Goal: Task Accomplishment & Management: Use online tool/utility

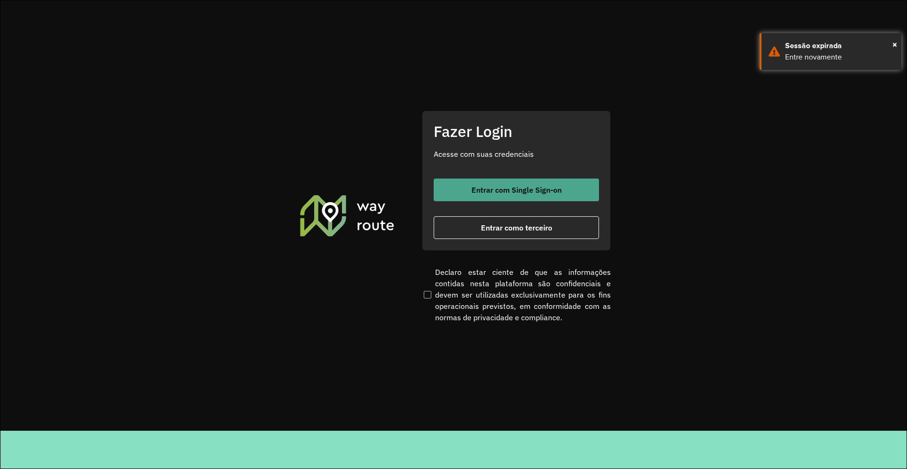
click at [533, 187] on span "Entrar com Single Sign-on" at bounding box center [517, 190] width 90 height 8
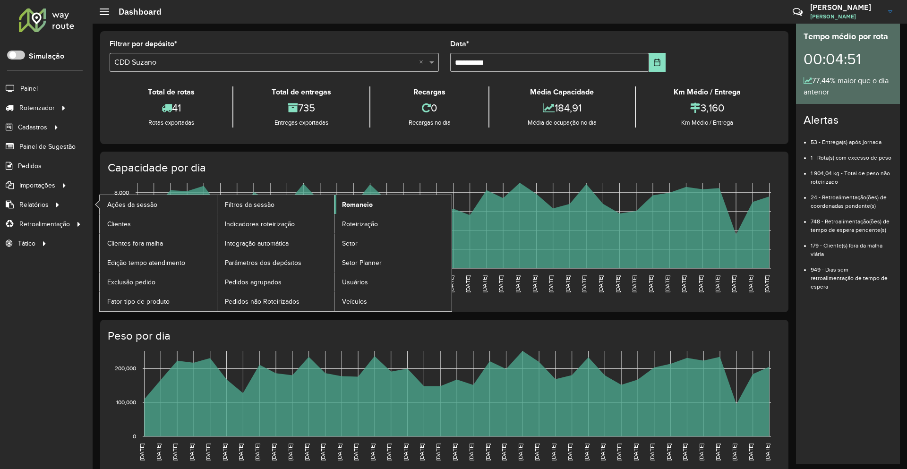
click at [367, 204] on span "Romaneio" at bounding box center [357, 205] width 31 height 10
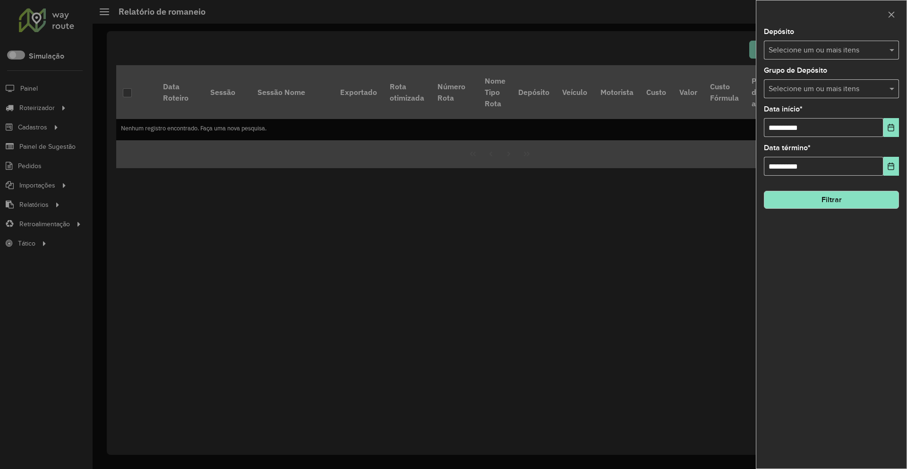
click at [825, 55] on input "text" at bounding box center [827, 50] width 121 height 11
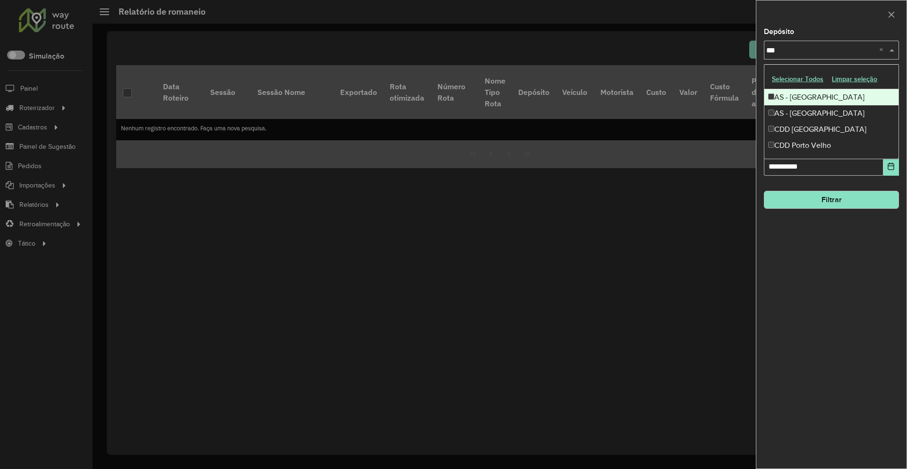
type input "****"
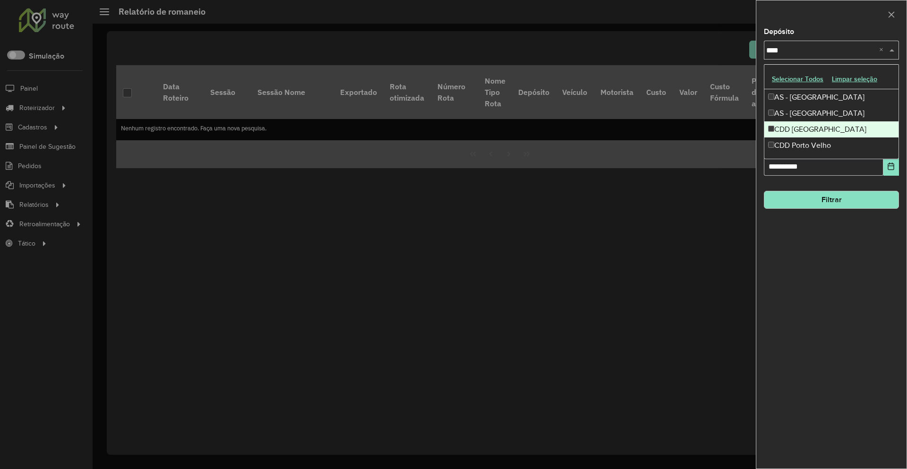
click at [805, 129] on div "CDD [GEOGRAPHIC_DATA]" at bounding box center [832, 129] width 134 height 16
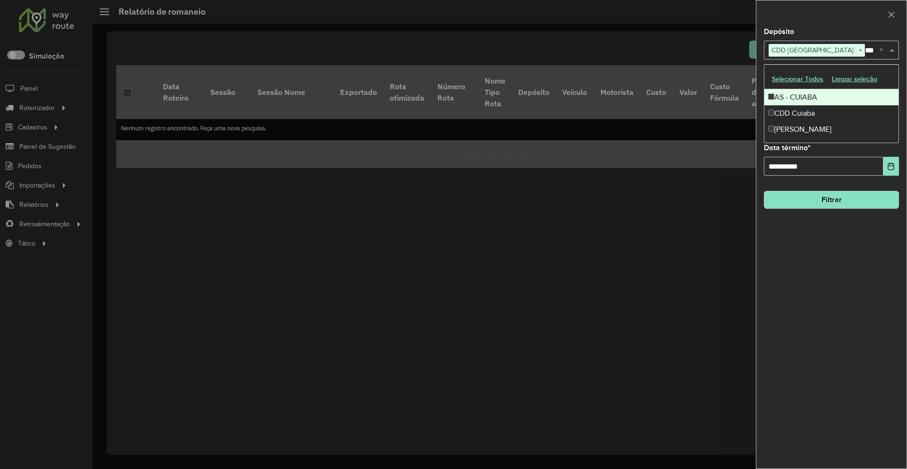
type input "****"
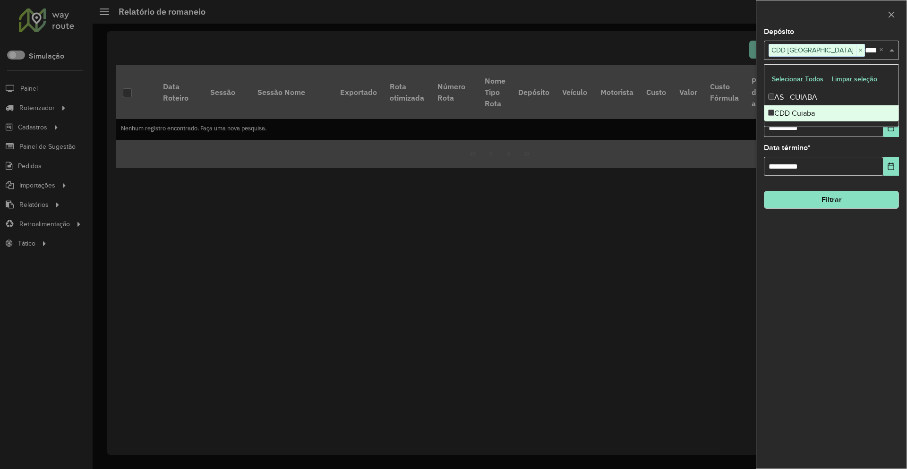
click at [824, 109] on div "CDD Cuiaba" at bounding box center [832, 113] width 134 height 16
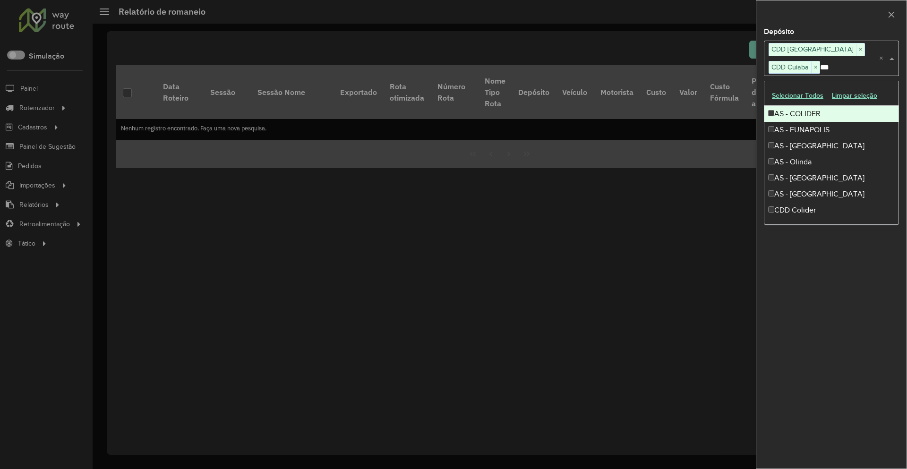
type input "****"
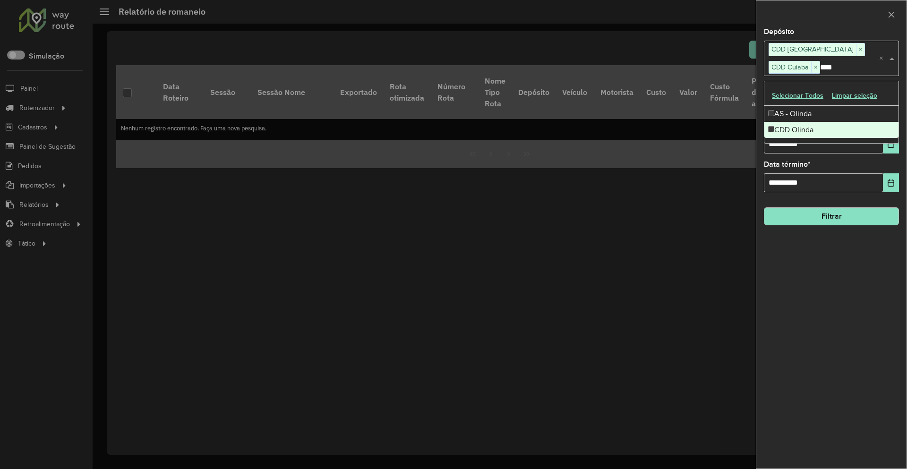
click at [817, 126] on div "CDD Olinda" at bounding box center [832, 130] width 134 height 16
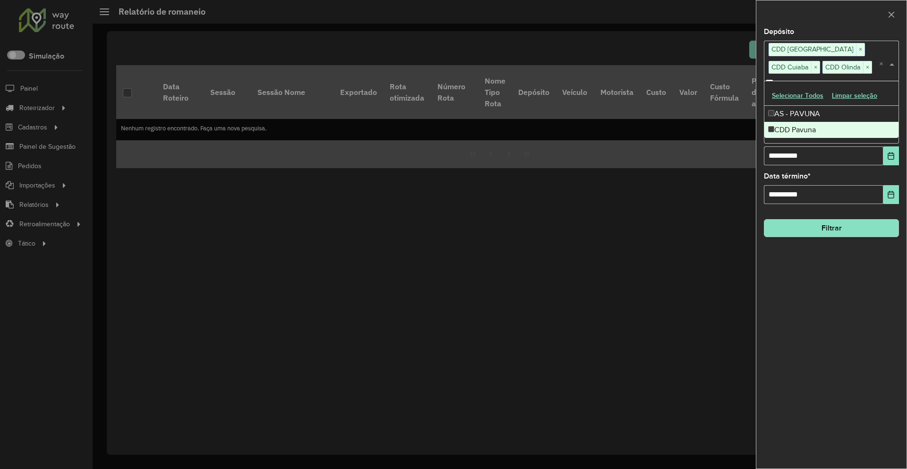
type input "*****"
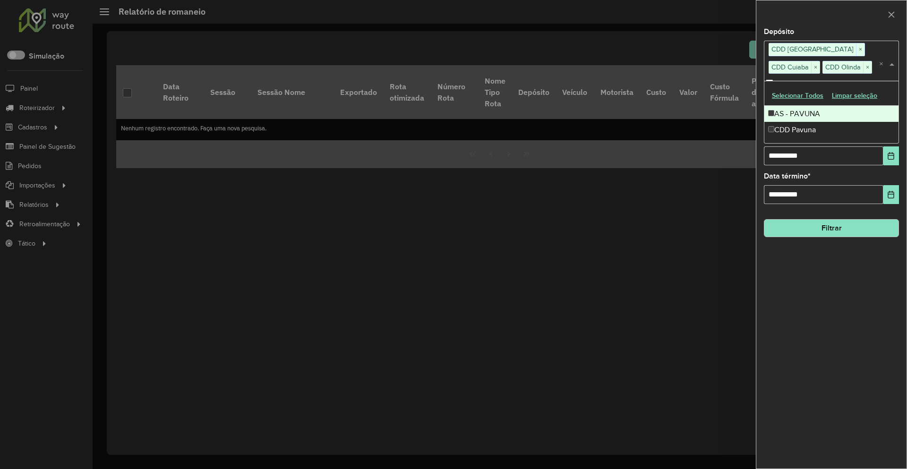
scroll to position [0, 13]
click at [816, 129] on div "CDD Pavuna" at bounding box center [832, 130] width 134 height 16
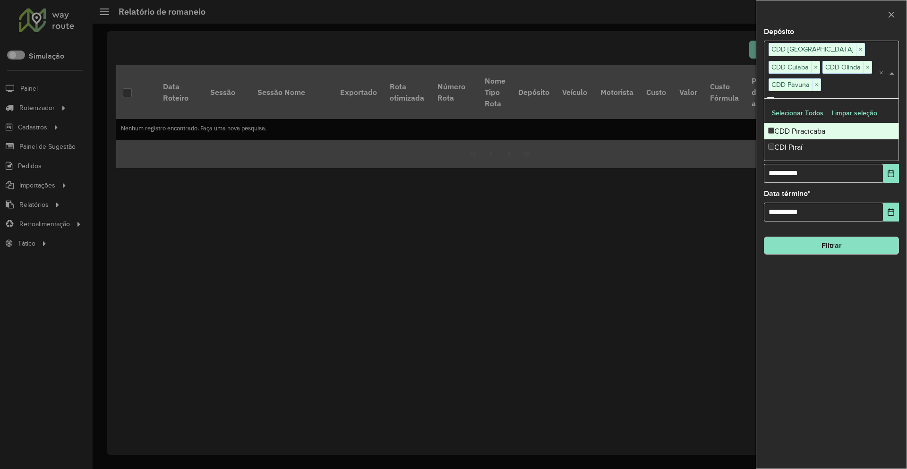
type input "****"
click at [830, 132] on div "CDD Piracicaba" at bounding box center [832, 131] width 134 height 16
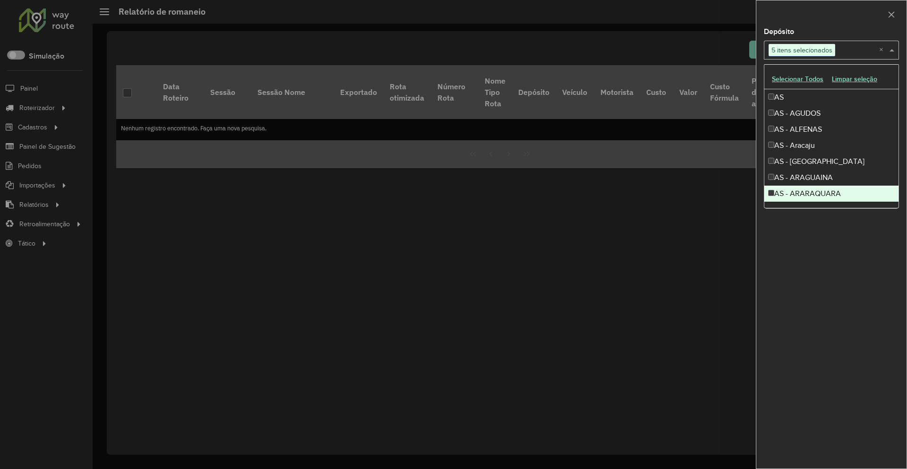
click at [799, 290] on div "**********" at bounding box center [832, 248] width 150 height 440
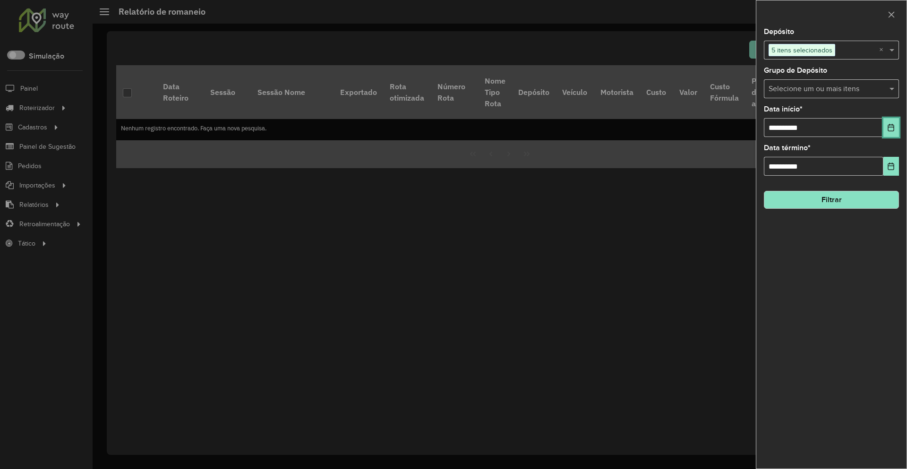
click at [891, 130] on icon "Choose Date" at bounding box center [892, 128] width 8 height 8
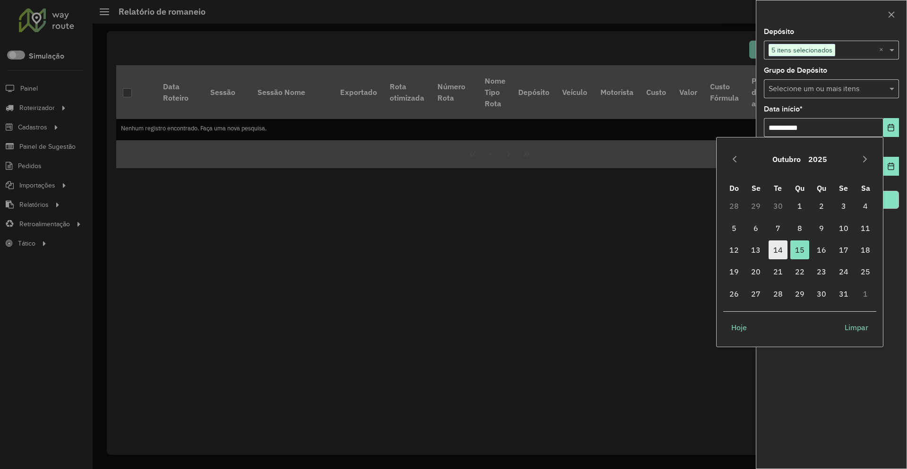
click at [778, 251] on span "14" at bounding box center [778, 250] width 19 height 19
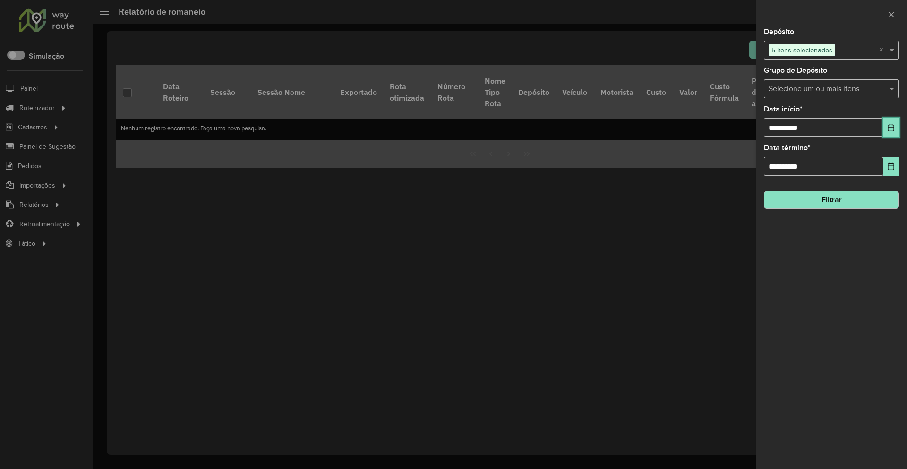
click at [896, 122] on button "Choose Date" at bounding box center [892, 127] width 16 height 19
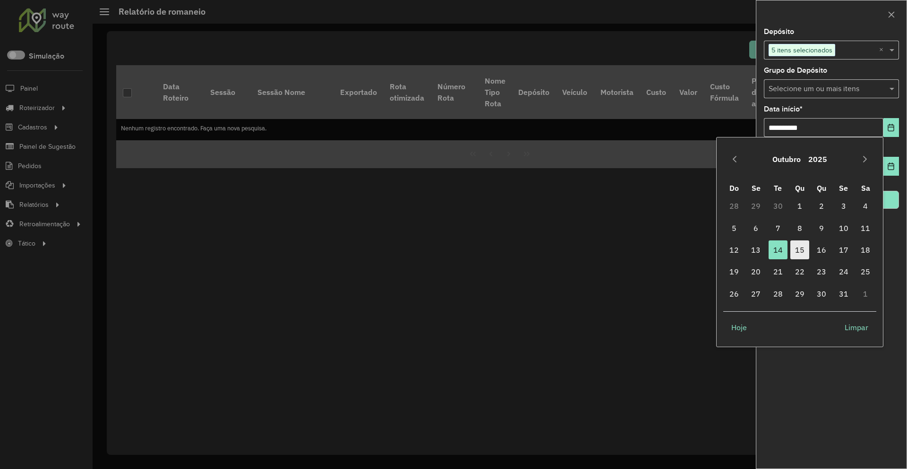
click at [805, 246] on span "15" at bounding box center [800, 250] width 19 height 19
type input "**********"
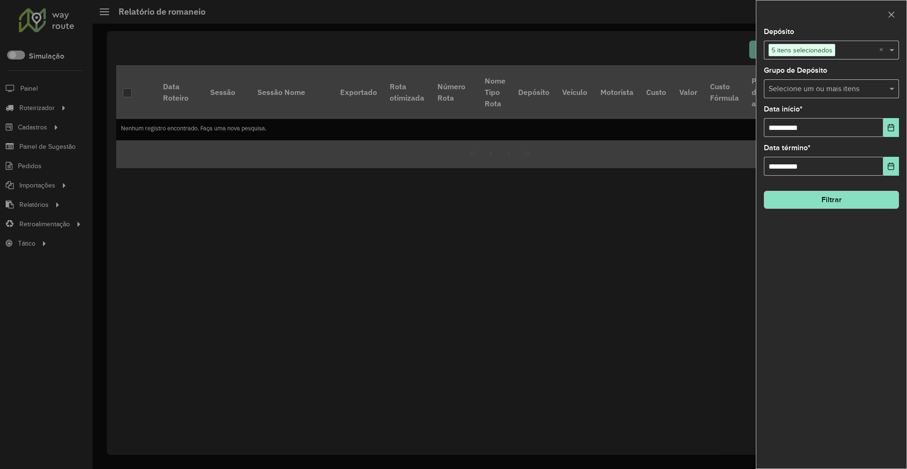
click at [845, 199] on button "Filtrar" at bounding box center [831, 200] width 135 height 18
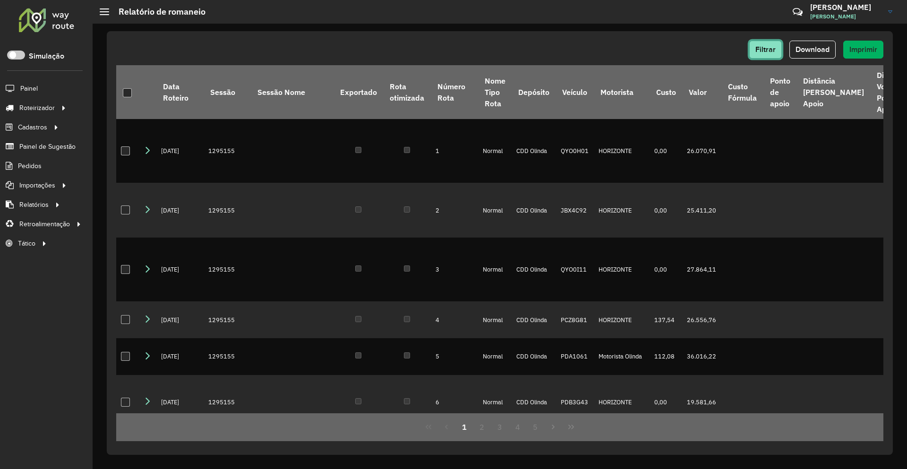
click at [759, 53] on span "Filtrar" at bounding box center [766, 49] width 20 height 8
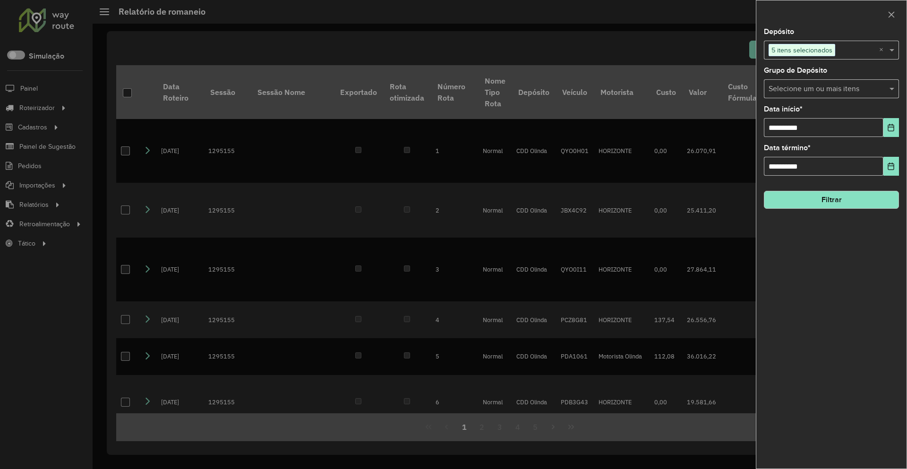
click at [846, 56] on input "text" at bounding box center [858, 50] width 44 height 11
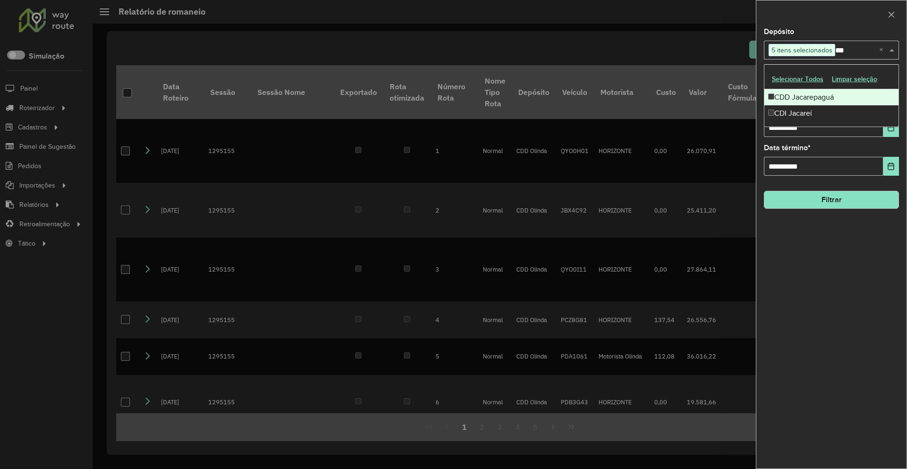
type input "****"
click at [800, 100] on div "CDD Jacarepaguá" at bounding box center [832, 97] width 134 height 16
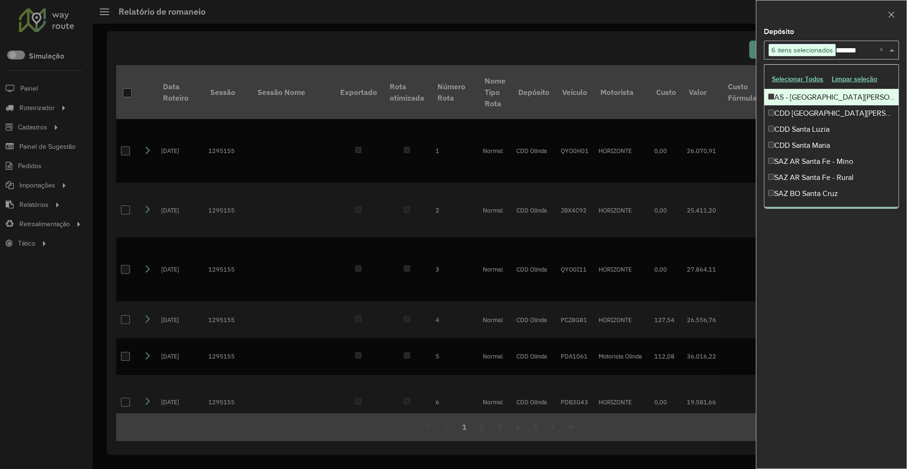
type input "********"
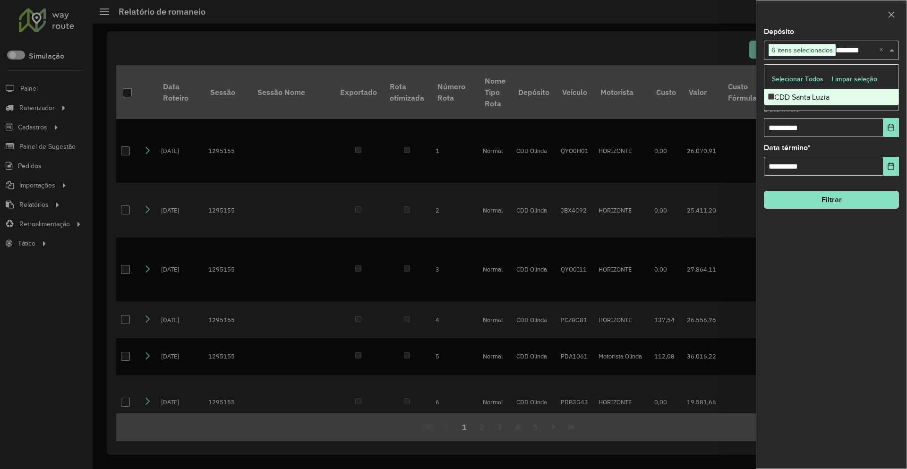
click at [814, 91] on div "CDD Santa Luzia" at bounding box center [832, 97] width 134 height 16
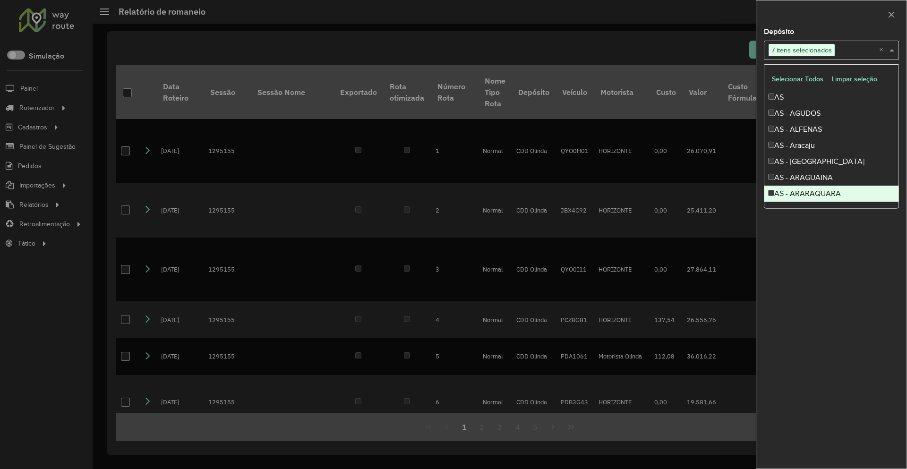
click at [853, 283] on div "**********" at bounding box center [832, 248] width 150 height 440
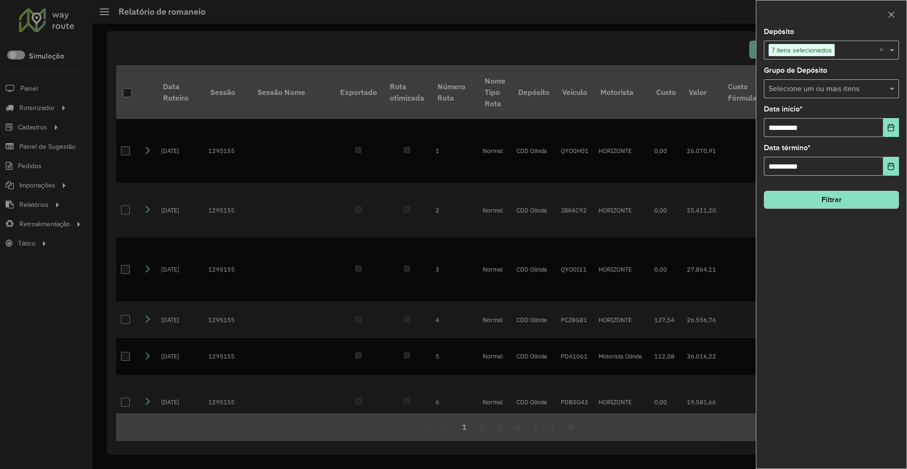
click at [844, 200] on button "Filtrar" at bounding box center [831, 200] width 135 height 18
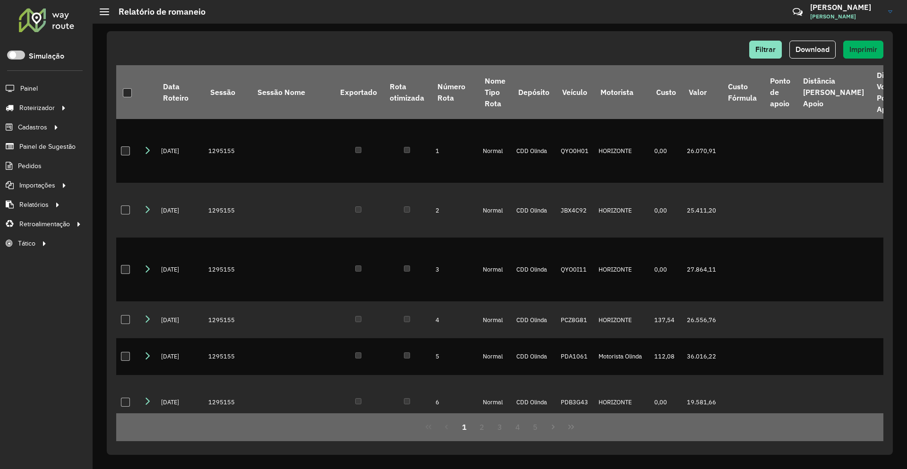
drag, startPoint x: 826, startPoint y: 46, endPoint x: 673, endPoint y: 58, distance: 153.5
click at [826, 46] on span "Download" at bounding box center [813, 49] width 34 height 8
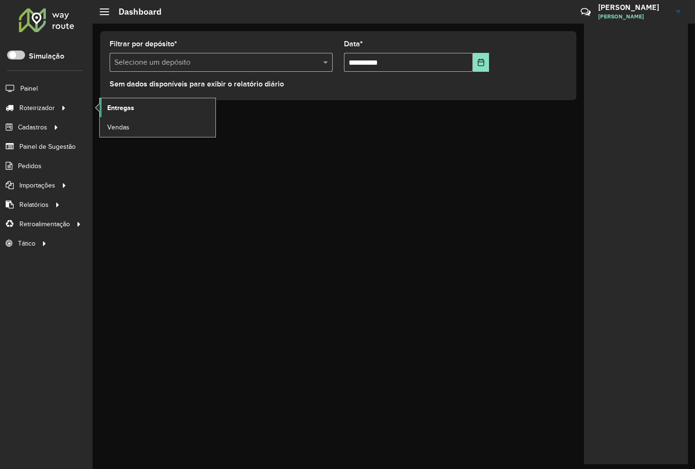
click at [143, 109] on link "Entregas" at bounding box center [158, 107] width 116 height 19
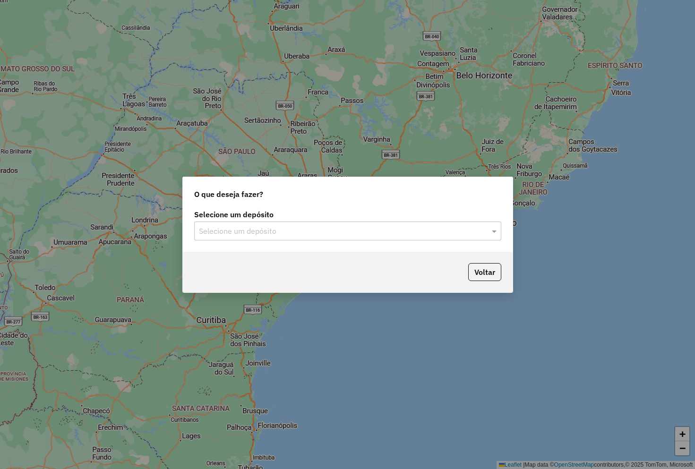
click at [274, 242] on div "Selecione um depósito Selecione um depósito" at bounding box center [348, 229] width 330 height 44
click at [288, 231] on input "text" at bounding box center [338, 231] width 279 height 11
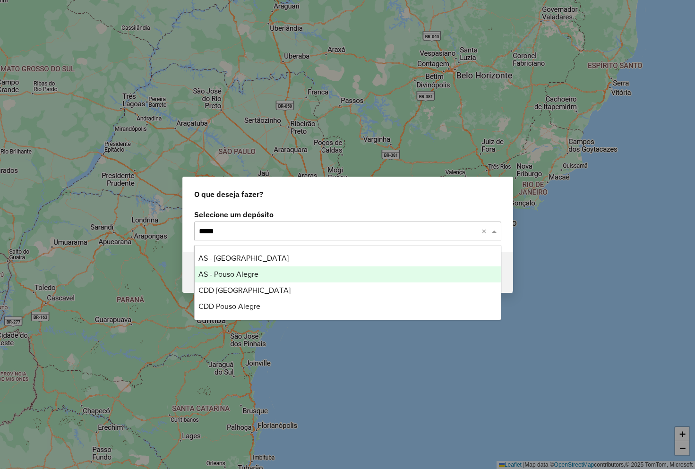
type input "******"
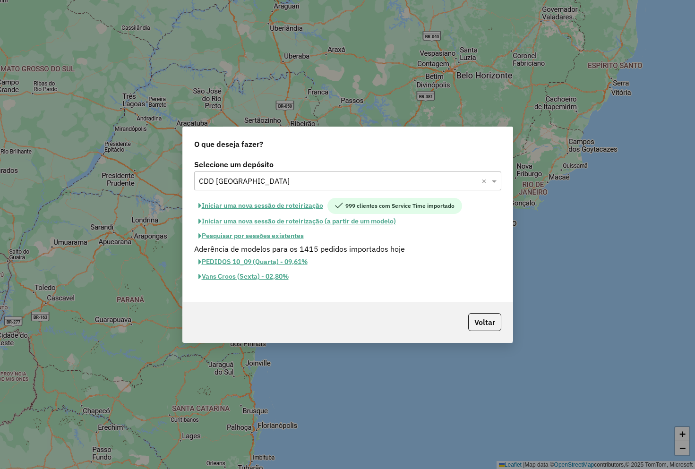
click at [250, 231] on button "Pesquisar por sessões existentes" at bounding box center [251, 236] width 114 height 15
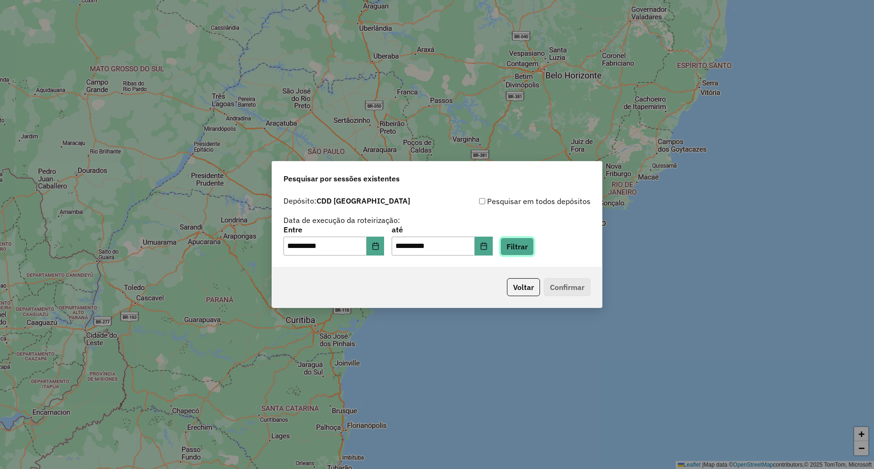
click at [527, 245] on button "Filtrar" at bounding box center [517, 247] width 34 height 18
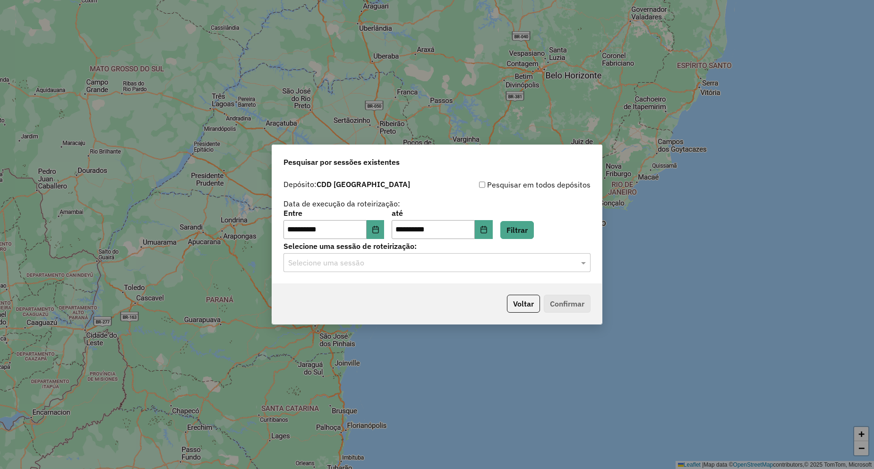
click at [377, 262] on input "text" at bounding box center [427, 263] width 279 height 11
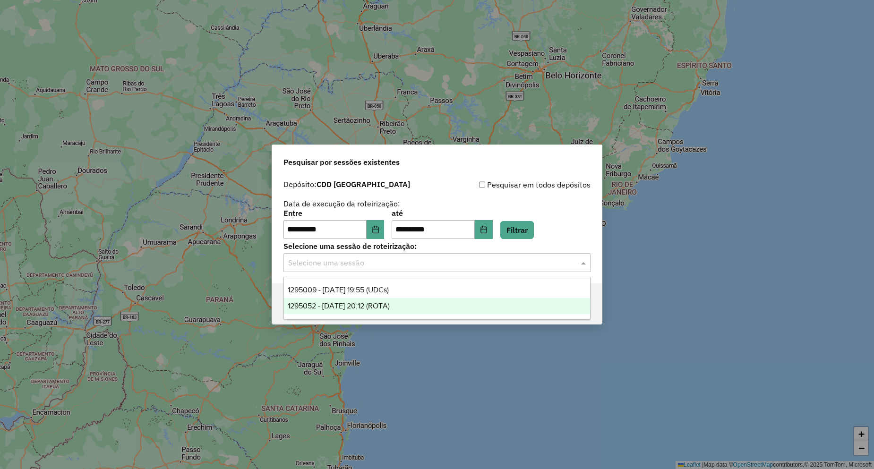
click at [376, 310] on div "1295052 - 15/10/2025 20:12 (ROTA)" at bounding box center [437, 306] width 306 height 16
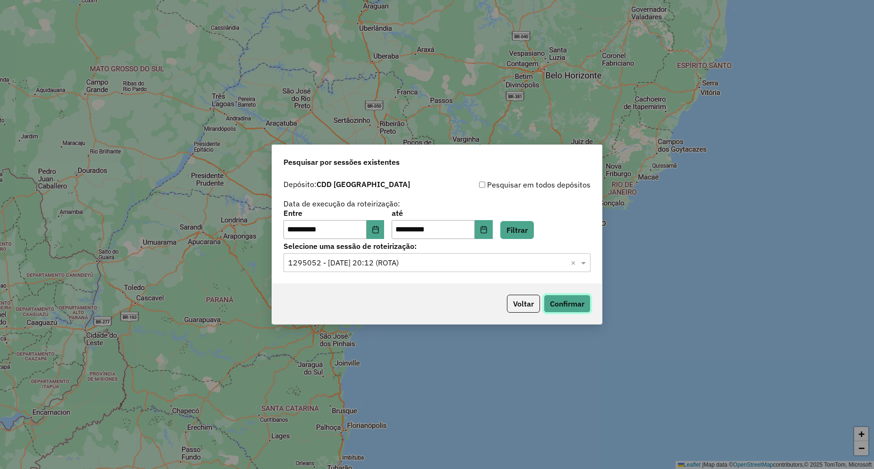
click at [570, 308] on button "Confirmar" at bounding box center [567, 304] width 47 height 18
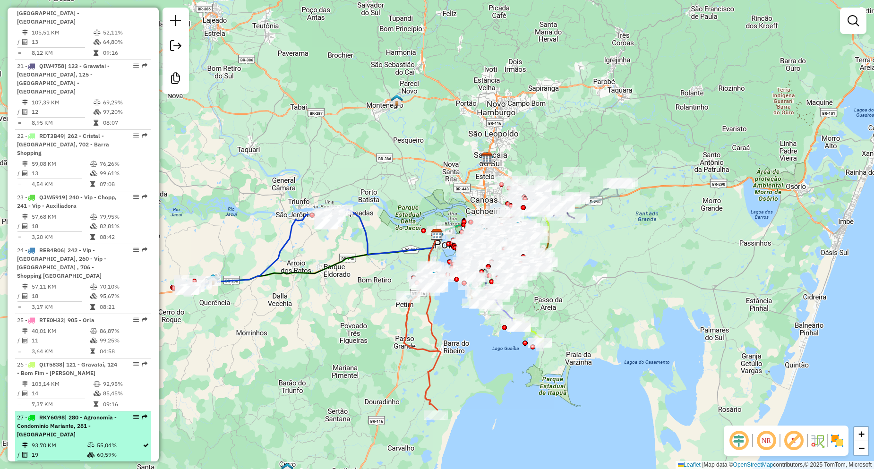
scroll to position [1607, 0]
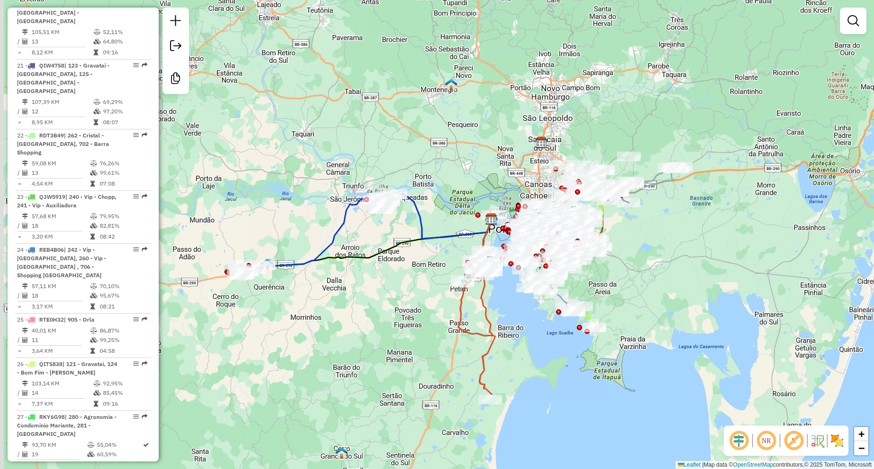
drag, startPoint x: 676, startPoint y: 305, endPoint x: 639, endPoint y: 292, distance: 39.5
click at [639, 292] on div "Janela de atendimento Grade de atendimento Capacidade Transportadoras Veículos …" at bounding box center [437, 234] width 874 height 469
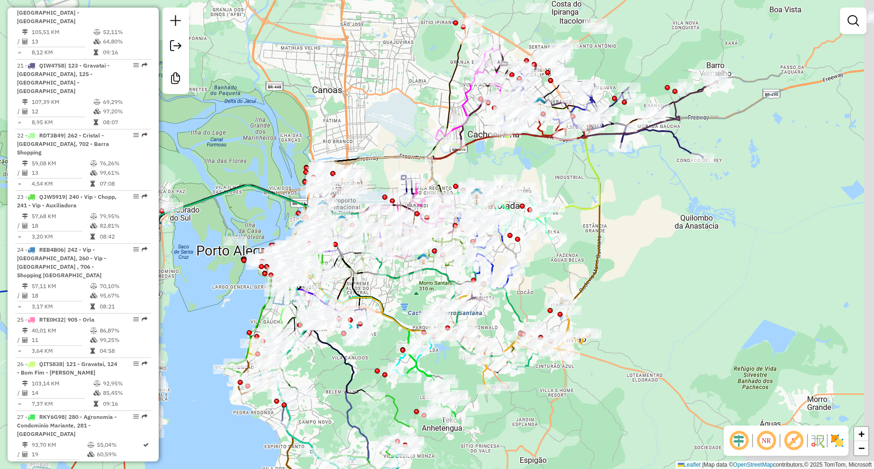
drag, startPoint x: 785, startPoint y: 93, endPoint x: 596, endPoint y: 164, distance: 201.6
click at [650, 155] on div "Janela de atendimento Grade de atendimento Capacidade Transportadoras Veículos …" at bounding box center [437, 234] width 874 height 469
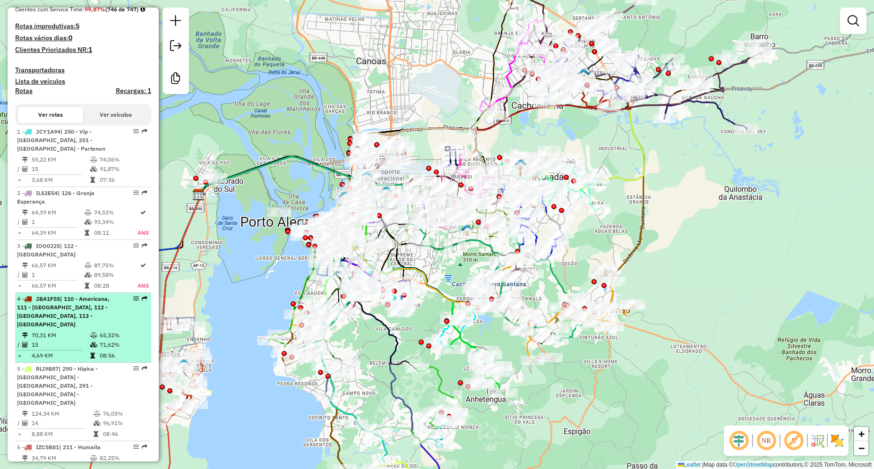
scroll to position [0, 0]
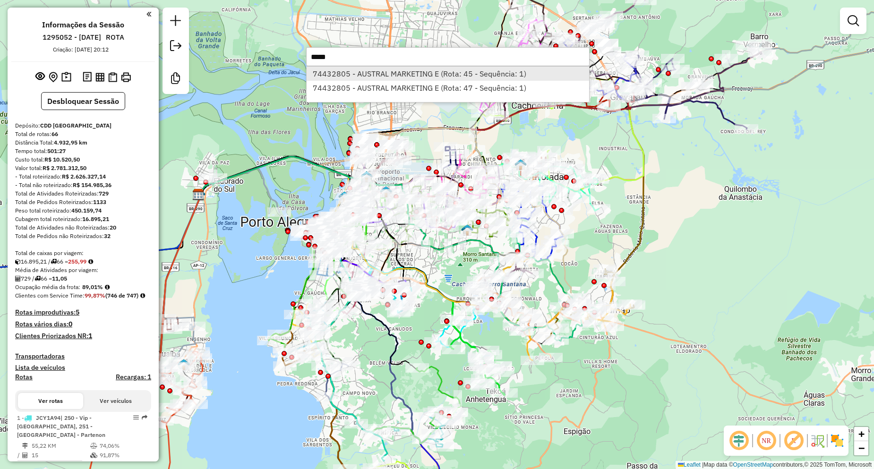
type input "*****"
click at [342, 77] on li "74432805 - AUSTRAL MARKETING E (Rota: 45 - Sequência: 1)" at bounding box center [448, 74] width 283 height 14
select select "**********"
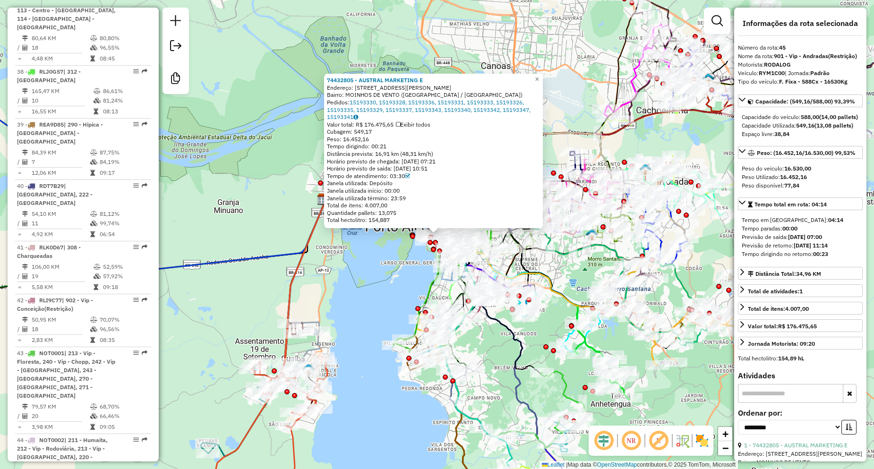
scroll to position [2929, 0]
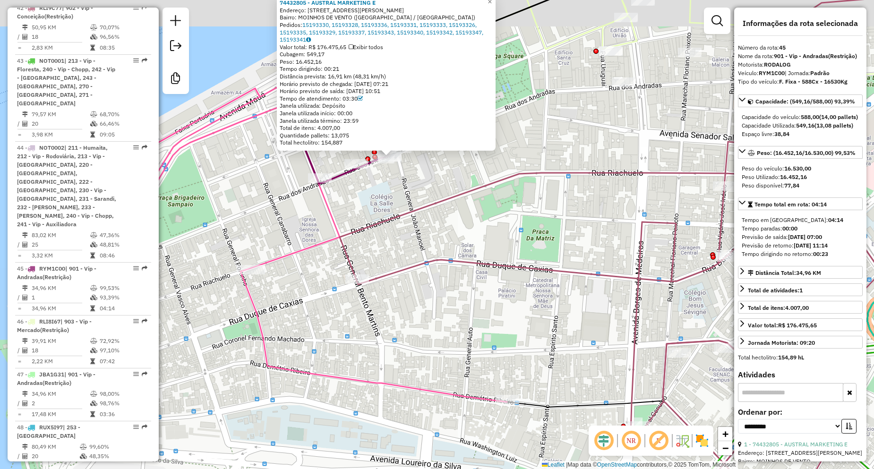
drag, startPoint x: 384, startPoint y: 171, endPoint x: 373, endPoint y: 234, distance: 63.7
click at [370, 248] on div "74432805 - AUSTRAL MARKETING E Endereço: R [PERSON_NAME] 171 Bairro: MOINHOS DE…" at bounding box center [437, 234] width 874 height 469
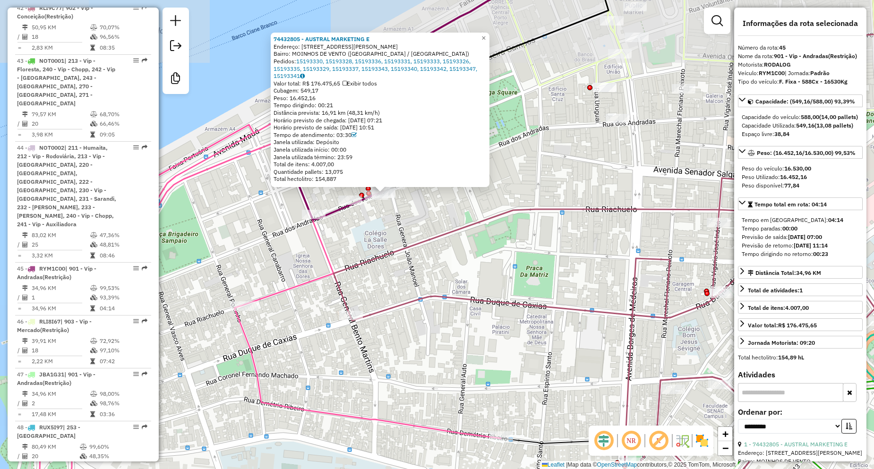
click at [371, 227] on div "74432805 - AUSTRAL MARKETING E Endereço: R [PERSON_NAME] 171 Bairro: MOINHOS DE…" at bounding box center [437, 234] width 874 height 469
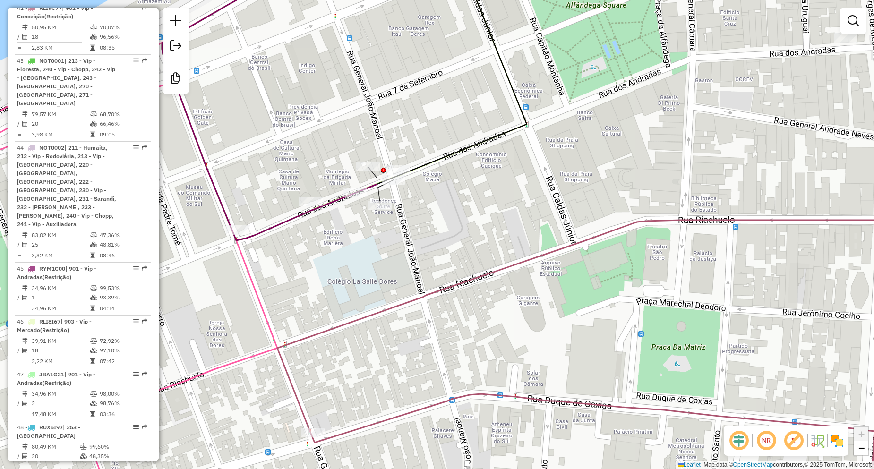
click at [370, 172] on div at bounding box center [368, 166] width 24 height 9
select select "**********"
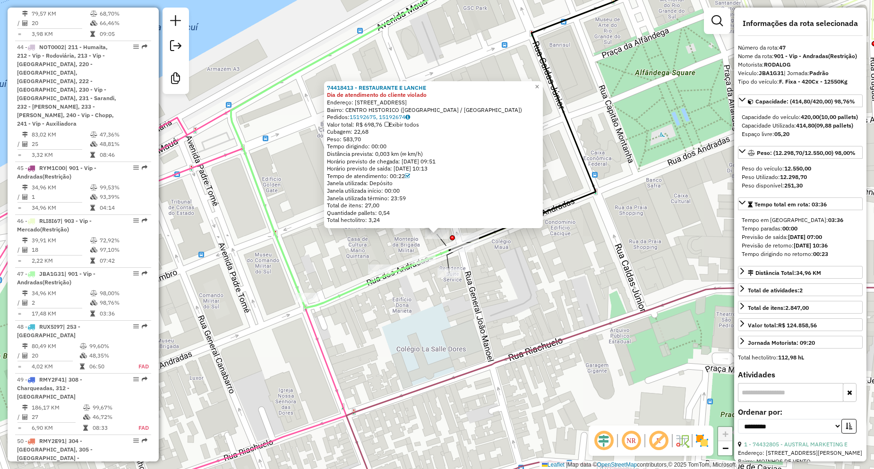
scroll to position [3035, 0]
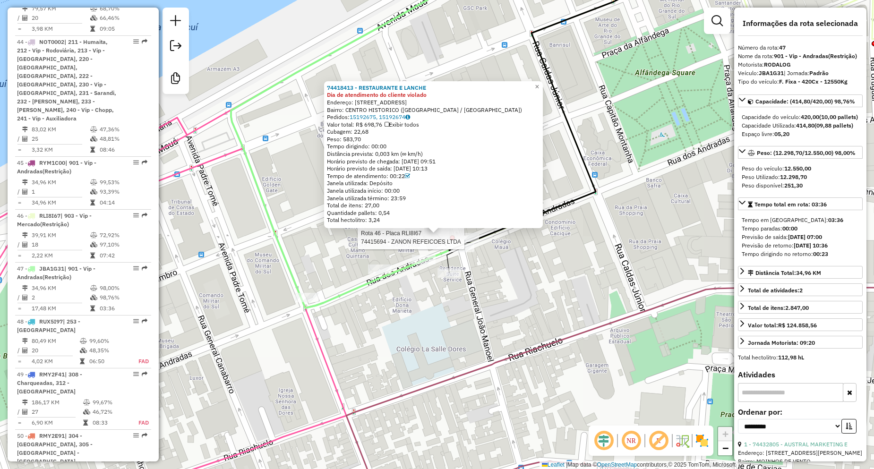
click at [460, 242] on div at bounding box center [468, 237] width 24 height 9
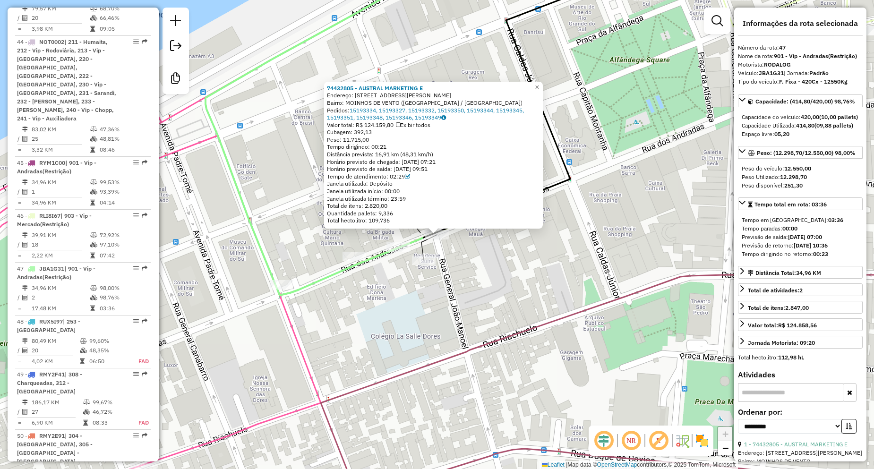
click at [478, 252] on div "74432805 - AUSTRAL MARKETING E Endereço: R [PERSON_NAME] 171 Bairro: MOINHOS DE…" at bounding box center [437, 234] width 874 height 469
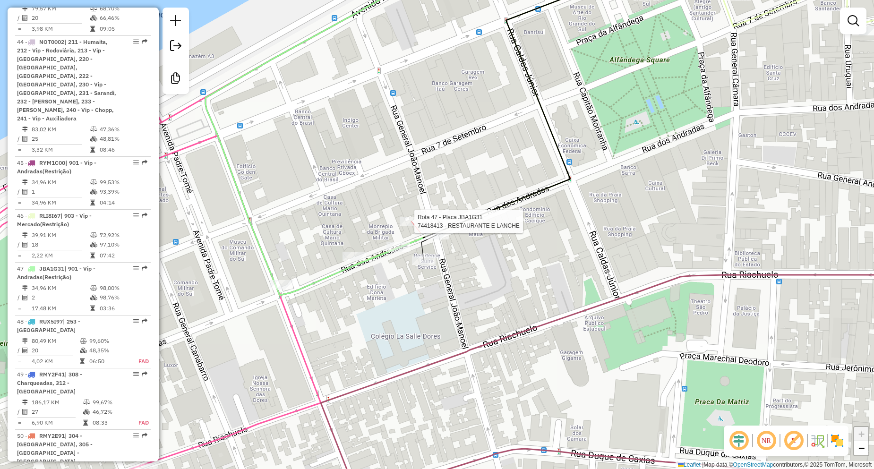
select select "**********"
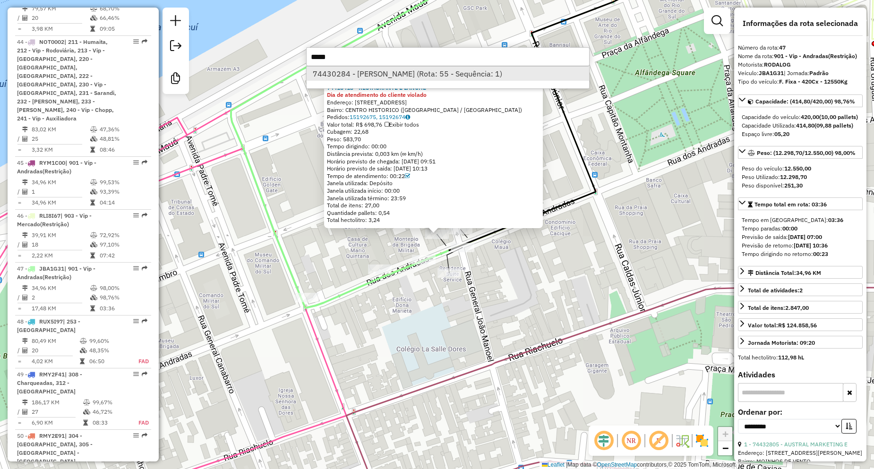
type input "*****"
click at [339, 70] on li "74430284 - [PERSON_NAME] (Rota: 55 - Sequência: 1)" at bounding box center [448, 74] width 283 height 14
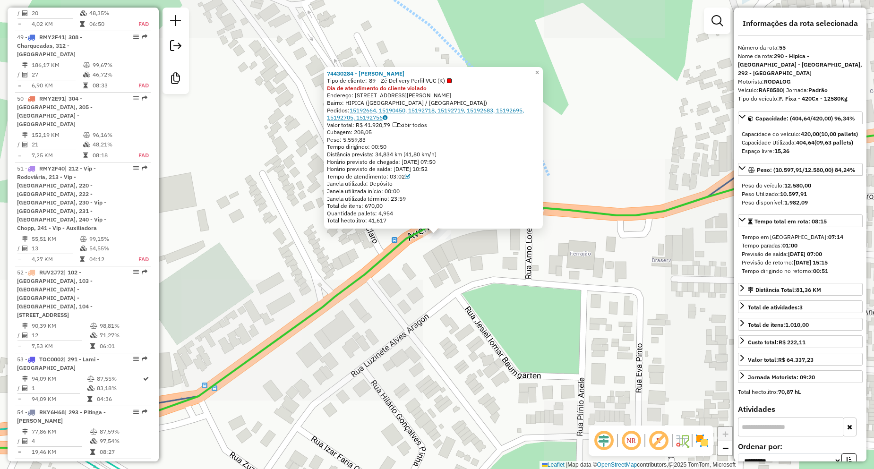
scroll to position [3518, 0]
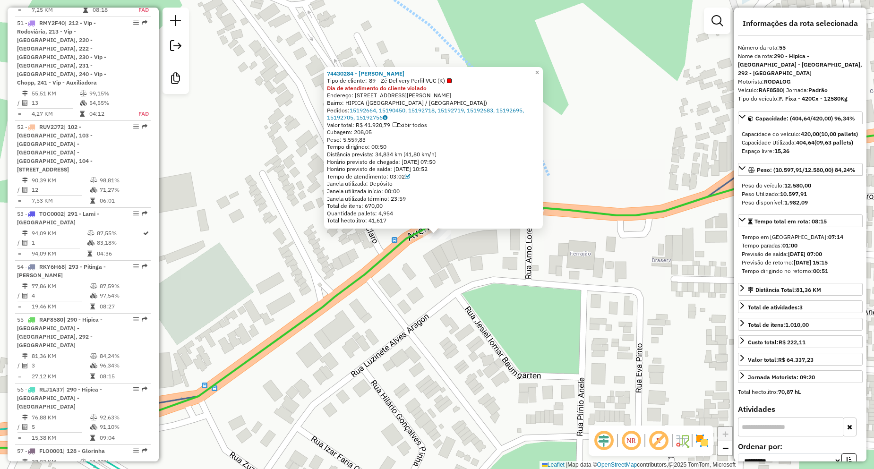
click at [357, 130] on div "Cubagem: 208,05" at bounding box center [433, 133] width 213 height 8
drag, startPoint x: 407, startPoint y: 176, endPoint x: 391, endPoint y: 175, distance: 16.6
click at [391, 175] on div "Tempo de atendimento: 03:02" at bounding box center [433, 177] width 213 height 8
drag, startPoint x: 379, startPoint y: 155, endPoint x: 404, endPoint y: 155, distance: 24.1
click at [404, 155] on div "Distância prevista: 34,834 km (41,80 km/h)" at bounding box center [433, 155] width 213 height 8
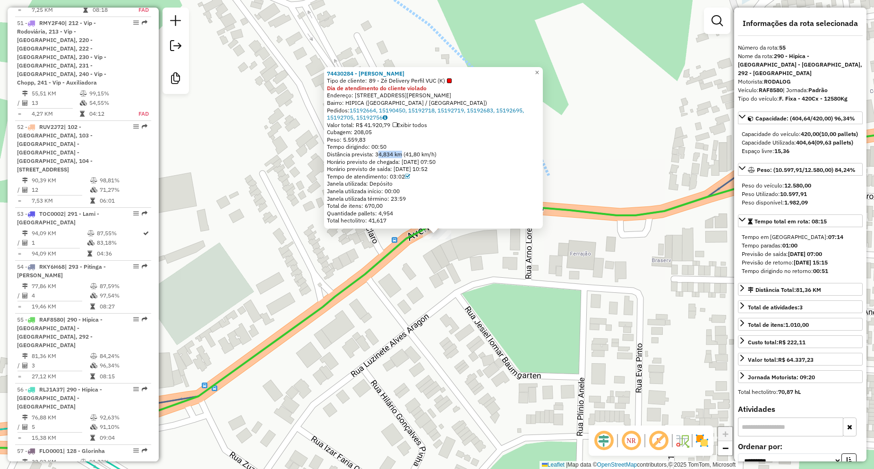
drag, startPoint x: 400, startPoint y: 177, endPoint x: 392, endPoint y: 177, distance: 8.5
click at [392, 177] on div "Tempo de atendimento: 03:02" at bounding box center [433, 177] width 213 height 8
click at [396, 177] on div "Tempo de atendimento: 03:02" at bounding box center [433, 177] width 213 height 8
drag, startPoint x: 407, startPoint y: 176, endPoint x: 390, endPoint y: 177, distance: 17.0
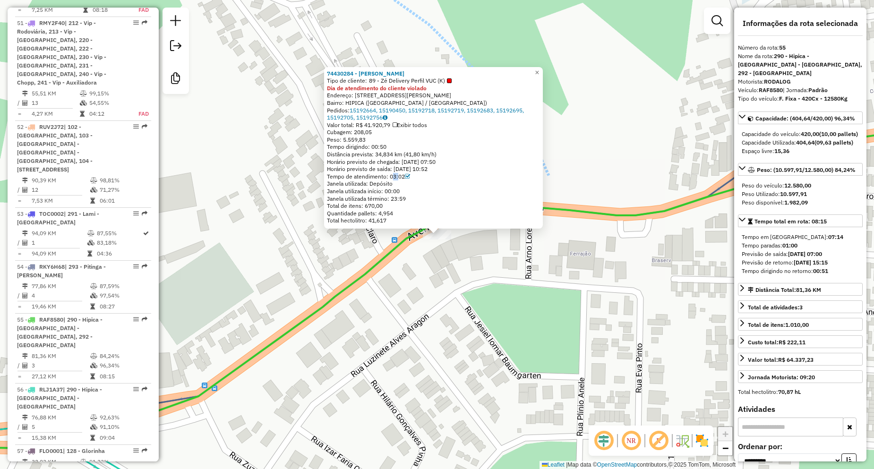
click at [390, 177] on div "Tempo de atendimento: 03:02" at bounding box center [433, 177] width 213 height 8
click at [382, 243] on div "74430284 - [PERSON_NAME] Tipo de cliente: 89 - Zé Delivery Perfil VUC (K) Dia d…" at bounding box center [437, 234] width 874 height 469
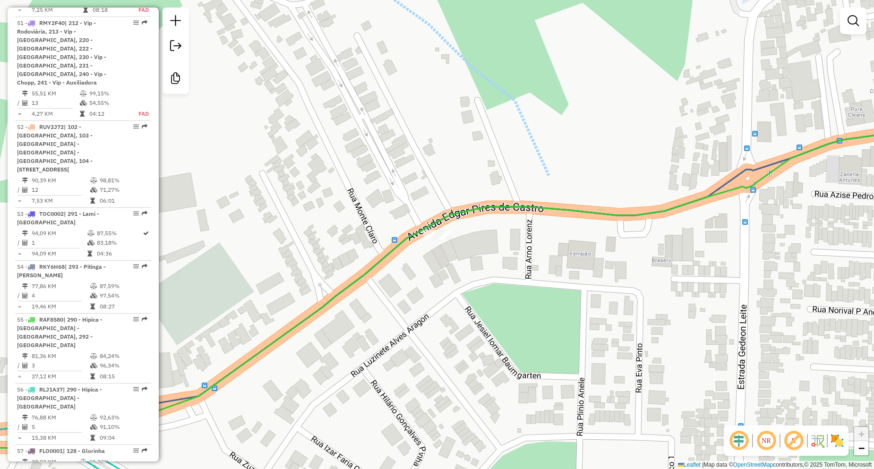
click at [388, 253] on icon at bounding box center [172, 338] width 519 height 229
select select "**********"
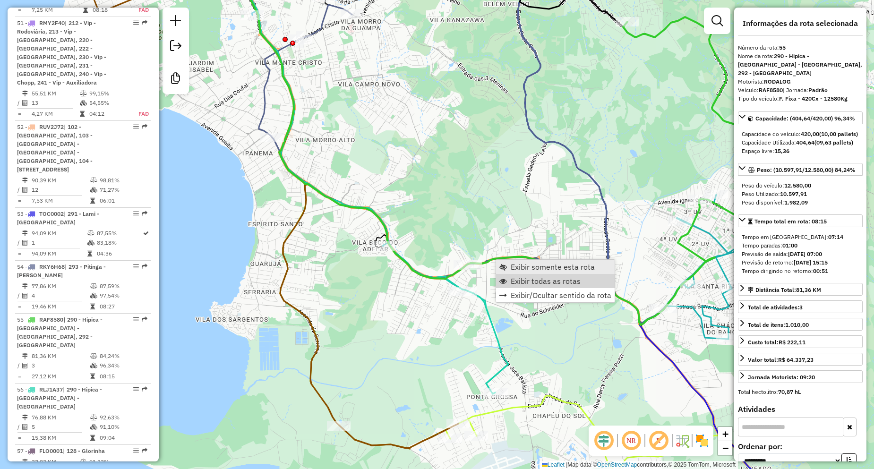
click at [535, 267] on span "Exibir somente esta rota" at bounding box center [553, 267] width 84 height 8
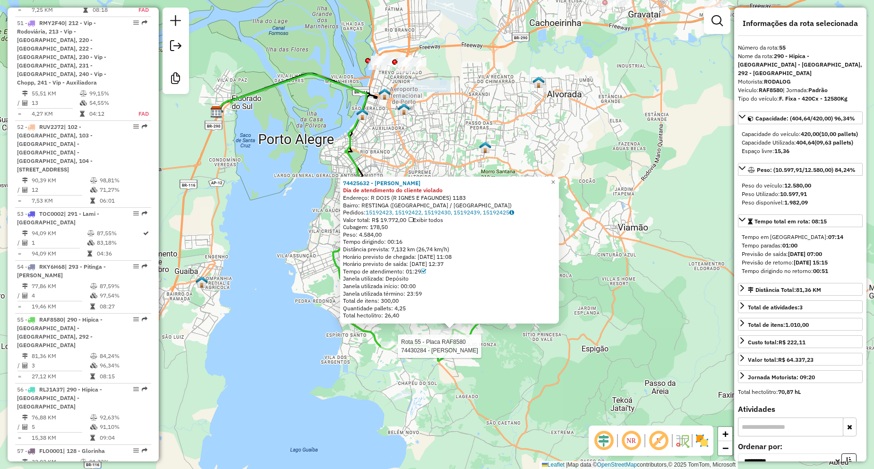
click at [399, 351] on div at bounding box center [395, 346] width 28 height 9
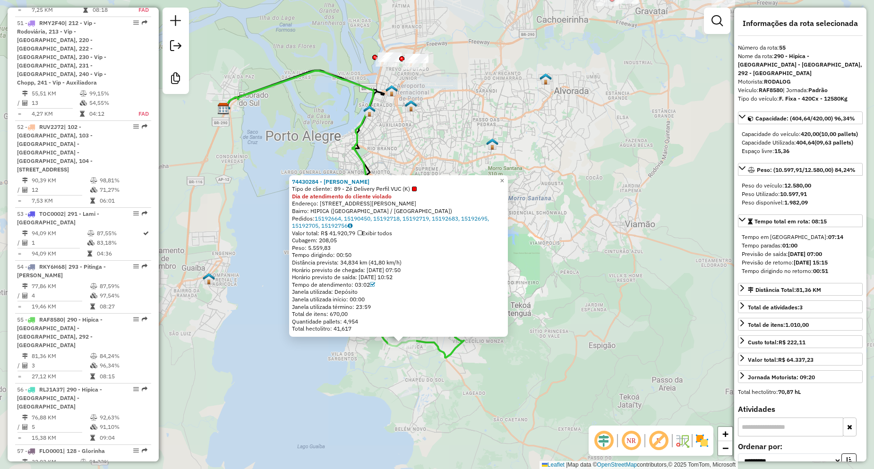
drag, startPoint x: 556, startPoint y: 380, endPoint x: 536, endPoint y: 381, distance: 19.9
click at [556, 380] on div "Rota 55 - Placa RAF8580 74430284 - [PERSON_NAME] 74430284 - [PERSON_NAME] Tipo …" at bounding box center [437, 234] width 874 height 469
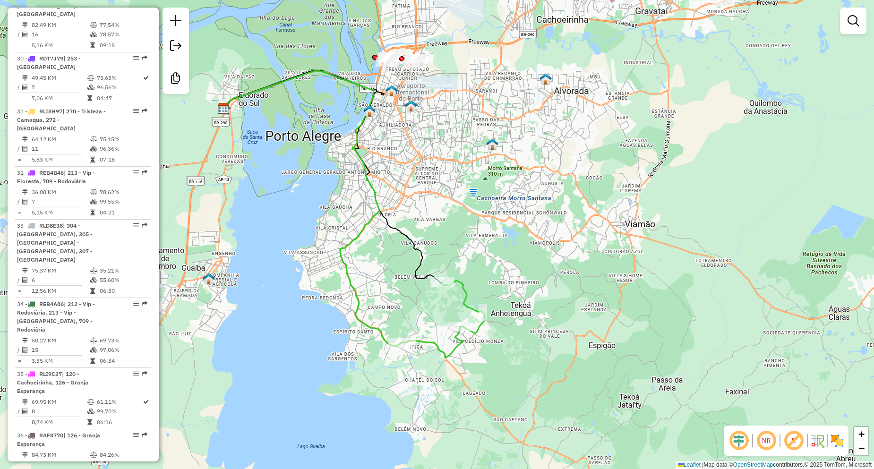
scroll to position [2147, 0]
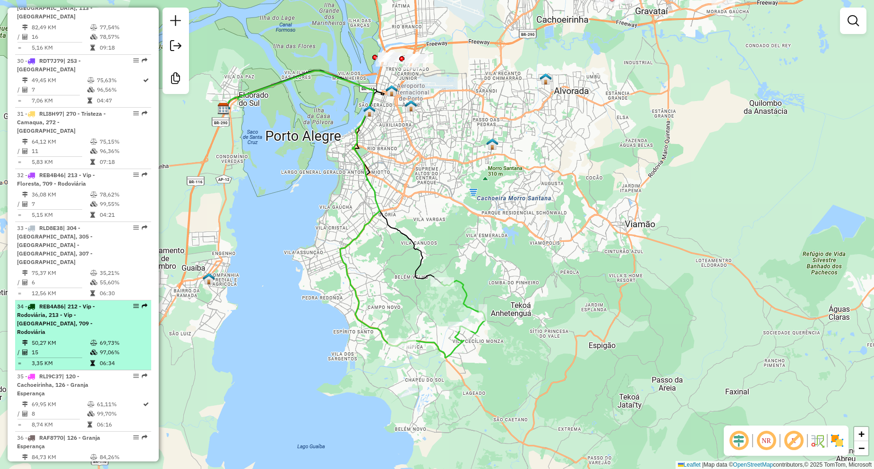
click at [94, 340] on icon at bounding box center [93, 343] width 7 height 6
select select "**********"
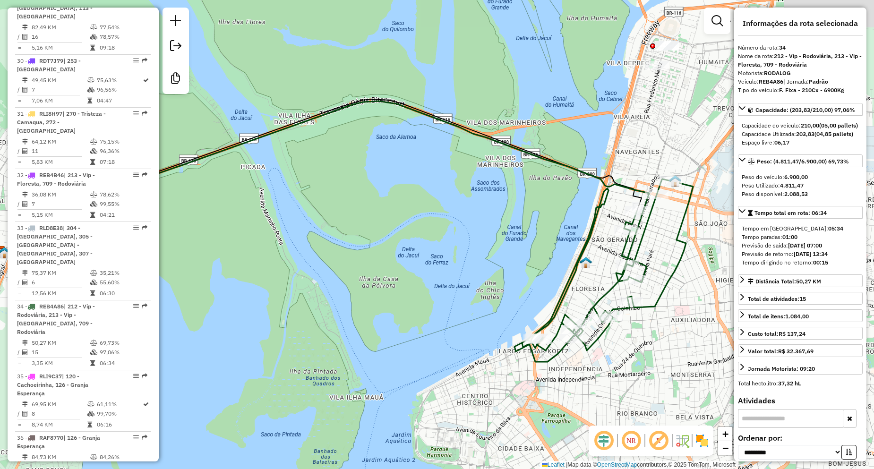
drag, startPoint x: 612, startPoint y: 355, endPoint x: 508, endPoint y: 351, distance: 104.5
click at [515, 351] on icon at bounding box center [604, 270] width 179 height 183
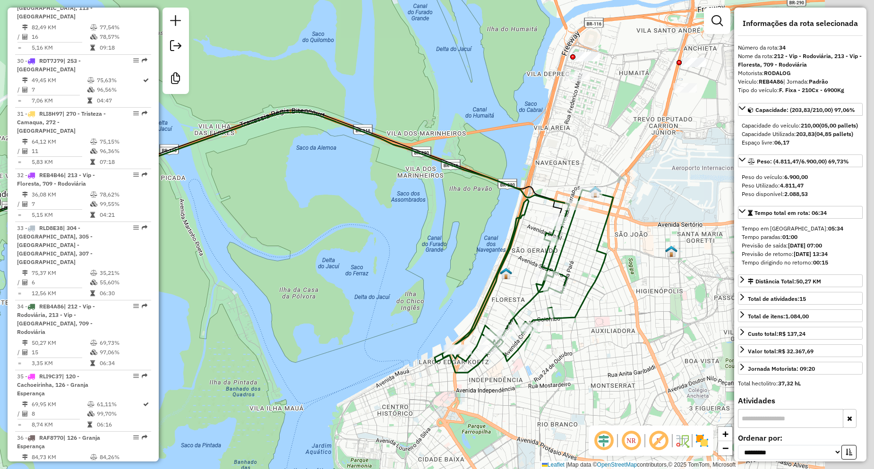
drag, startPoint x: 667, startPoint y: 297, endPoint x: 607, endPoint y: 310, distance: 61.7
click at [607, 310] on div "Janela de atendimento Grade de atendimento Capacidade Transportadoras Veículos …" at bounding box center [437, 234] width 874 height 469
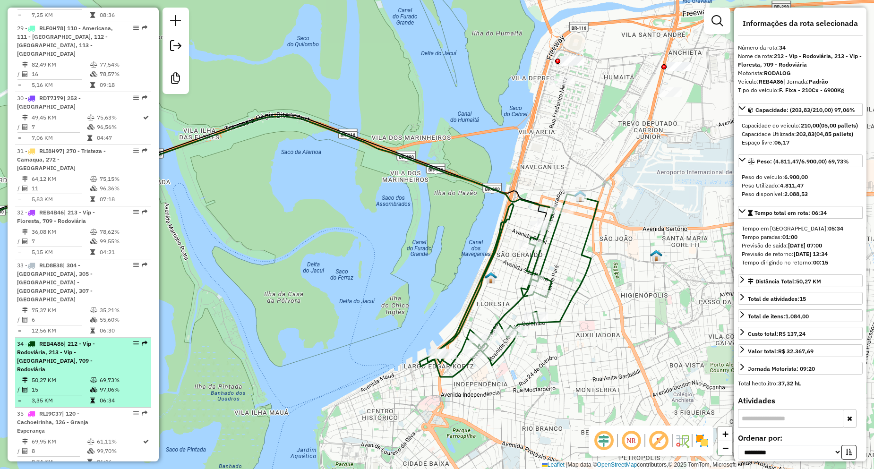
scroll to position [2053, 0]
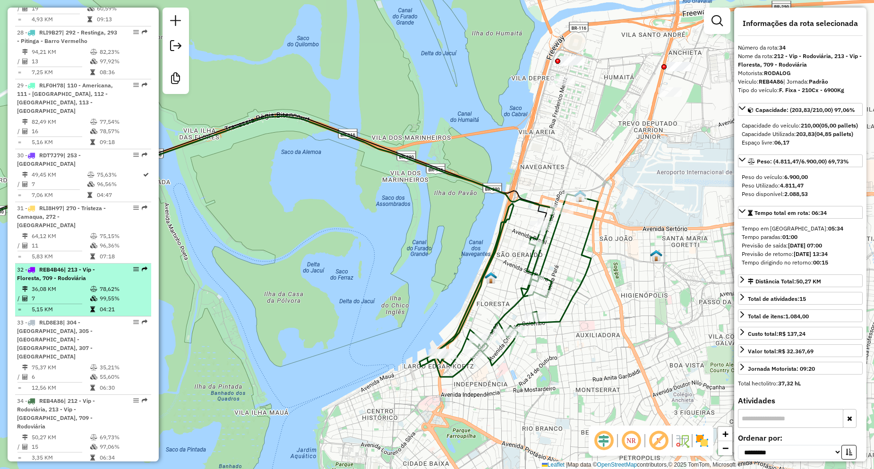
click at [57, 285] on td "36,08 KM" at bounding box center [60, 289] width 59 height 9
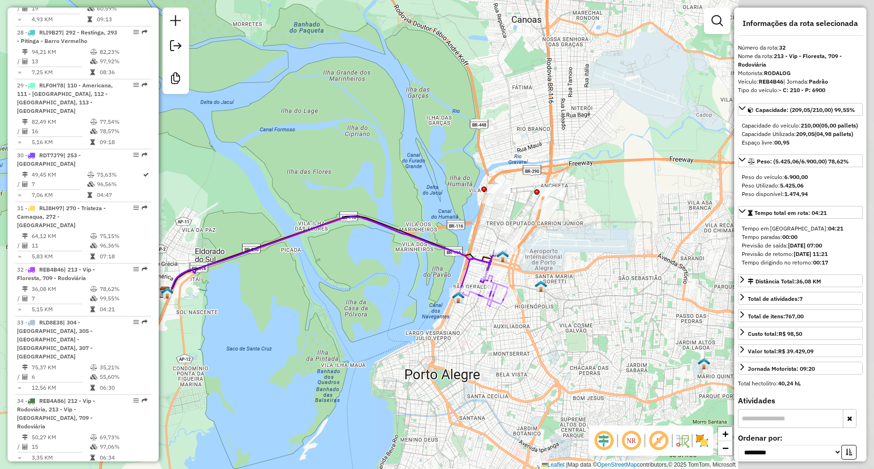
drag, startPoint x: 512, startPoint y: 338, endPoint x: 447, endPoint y: 330, distance: 65.7
click at [447, 330] on div "Janela de atendimento Grade de atendimento Capacidade Transportadoras Veículos …" at bounding box center [437, 234] width 874 height 469
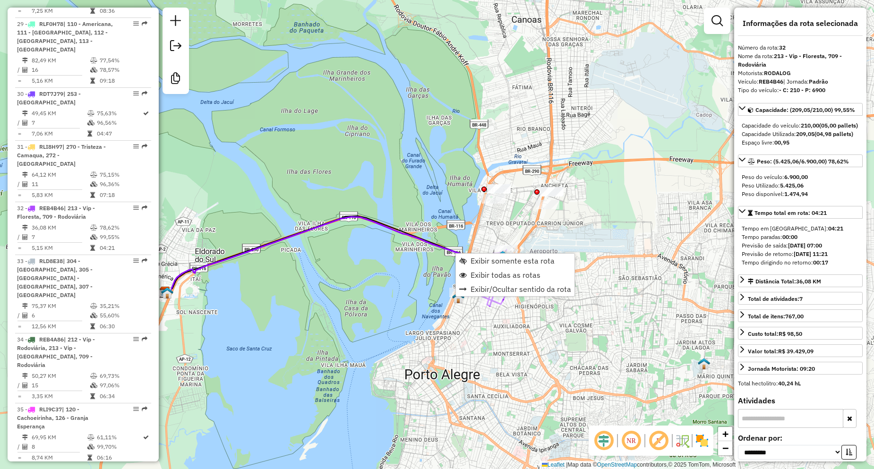
scroll to position [2130, 0]
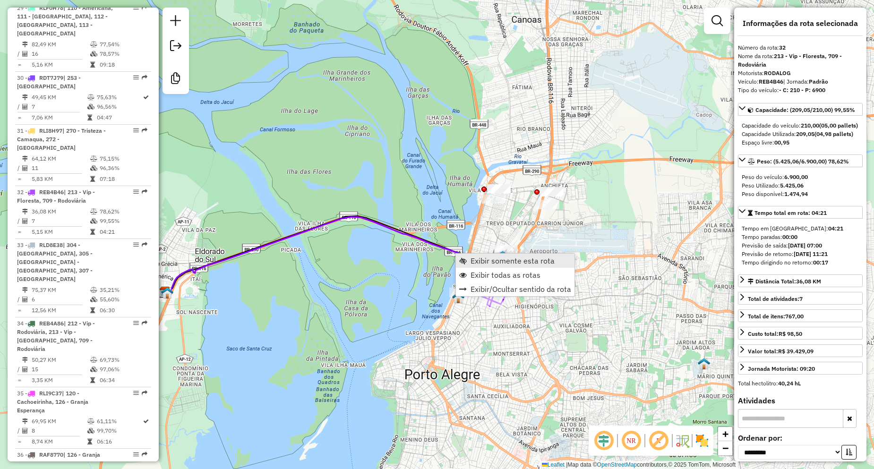
click at [477, 262] on span "Exibir somente esta rota" at bounding box center [513, 261] width 84 height 8
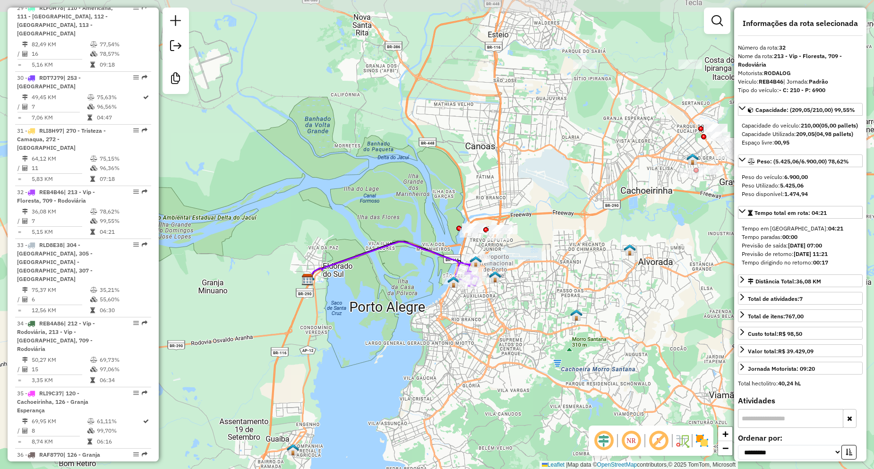
drag, startPoint x: 560, startPoint y: 298, endPoint x: 498, endPoint y: 306, distance: 62.4
click at [498, 306] on div "Janela de atendimento Grade de atendimento Capacidade Transportadoras Veículos …" at bounding box center [437, 234] width 874 height 469
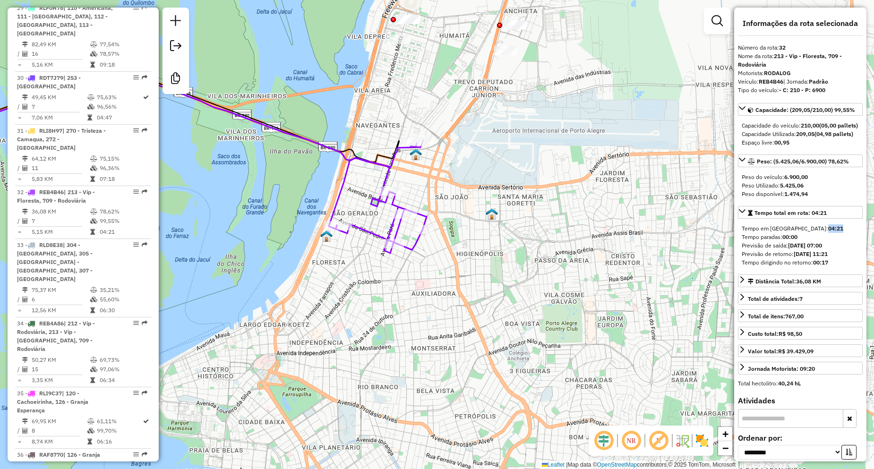
drag, startPoint x: 801, startPoint y: 244, endPoint x: 783, endPoint y: 248, distance: 17.9
click at [783, 233] on div "Tempo em [GEOGRAPHIC_DATA]: 04:21" at bounding box center [800, 228] width 117 height 9
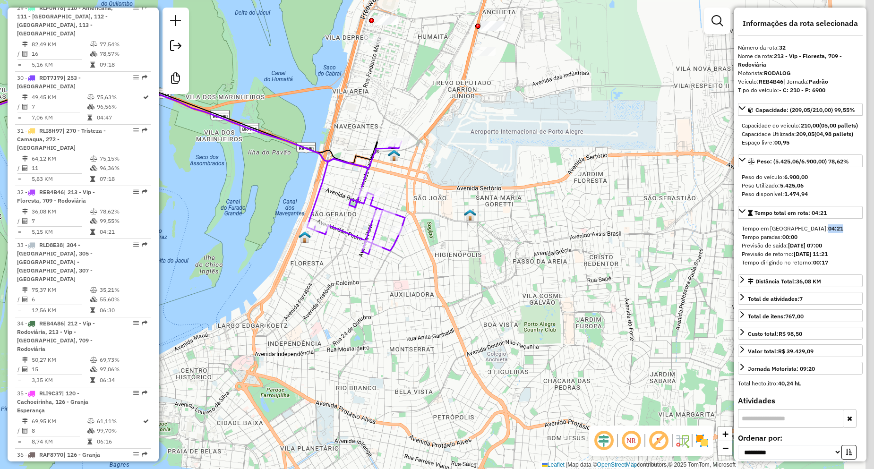
drag, startPoint x: 520, startPoint y: 319, endPoint x: 463, endPoint y: 311, distance: 57.8
click at [466, 314] on div "Janela de atendimento Grade de atendimento Capacidade Transportadoras Veículos …" at bounding box center [437, 234] width 874 height 469
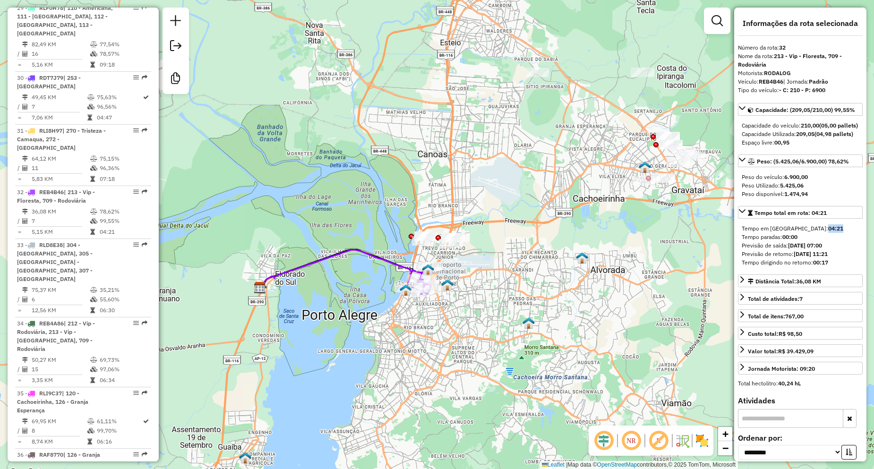
click at [396, 267] on icon at bounding box center [341, 269] width 163 height 39
drag, startPoint x: 793, startPoint y: 77, endPoint x: 767, endPoint y: 76, distance: 26.5
click at [767, 76] on div "Motorista: RODALOG" at bounding box center [800, 73] width 125 height 9
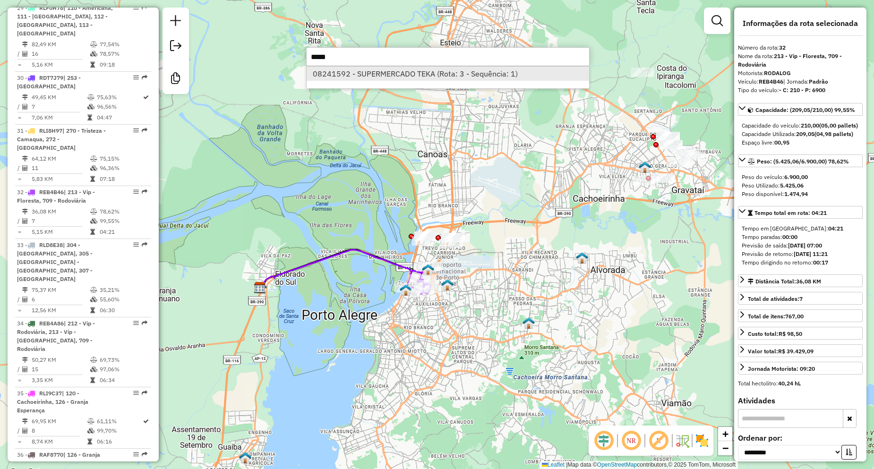
type input "*****"
click at [359, 77] on li "08241592 - SUPERMERCADO TEKA (Rota: 3 - Sequência: 1)" at bounding box center [448, 74] width 283 height 14
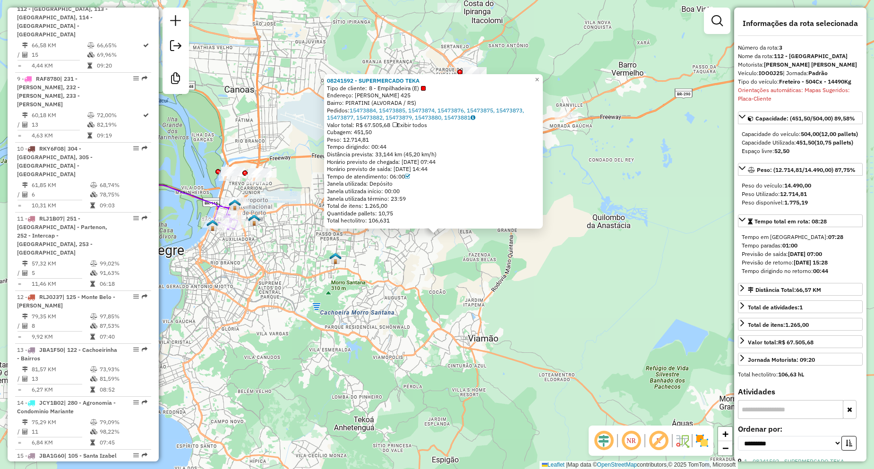
scroll to position [527, 0]
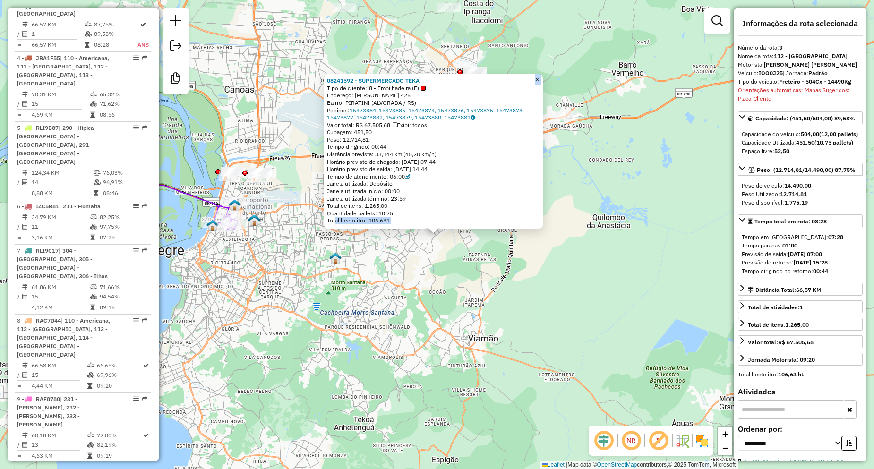
drag, startPoint x: 341, startPoint y: 229, endPoint x: 402, endPoint y: 249, distance: 64.0
click at [402, 249] on div "08241592 - SUPERMERCADO TEKA Tipo de cliente: 8 - Empilhadeira (E) Endereço: [P…" at bounding box center [437, 234] width 874 height 469
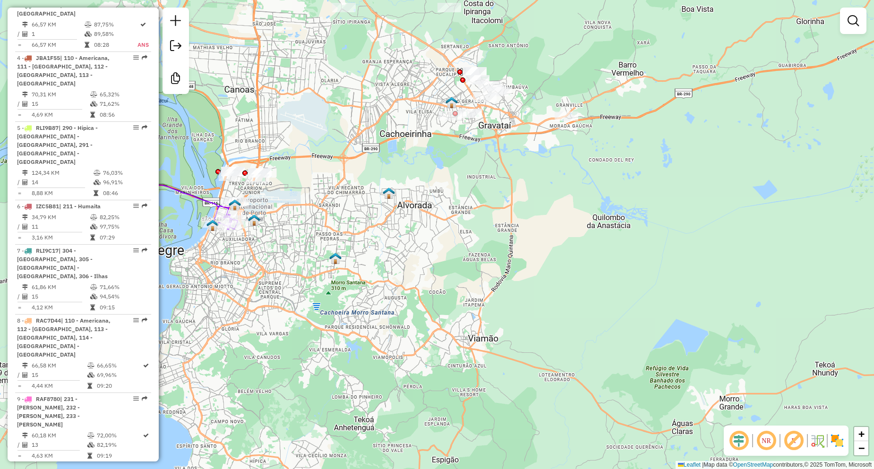
click at [434, 191] on div "Janela de atendimento Grade de atendimento Capacidade Transportadoras Veículos …" at bounding box center [437, 234] width 874 height 469
paste input "*****"
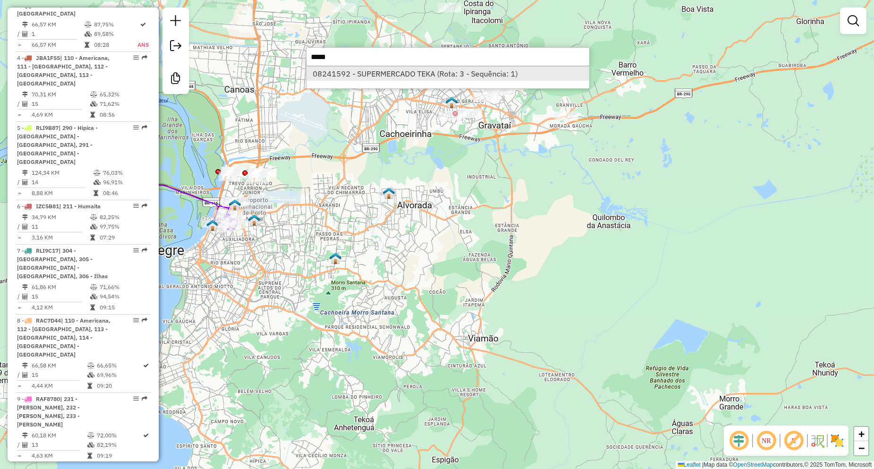
type input "*****"
click at [397, 69] on li "08241592 - SUPERMERCADO TEKA (Rota: 3 - Sequência: 1)" at bounding box center [448, 74] width 283 height 14
select select "**********"
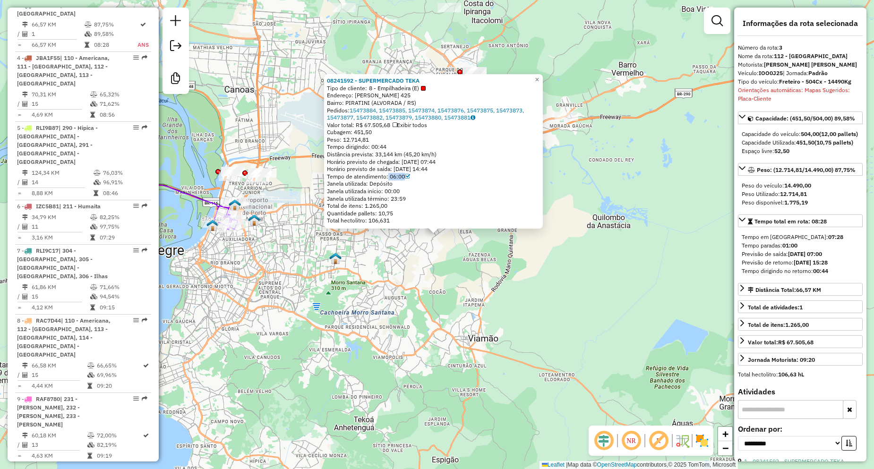
drag, startPoint x: 389, startPoint y: 176, endPoint x: 414, endPoint y: 177, distance: 24.6
click at [414, 177] on div "Tempo de atendimento: 06:00" at bounding box center [433, 177] width 213 height 8
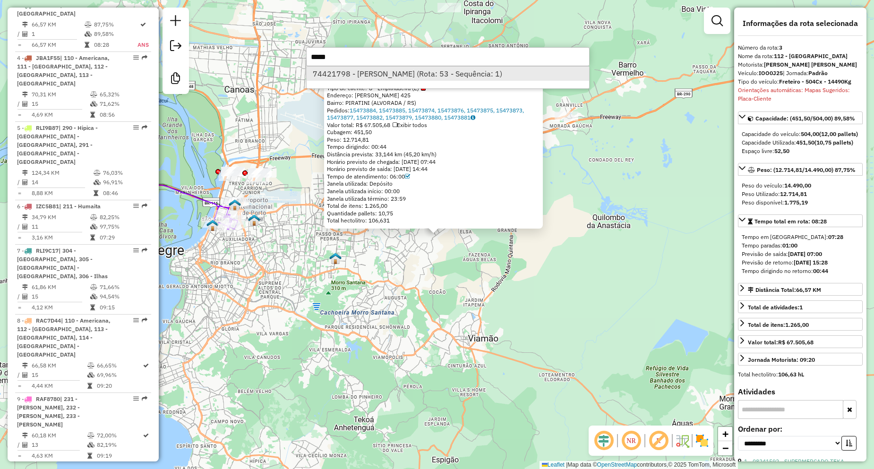
type input "*****"
click at [353, 70] on li "74421798 - [PERSON_NAME] (Rota: 53 - Sequência: 1)" at bounding box center [448, 74] width 283 height 14
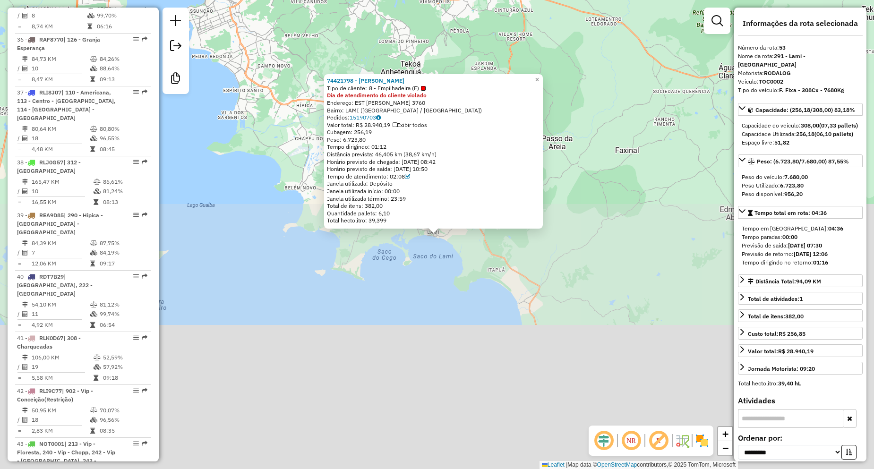
scroll to position [3412, 0]
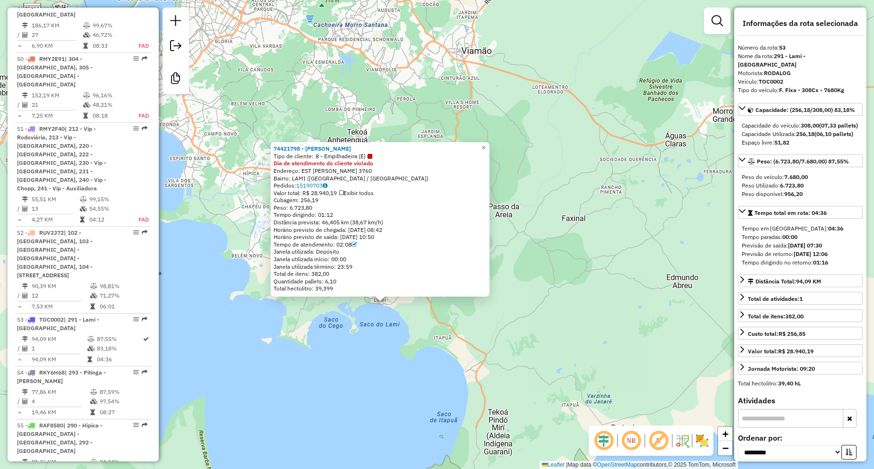
drag, startPoint x: 635, startPoint y: 140, endPoint x: 576, endPoint y: 225, distance: 104.2
click at [576, 225] on div "74421798 - [PERSON_NAME] FO Tipo de cliente: 8 - Empilhadeira (E) Dia de atendi…" at bounding box center [437, 234] width 874 height 469
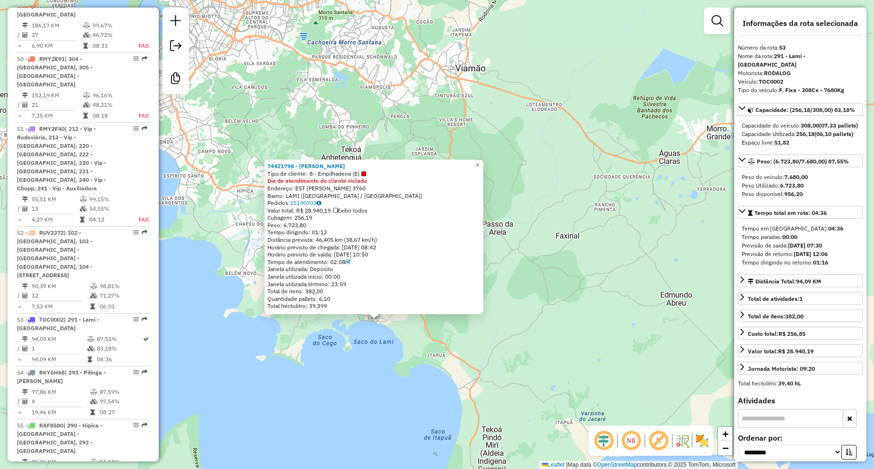
drag, startPoint x: 801, startPoint y: 133, endPoint x: 796, endPoint y: 132, distance: 4.8
click at [800, 133] on strong "256,18" at bounding box center [805, 133] width 18 height 7
drag, startPoint x: 796, startPoint y: 132, endPoint x: 811, endPoint y: 132, distance: 14.7
click at [811, 132] on div "Capacidade Utilizada: 256,18 (06,10 pallets)" at bounding box center [800, 134] width 117 height 9
drag, startPoint x: 801, startPoint y: 238, endPoint x: 736, endPoint y: 238, distance: 65.2
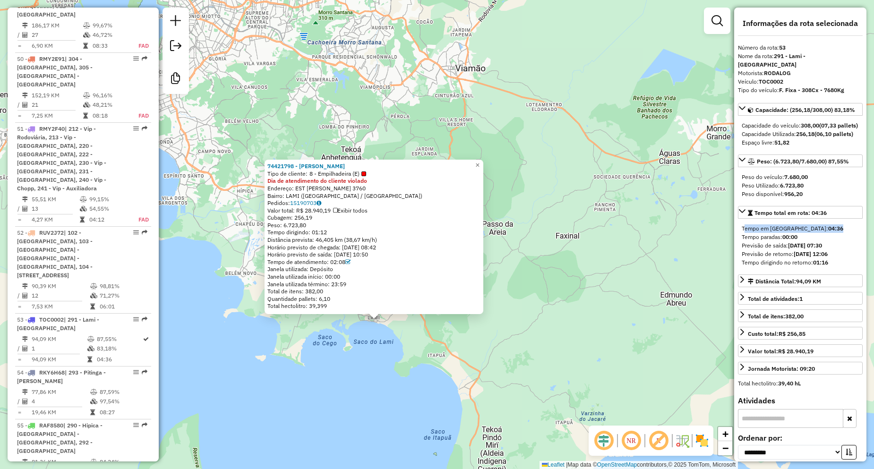
click at [736, 238] on div "**********" at bounding box center [800, 235] width 132 height 454
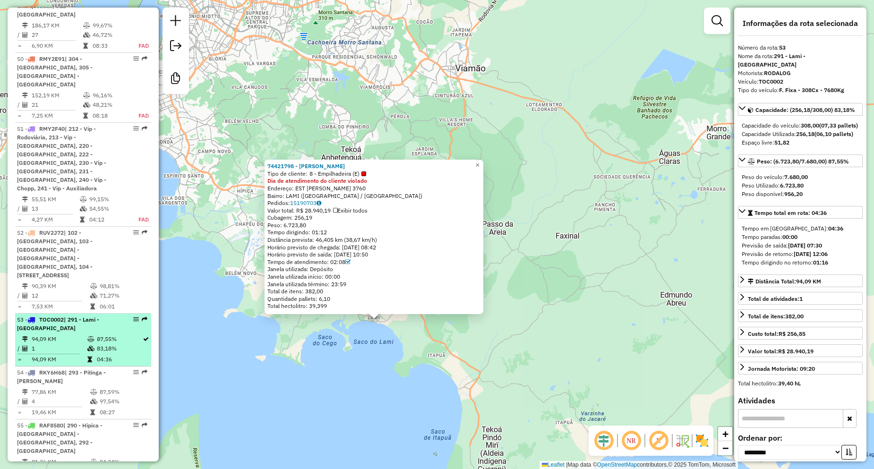
click at [100, 344] on td "83,18%" at bounding box center [119, 348] width 46 height 9
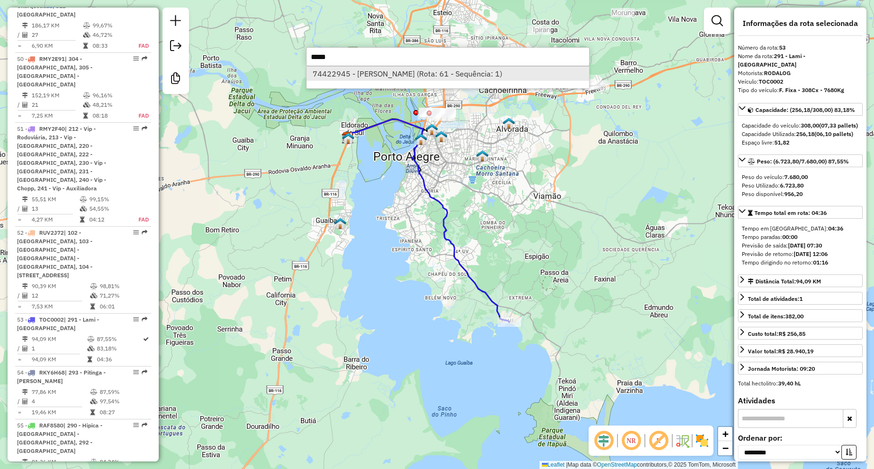
type input "*****"
click at [357, 77] on li "74422945 - [PERSON_NAME] (Rota: 61 - Sequência: 1)" at bounding box center [448, 74] width 283 height 14
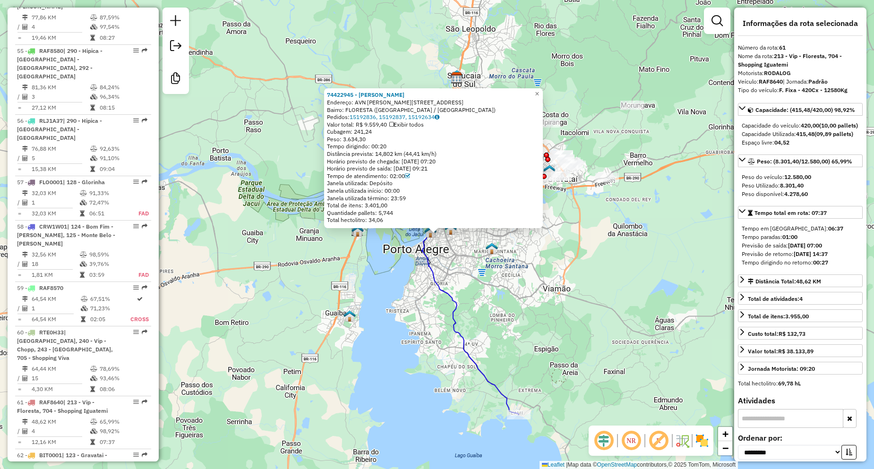
scroll to position [3853, 0]
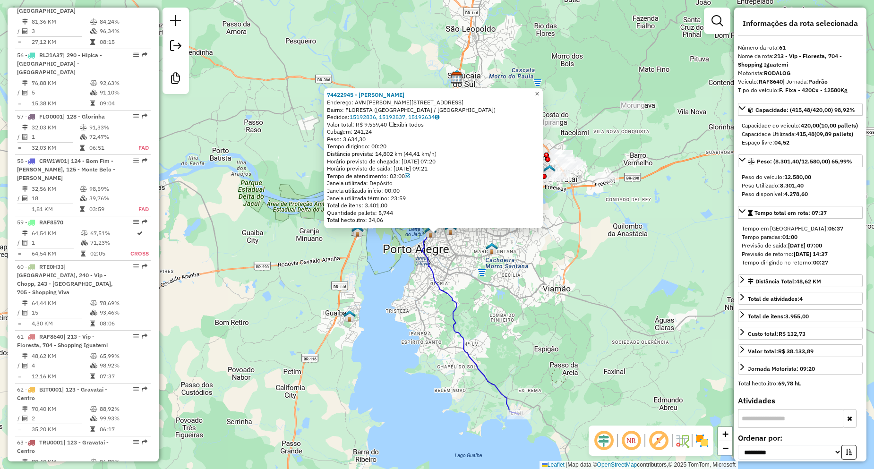
click at [539, 92] on span "×" at bounding box center [537, 94] width 4 height 8
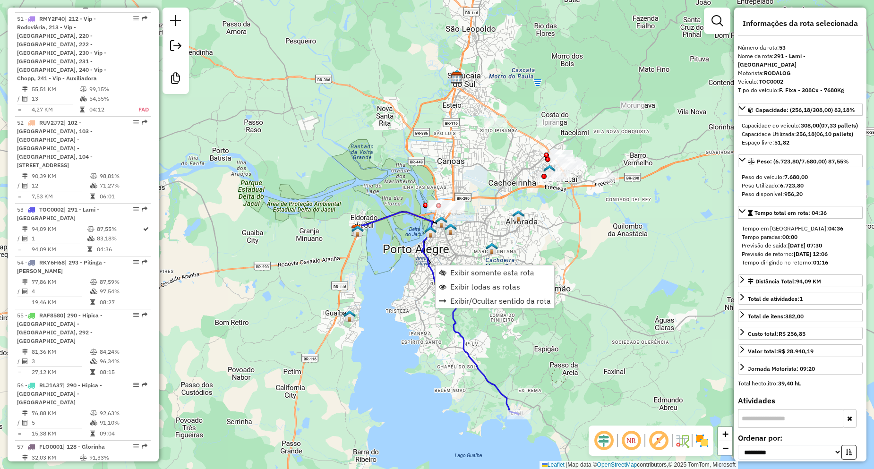
scroll to position [3412, 0]
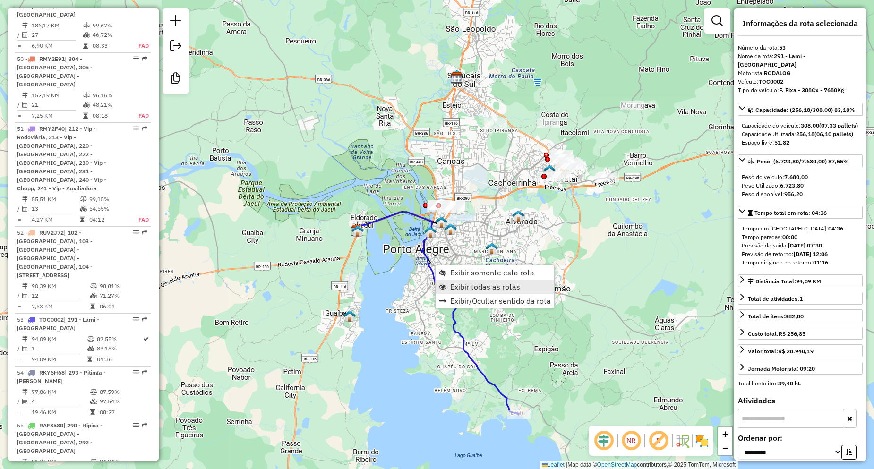
click at [476, 287] on span "Exibir todas as rotas" at bounding box center [485, 287] width 70 height 8
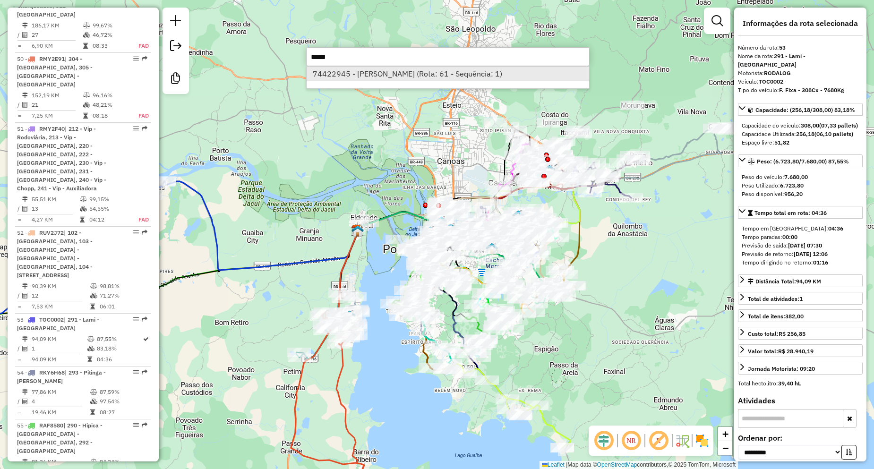
type input "*****"
click at [389, 78] on li "74422945 - [PERSON_NAME] (Rota: 61 - Sequência: 1)" at bounding box center [448, 74] width 283 height 14
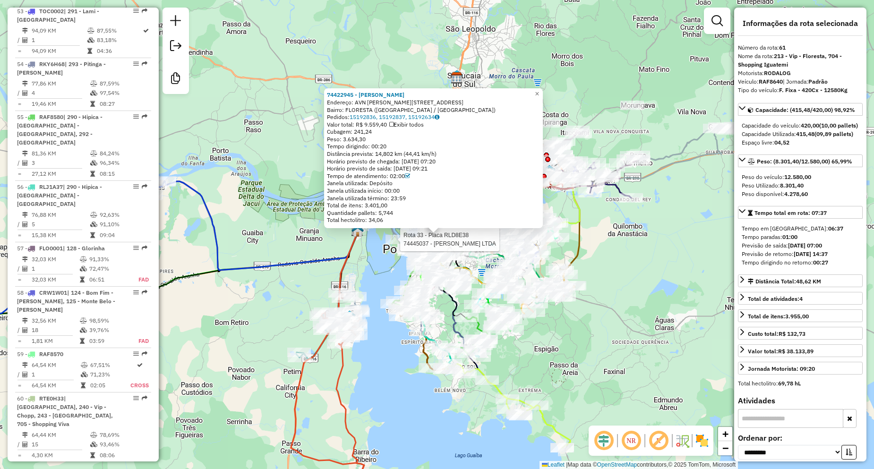
scroll to position [3853, 0]
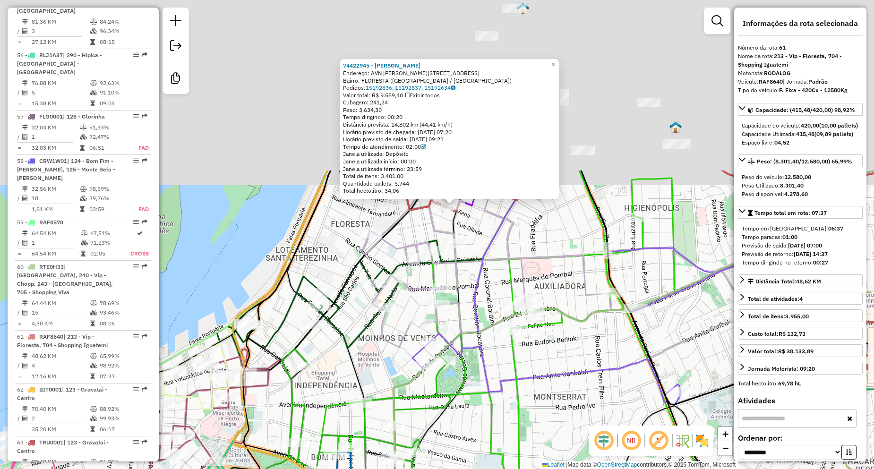
drag, startPoint x: 503, startPoint y: 249, endPoint x: 510, endPoint y: 414, distance: 165.6
click at [510, 414] on div "74422945 - [PERSON_NAME]: AVN [PERSON_NAME][STREET_ADDRESS] [GEOGRAPHIC_DATA]: …" at bounding box center [437, 234] width 874 height 469
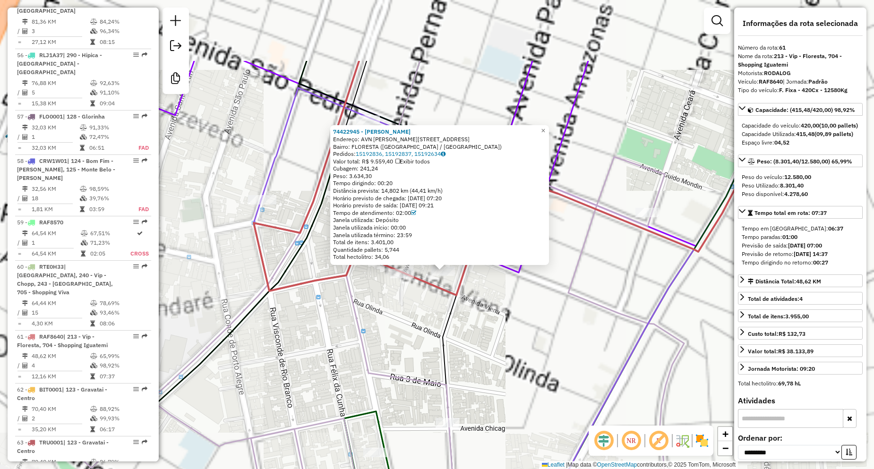
drag, startPoint x: 446, startPoint y: 229, endPoint x: 436, endPoint y: 327, distance: 97.9
click at [436, 327] on div "74422945 - [PERSON_NAME]: AVN [PERSON_NAME][STREET_ADDRESS] [GEOGRAPHIC_DATA]: …" at bounding box center [437, 234] width 874 height 469
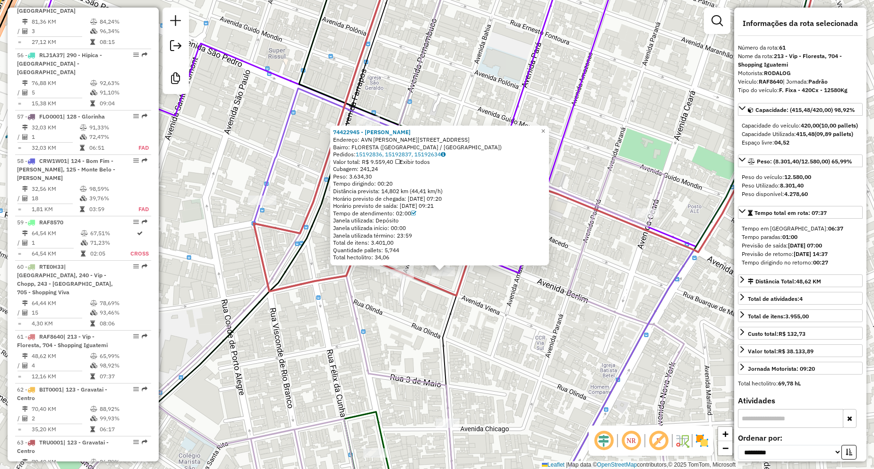
click at [402, 150] on div "Bairro: FLORESTA ([GEOGRAPHIC_DATA] / [GEOGRAPHIC_DATA])" at bounding box center [439, 148] width 213 height 8
click at [398, 153] on link "15192836, 15192837, 15192634" at bounding box center [401, 154] width 90 height 7
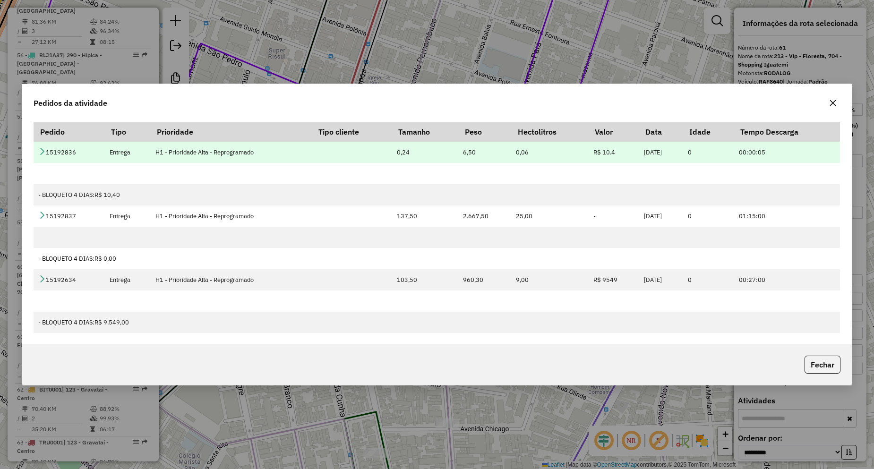
click at [42, 147] on td "15192836" at bounding box center [69, 152] width 71 height 21
click at [42, 148] on icon at bounding box center [42, 151] width 8 height 8
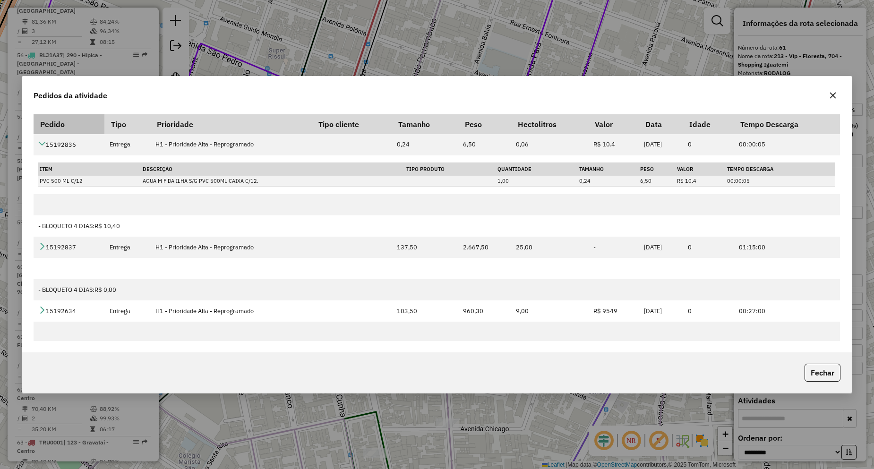
drag, startPoint x: 42, startPoint y: 131, endPoint x: 41, endPoint y: 138, distance: 7.2
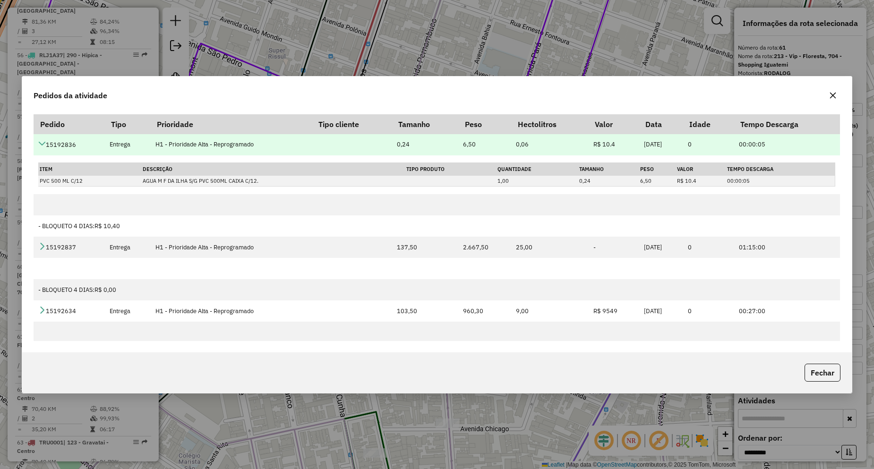
click at [42, 131] on th "Pedido" at bounding box center [69, 124] width 71 height 20
click at [41, 140] on icon at bounding box center [42, 144] width 8 height 8
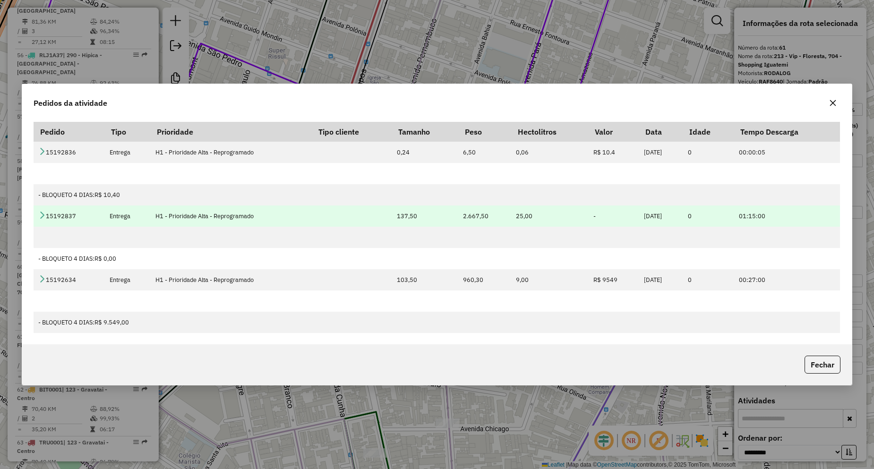
click at [41, 216] on icon at bounding box center [42, 215] width 8 height 8
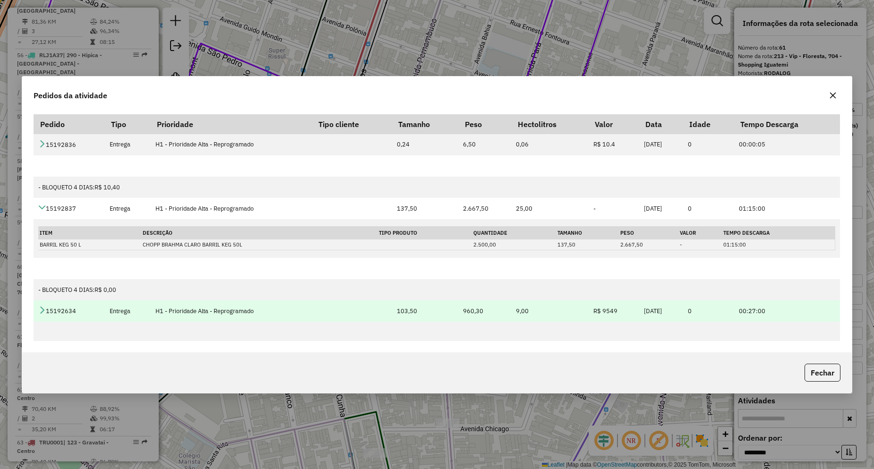
click at [42, 311] on icon at bounding box center [42, 310] width 8 height 8
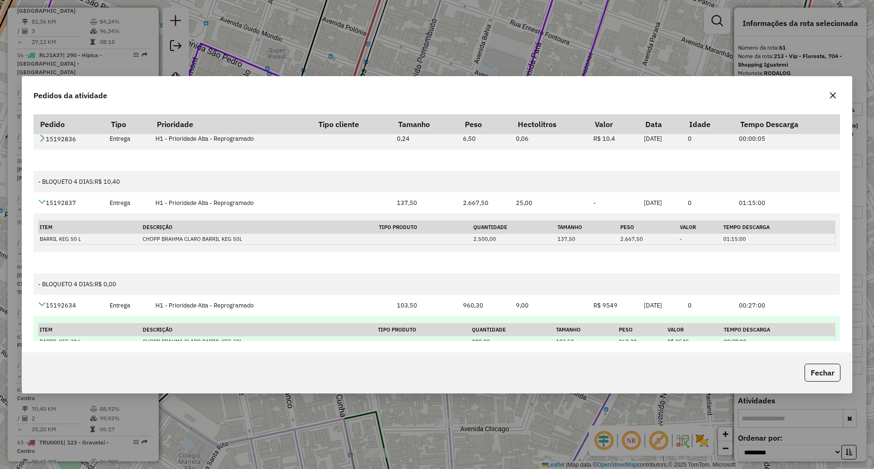
scroll to position [0, 0]
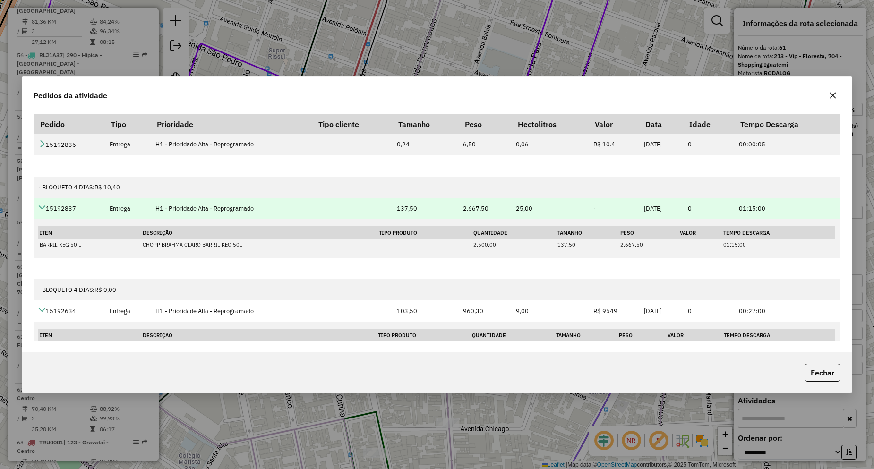
click at [44, 203] on td "15192837" at bounding box center [69, 208] width 71 height 21
click at [43, 207] on icon at bounding box center [42, 208] width 8 height 8
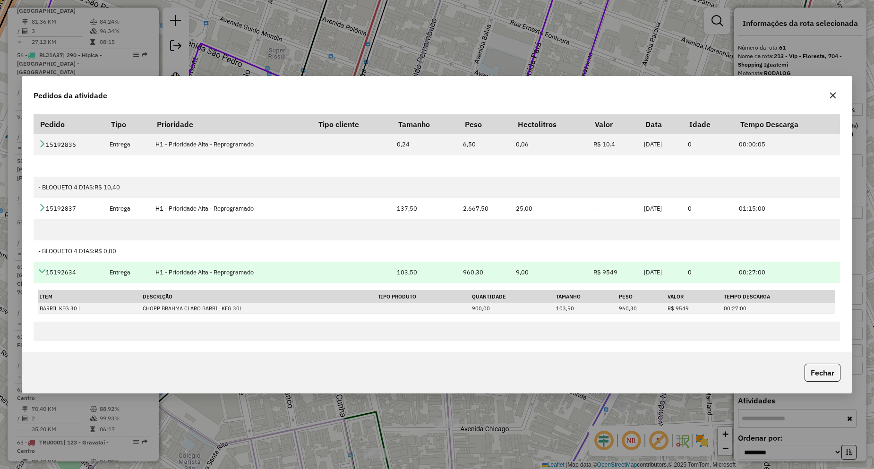
click at [41, 271] on icon at bounding box center [42, 271] width 8 height 8
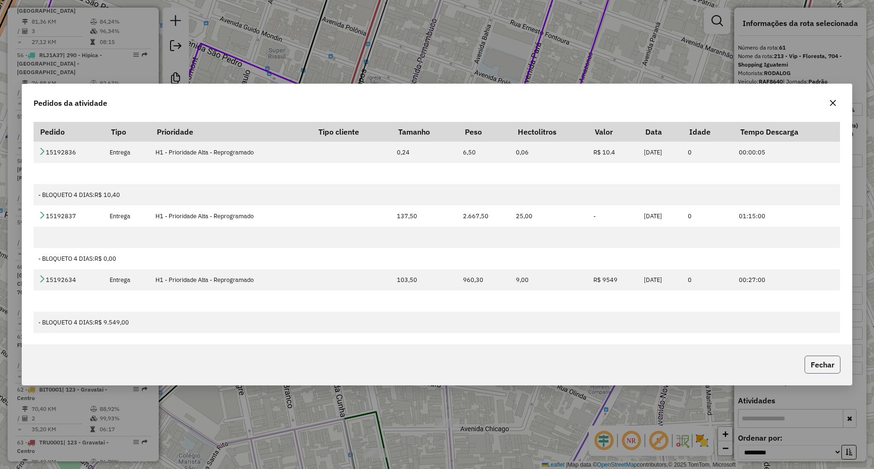
click at [827, 366] on button "Fechar" at bounding box center [823, 365] width 36 height 18
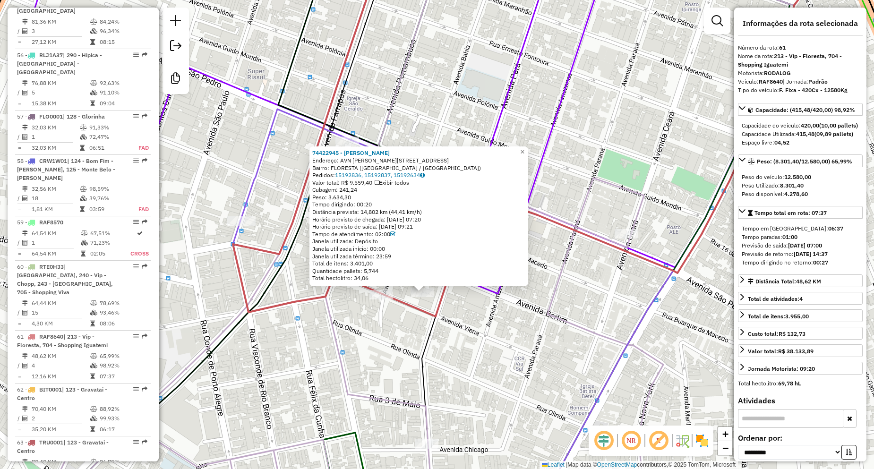
drag, startPoint x: 602, startPoint y: 267, endPoint x: 575, endPoint y: 293, distance: 38.1
click at [575, 293] on div "74422945 - [PERSON_NAME]: AVN [PERSON_NAME][STREET_ADDRESS] [GEOGRAPHIC_DATA]: …" at bounding box center [437, 234] width 874 height 469
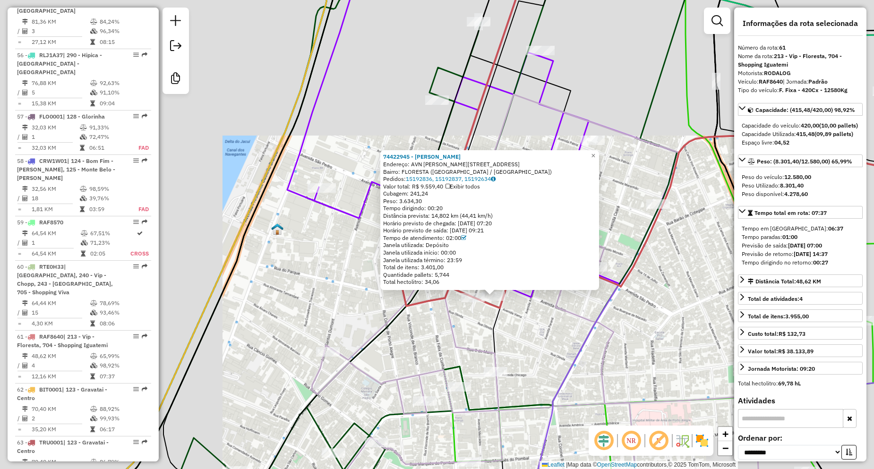
click at [550, 292] on div "74422945 - [PERSON_NAME]: AVN [PERSON_NAME][STREET_ADDRESS] [GEOGRAPHIC_DATA]: …" at bounding box center [437, 234] width 874 height 469
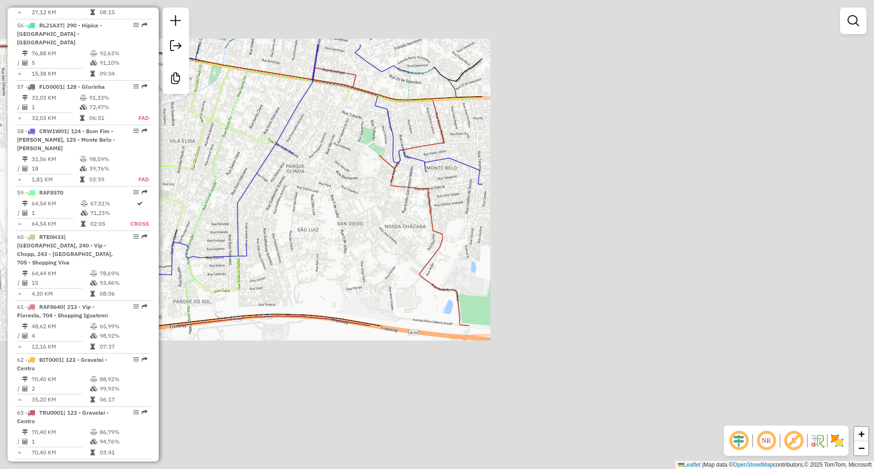
scroll to position [3900, 0]
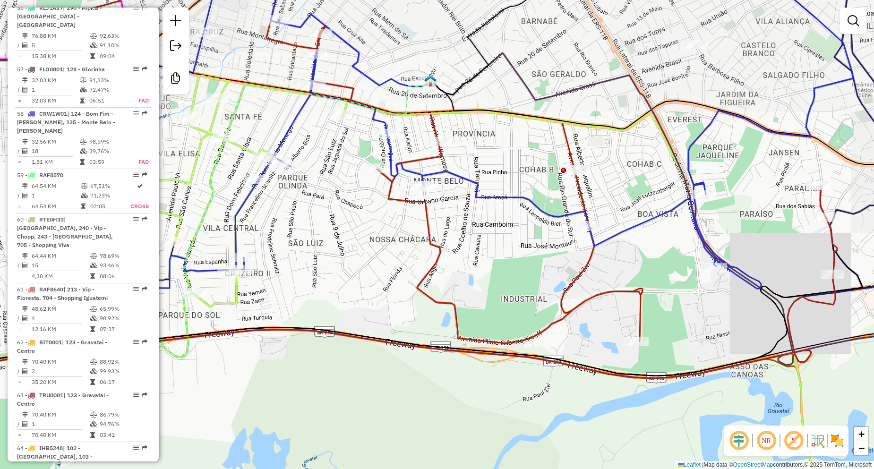
drag, startPoint x: 353, startPoint y: 200, endPoint x: 351, endPoint y: 287, distance: 87.5
click at [350, 286] on div "Janela de atendimento Grade de atendimento Capacidade Transportadoras Veículos …" at bounding box center [437, 234] width 874 height 469
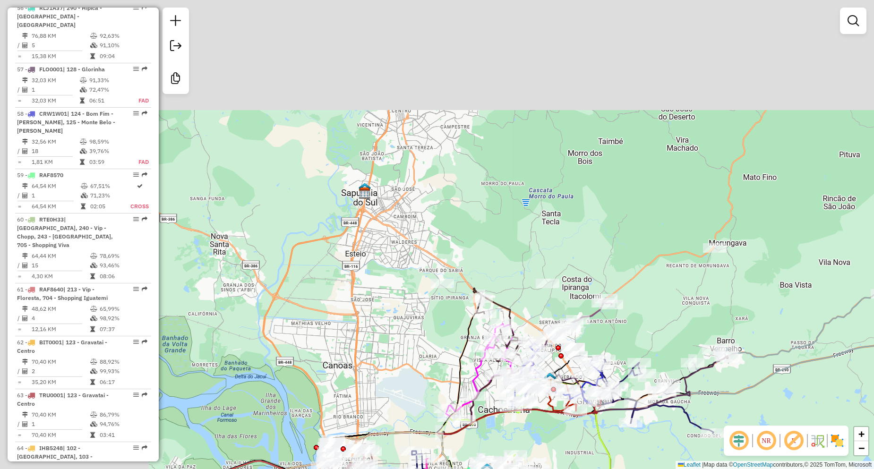
drag, startPoint x: 316, startPoint y: 324, endPoint x: 489, endPoint y: 443, distance: 210.0
click at [489, 446] on div "Janela de atendimento Grade de atendimento Capacidade Transportadoras Veículos …" at bounding box center [437, 234] width 874 height 469
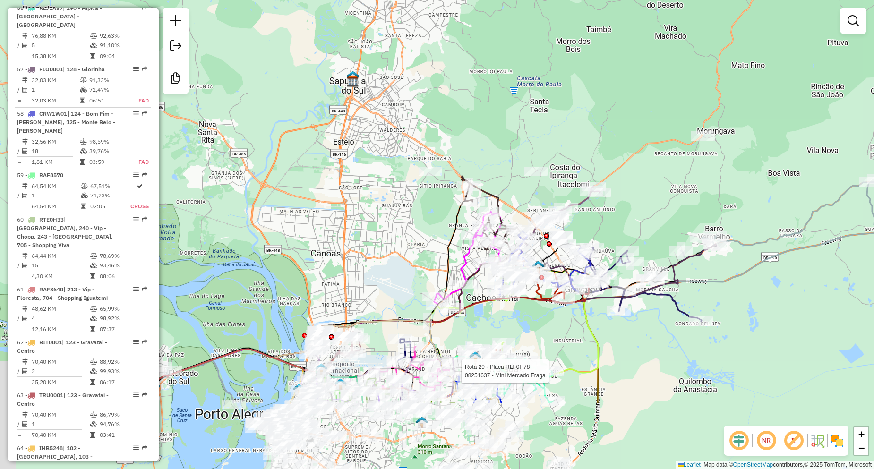
drag, startPoint x: 424, startPoint y: 333, endPoint x: 409, endPoint y: 155, distance: 177.8
click at [408, 147] on div "Rota 29 - Placa RLF0H78 08251637 - Mini Mercado Fraga Janela de atendimento Gra…" at bounding box center [437, 234] width 874 height 469
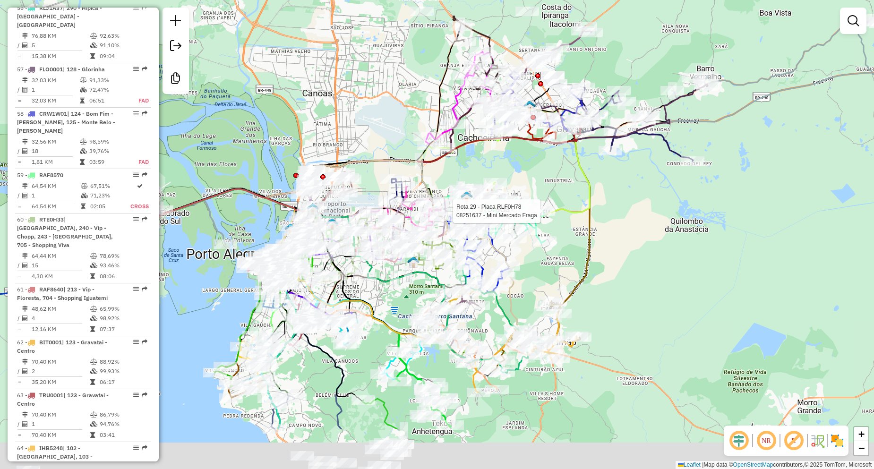
drag, startPoint x: 642, startPoint y: 348, endPoint x: 638, endPoint y: 281, distance: 67.2
click at [638, 281] on div "Rota 29 - Placa RLF0H78 08251637 - Mini Mercado Fraga Janela de atendimento Gra…" at bounding box center [437, 234] width 874 height 469
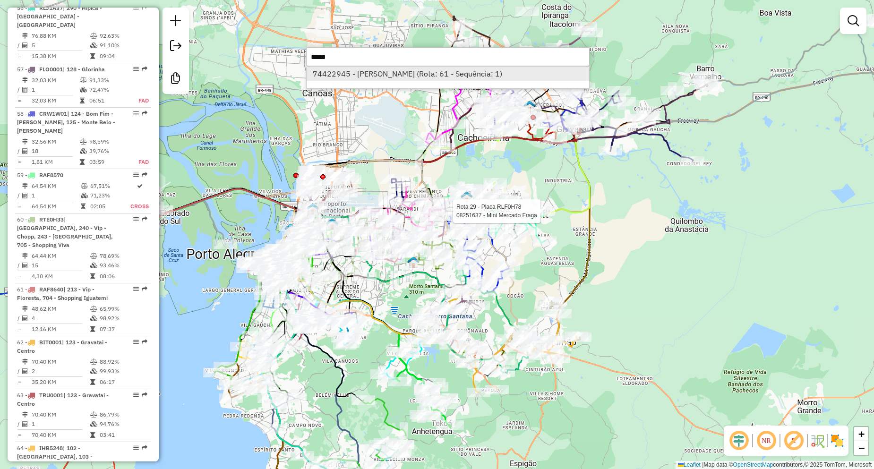
type input "*****"
click at [387, 70] on li "74422945 - [PERSON_NAME] (Rota: 61 - Sequência: 1)" at bounding box center [448, 74] width 283 height 14
select select "**********"
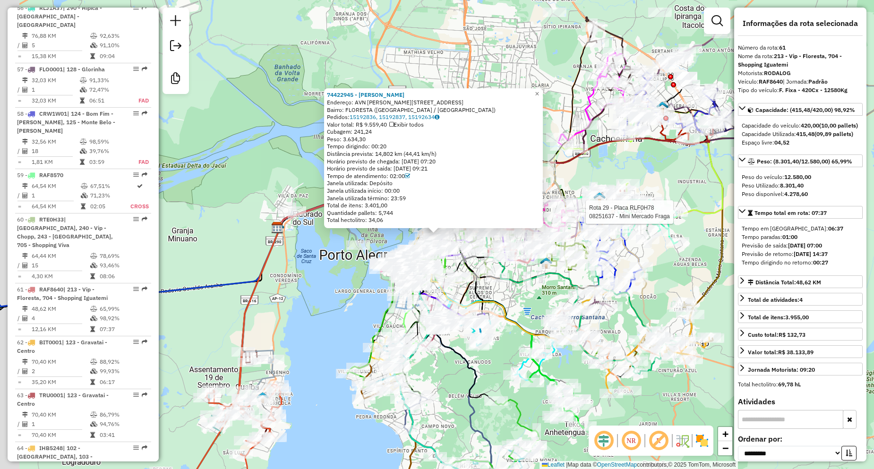
scroll to position [3853, 0]
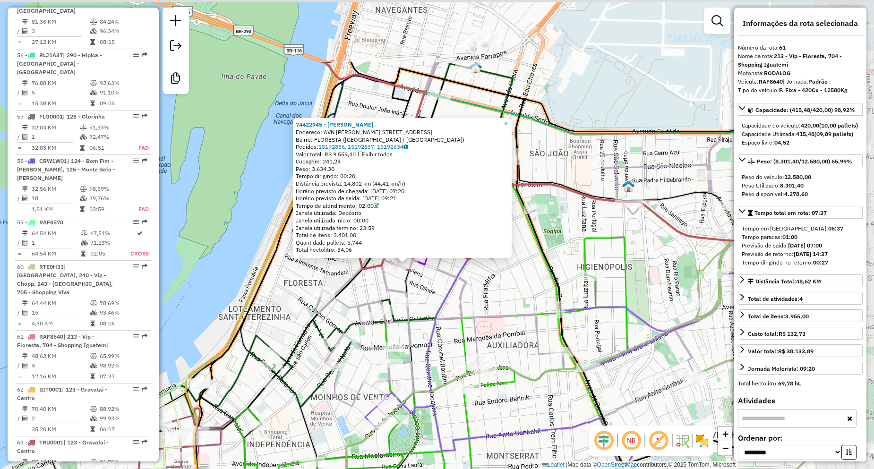
drag, startPoint x: 541, startPoint y: 174, endPoint x: 409, endPoint y: 276, distance: 166.2
click at [415, 293] on div "Rota 29 - Placa RLF0H78 08251637 - Mini Mercado Fraga 74422945 - [PERSON_NAME] …" at bounding box center [437, 234] width 874 height 469
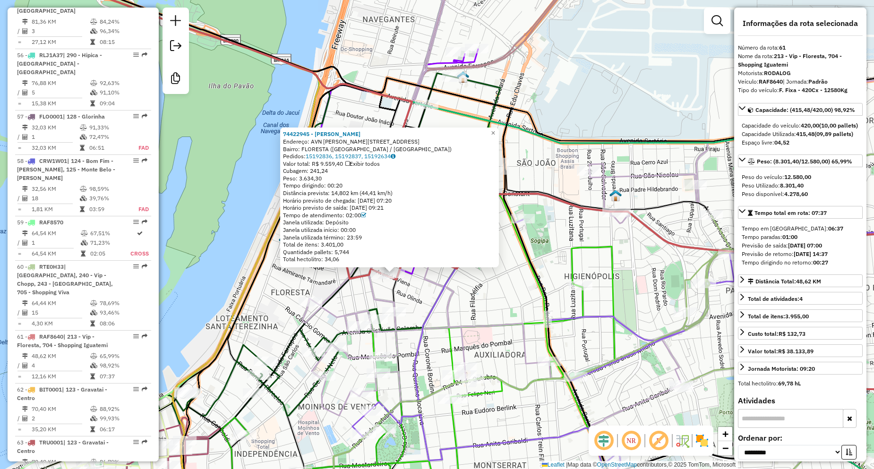
drag, startPoint x: 337, startPoint y: 172, endPoint x: 313, endPoint y: 170, distance: 24.6
click at [313, 170] on div "Cubagem: 241,24" at bounding box center [389, 171] width 213 height 8
click at [366, 216] on icon at bounding box center [363, 216] width 5 height 6
drag, startPoint x: 380, startPoint y: 214, endPoint x: 343, endPoint y: 215, distance: 37.3
click at [343, 215] on div "Tempo de atendimento: 02:00" at bounding box center [389, 216] width 213 height 8
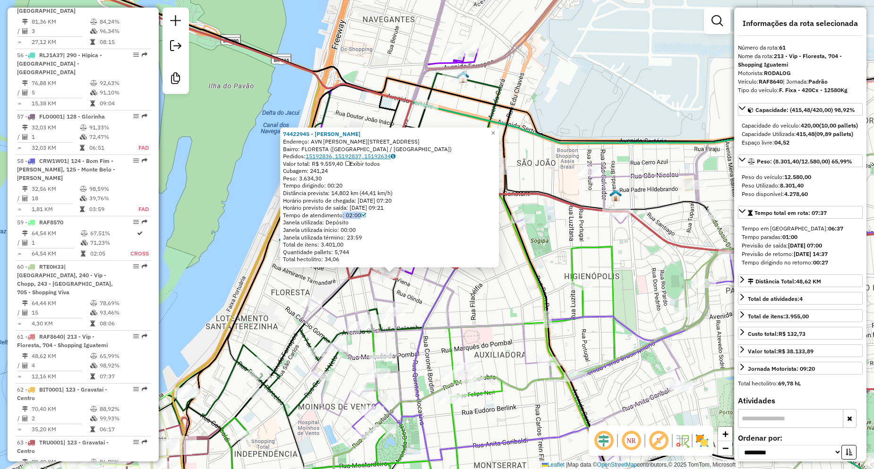
click at [329, 158] on link "15192836, 15192837, 15192634" at bounding box center [351, 156] width 90 height 7
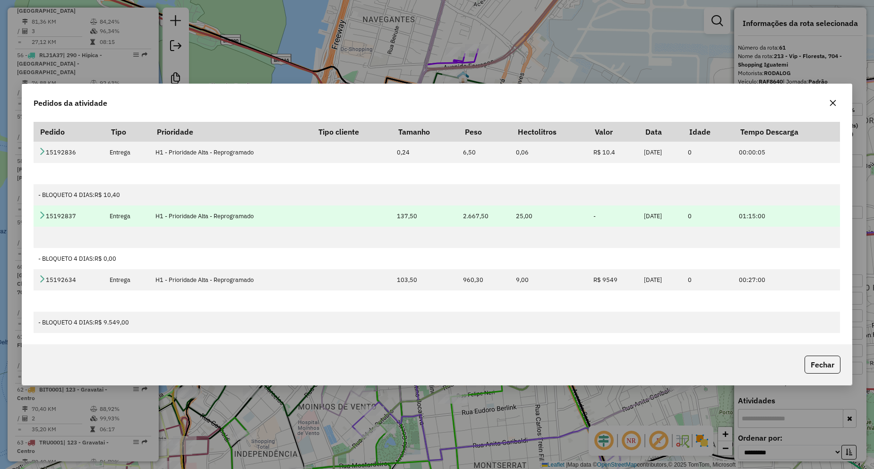
click at [43, 215] on icon at bounding box center [42, 215] width 8 height 8
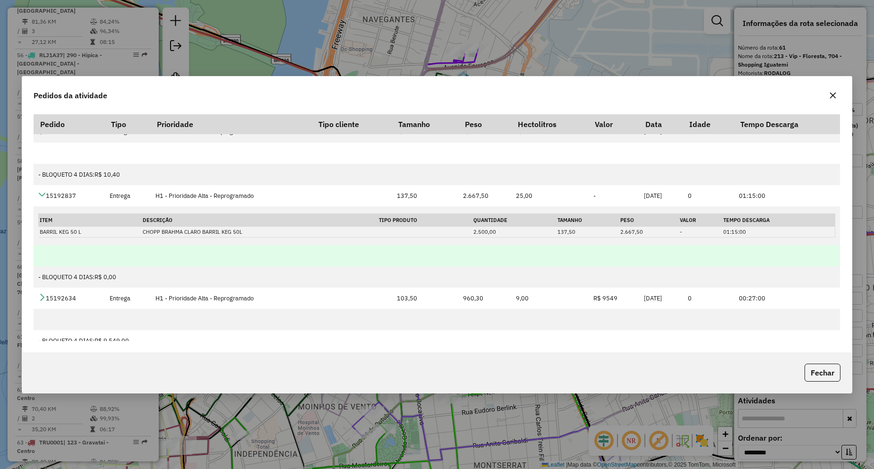
scroll to position [23, 0]
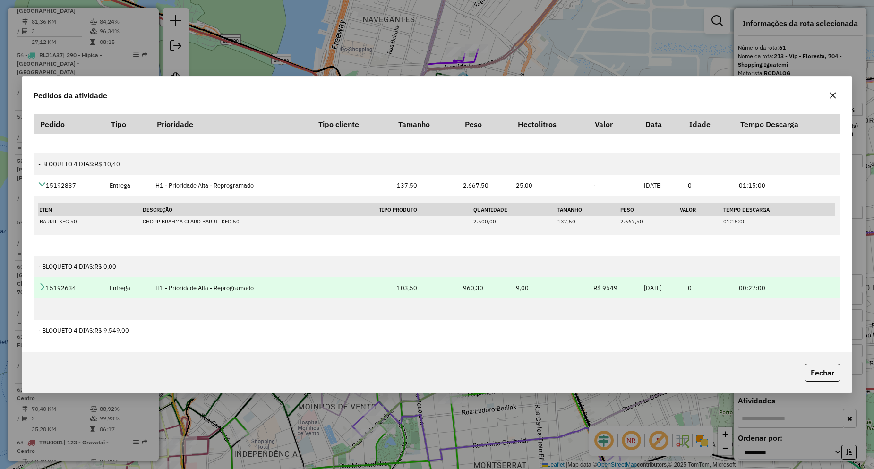
click at [40, 288] on icon at bounding box center [42, 287] width 8 height 8
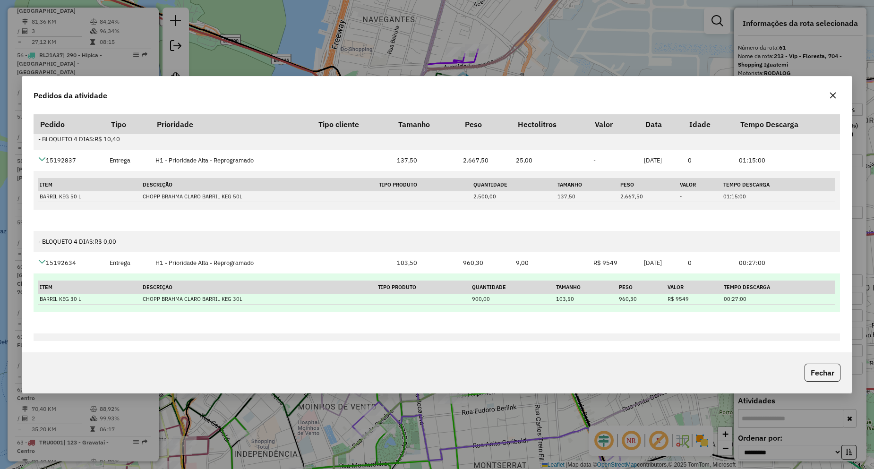
scroll to position [62, 0]
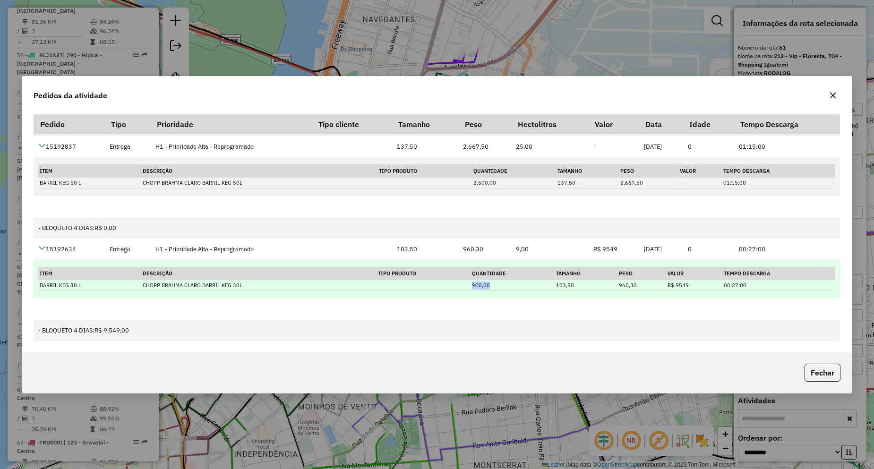
drag, startPoint x: 508, startPoint y: 285, endPoint x: 463, endPoint y: 285, distance: 44.4
click at [463, 285] on tr "BARRIL KEG 30 L CHOPP BRAHMA CLARO BARRIL KEG 30L 900,00 103,50 960,30 R$ 9549 …" at bounding box center [436, 285] width 797 height 11
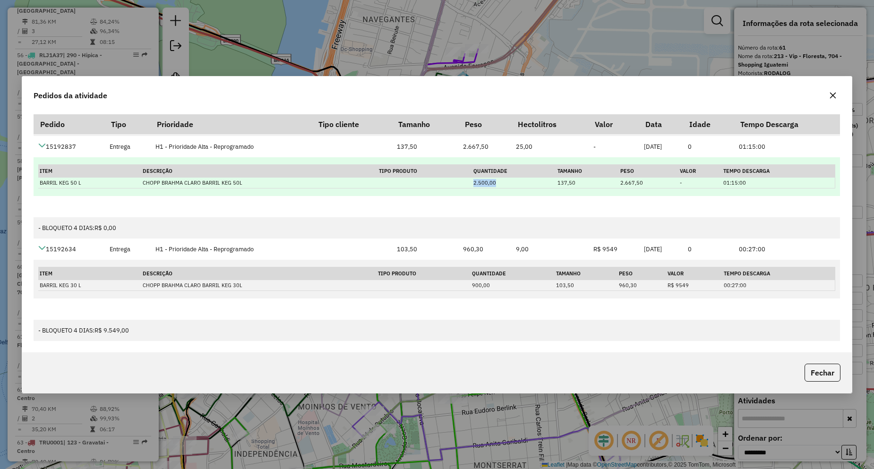
drag, startPoint x: 501, startPoint y: 183, endPoint x: 448, endPoint y: 184, distance: 53.4
click at [453, 184] on tr "BARRIL KEG 50 L CHOPP BRAHMA CLARO BARRIL KEG 50L 2.500,00 137,50 2.667,50 - 01…" at bounding box center [436, 183] width 797 height 11
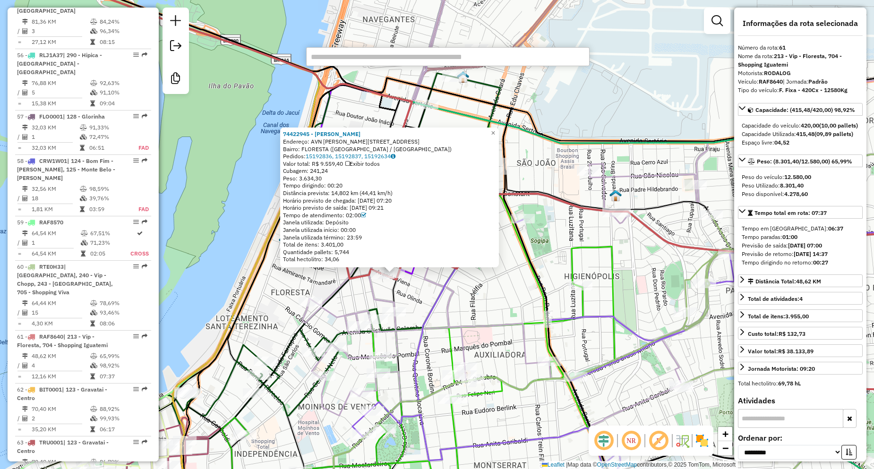
paste input "****"
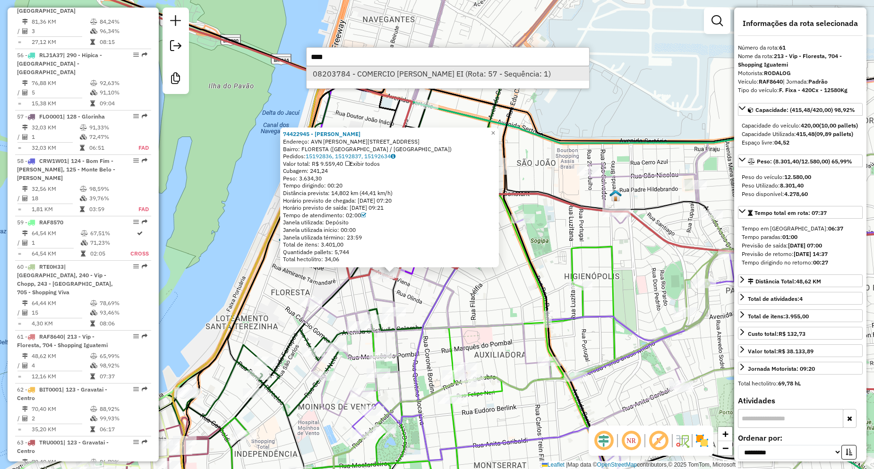
type input "****"
click at [348, 74] on li "08203784 - COMERCIO [PERSON_NAME] EI (Rota: 57 - Sequência: 1)" at bounding box center [448, 74] width 283 height 14
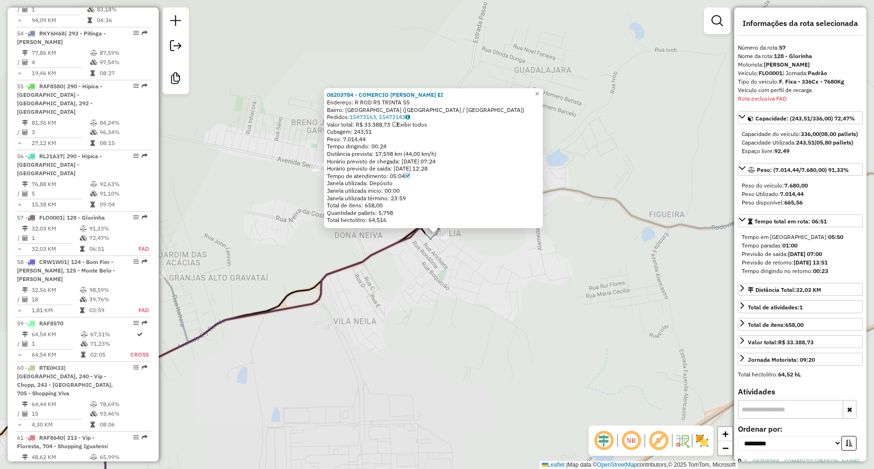
scroll to position [3632, 0]
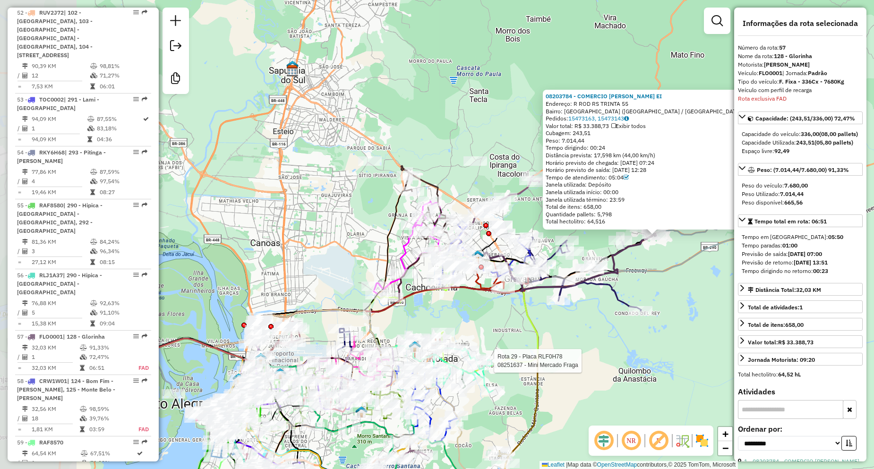
drag, startPoint x: 302, startPoint y: 347, endPoint x: 497, endPoint y: 324, distance: 196.1
click at [497, 324] on div "Rota 29 - Placa RLF0H78 08251637 - Mini Mercado Fraga 08203784 - COMERCIO JM RA…" at bounding box center [437, 234] width 874 height 469
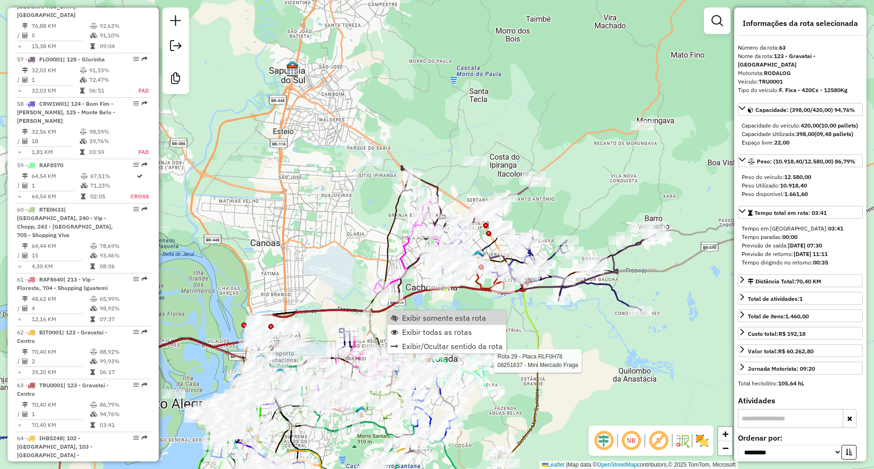
scroll to position [3957, 0]
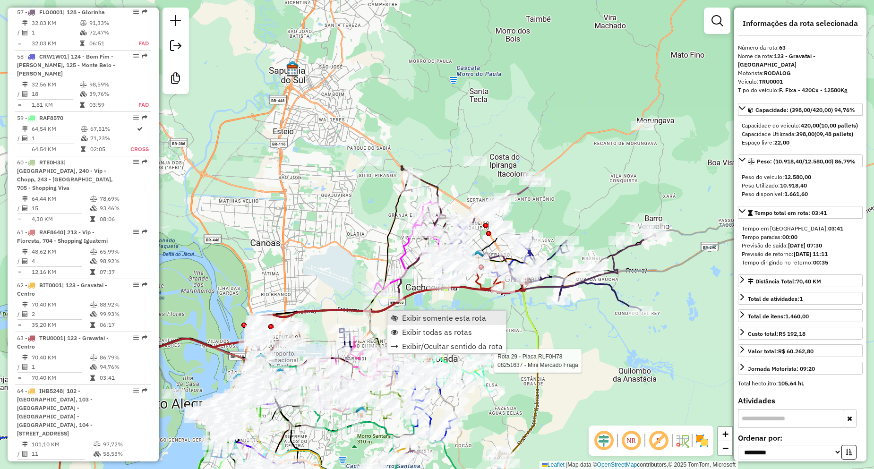
click at [421, 321] on span "Exibir somente esta rota" at bounding box center [444, 318] width 84 height 8
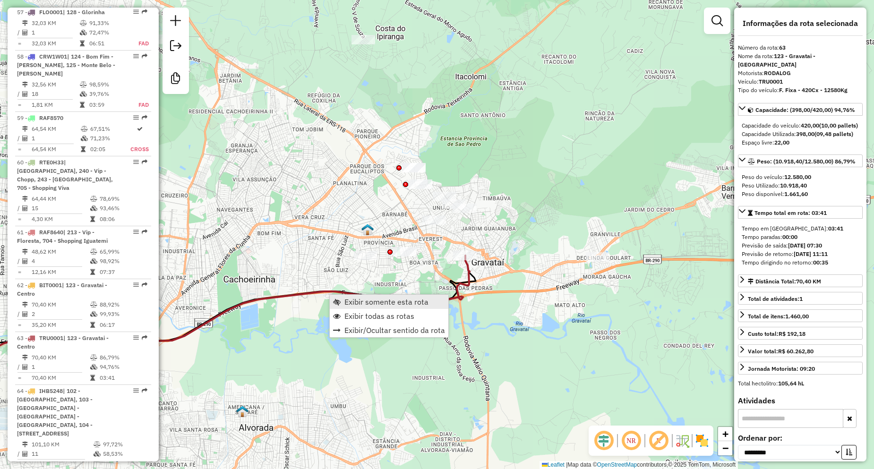
click at [354, 303] on span "Exibir somente esta rota" at bounding box center [387, 302] width 84 height 8
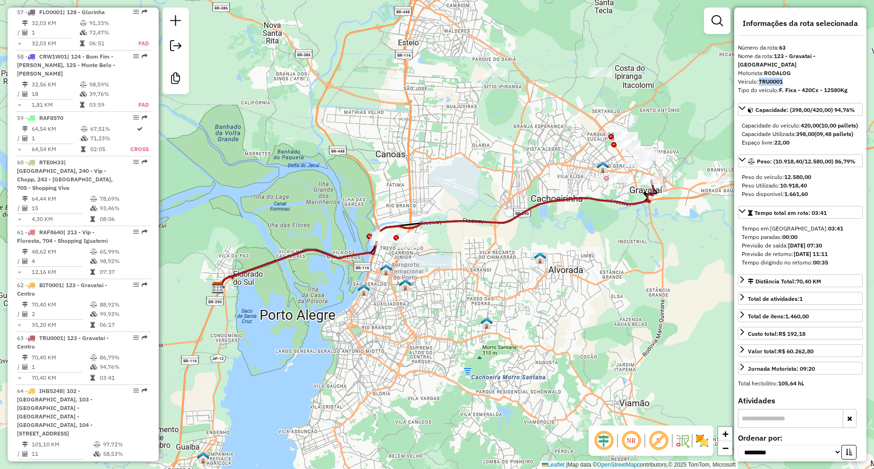
drag, startPoint x: 792, startPoint y: 73, endPoint x: 758, endPoint y: 72, distance: 34.0
click at [758, 78] on div "Veículo: TRU0001" at bounding box center [800, 82] width 125 height 9
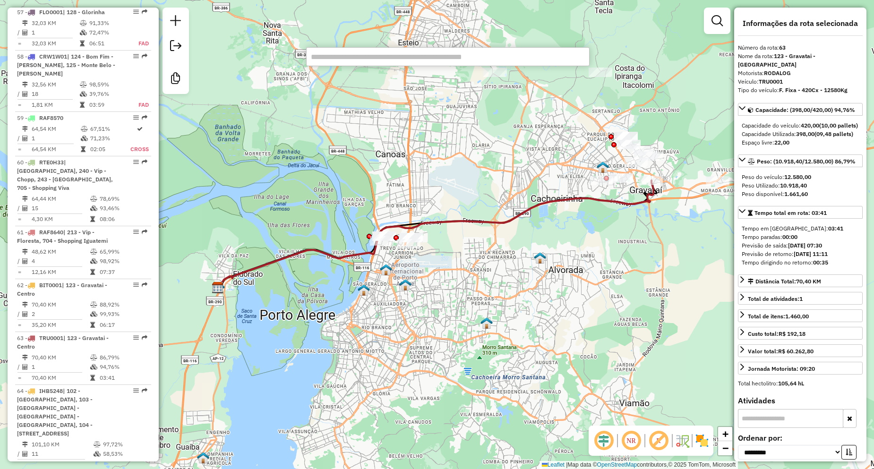
paste input "*****"
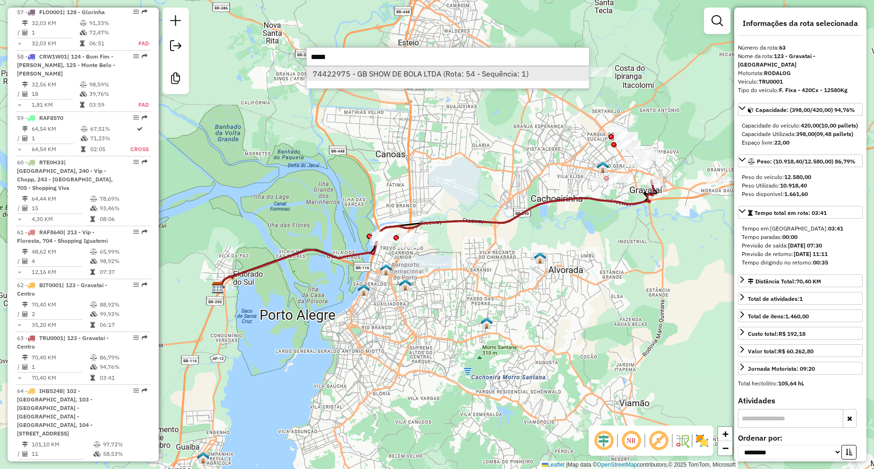
type input "*****"
click at [362, 71] on li "74422975 - GB SHOW DE BOLA LTDA (Rota: 54 - Sequência: 1)" at bounding box center [448, 74] width 283 height 14
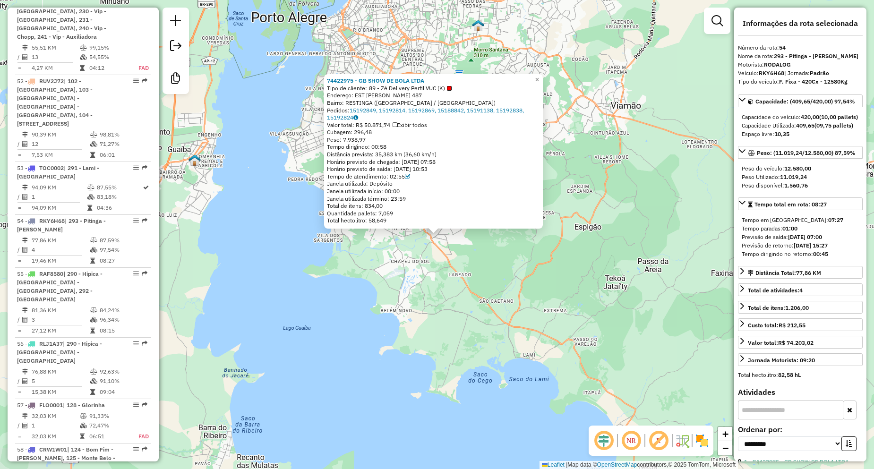
scroll to position [3465, 0]
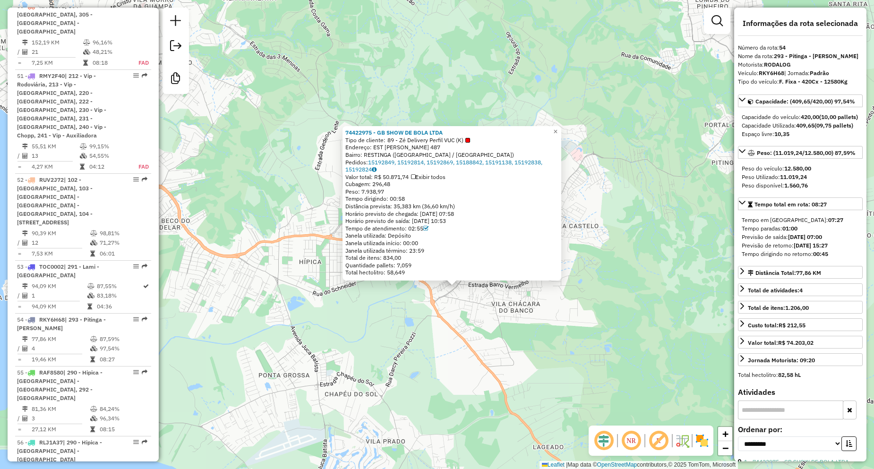
drag, startPoint x: 492, startPoint y: 263, endPoint x: 474, endPoint y: 303, distance: 43.6
click at [474, 303] on div "74422975 - GB SHOW DE BOLA LTDA Tipo de cliente: 89 - Zé Delivery Perfil VUC (K…" at bounding box center [437, 234] width 874 height 469
drag, startPoint x: 432, startPoint y: 225, endPoint x: 407, endPoint y: 226, distance: 25.1
click at [407, 226] on div "Tempo de atendimento: 02:55" at bounding box center [451, 229] width 213 height 8
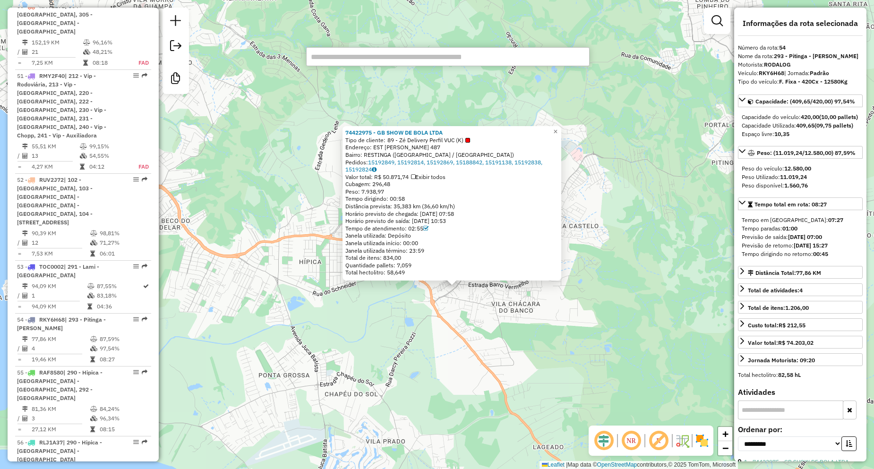
paste input "*****"
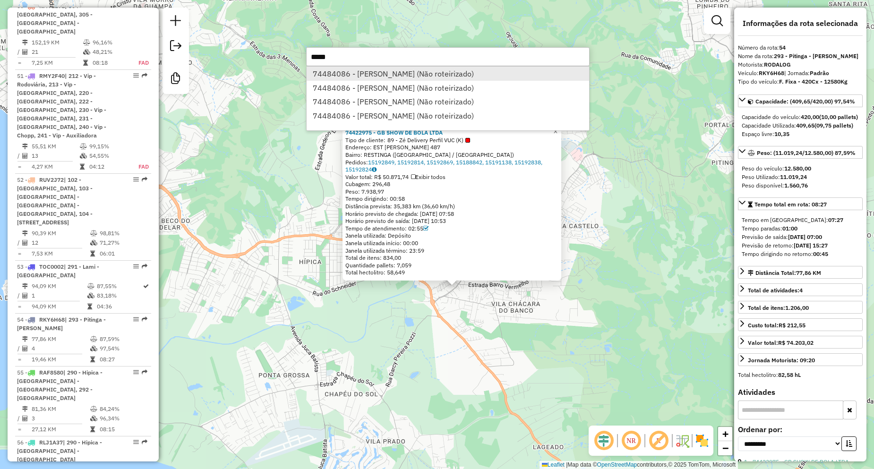
type input "*****"
click at [367, 70] on li "74484086 - [PERSON_NAME] (Não roteirizado)" at bounding box center [448, 74] width 283 height 14
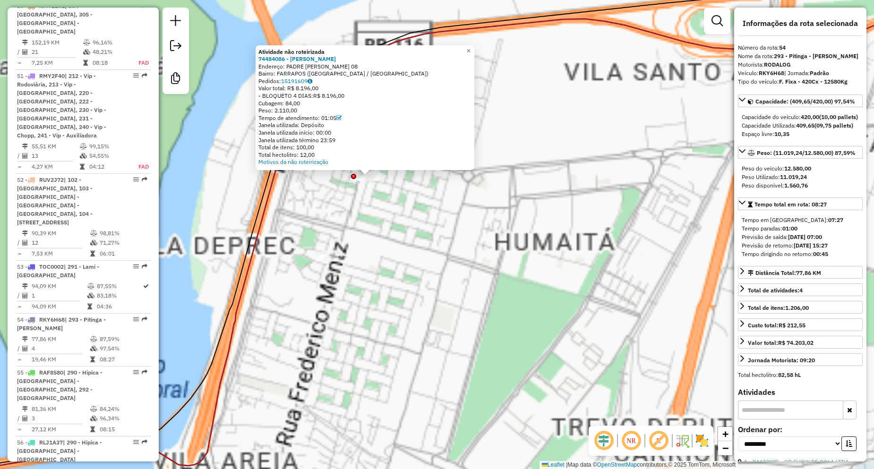
drag, startPoint x: 445, startPoint y: 236, endPoint x: 469, endPoint y: 314, distance: 81.5
click at [470, 315] on div "Atividade não roteirizada 74484086 - [PERSON_NAME]: PADRE [PERSON_NAME] 08 Bair…" at bounding box center [437, 234] width 874 height 469
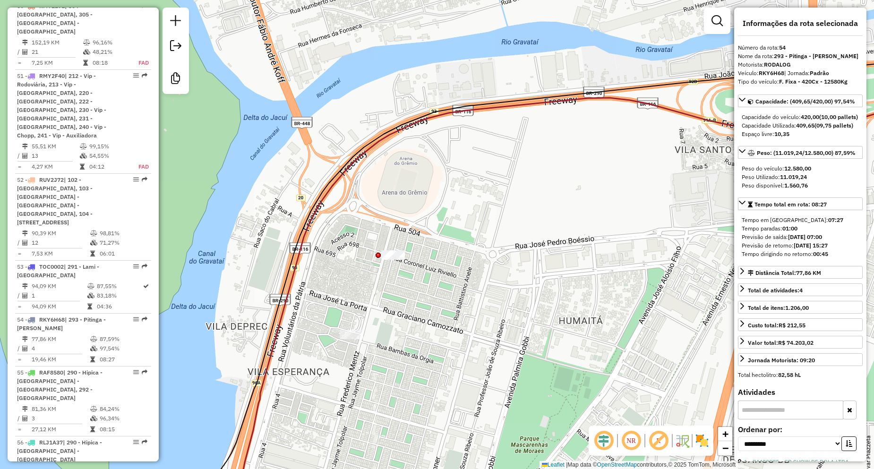
click at [497, 269] on div "Janela de atendimento Grade de atendimento Capacidade Transportadoras Veículos …" at bounding box center [437, 234] width 874 height 469
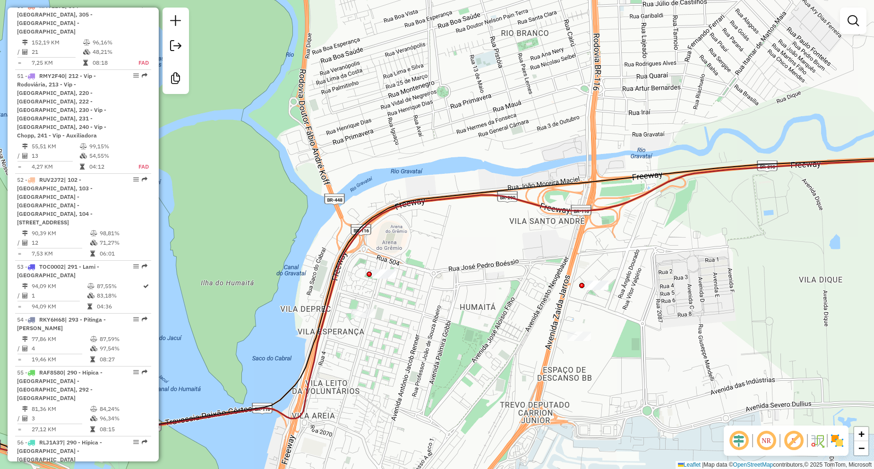
drag, startPoint x: 362, startPoint y: 250, endPoint x: 278, endPoint y: 220, distance: 89.4
click at [339, 256] on icon at bounding box center [449, 304] width 1049 height 296
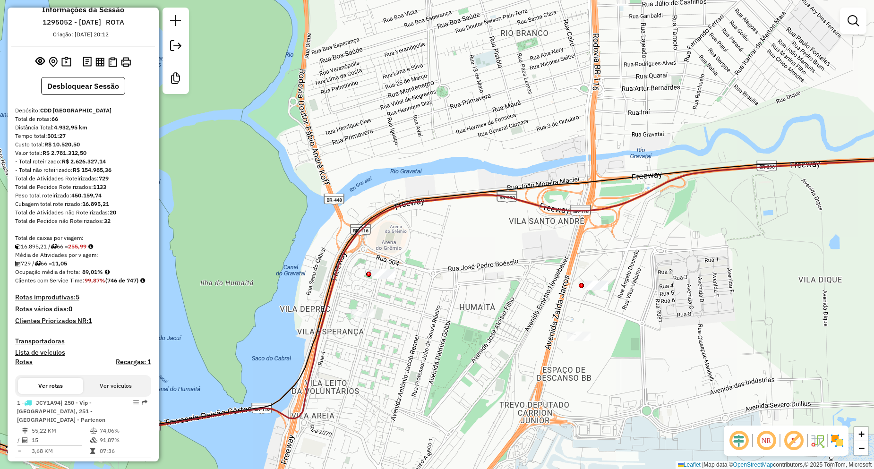
scroll to position [0, 0]
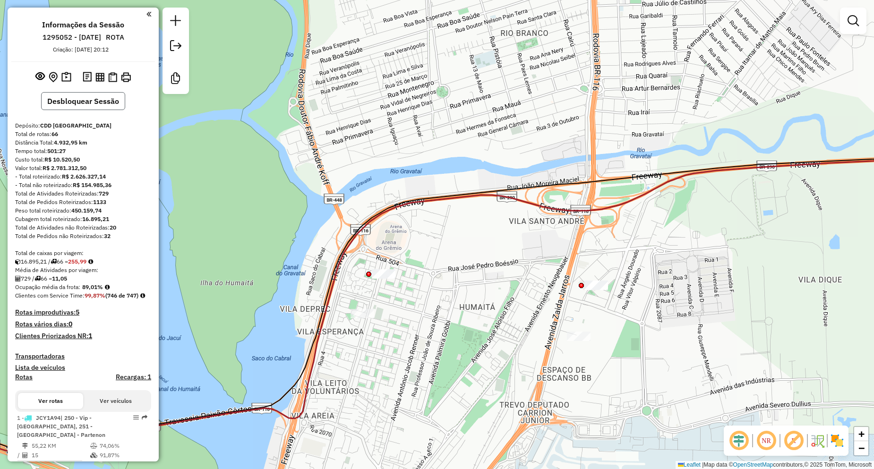
click at [99, 104] on button "Desbloquear Sessão" at bounding box center [83, 101] width 84 height 18
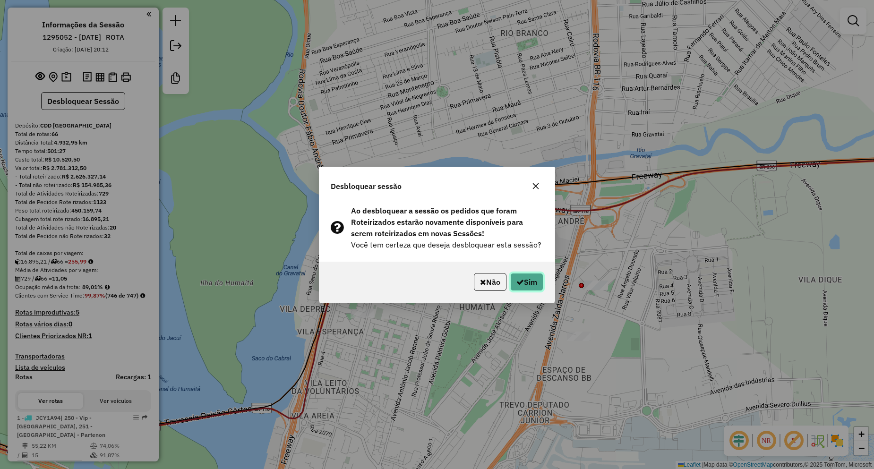
click at [533, 283] on button "Sim" at bounding box center [526, 282] width 33 height 18
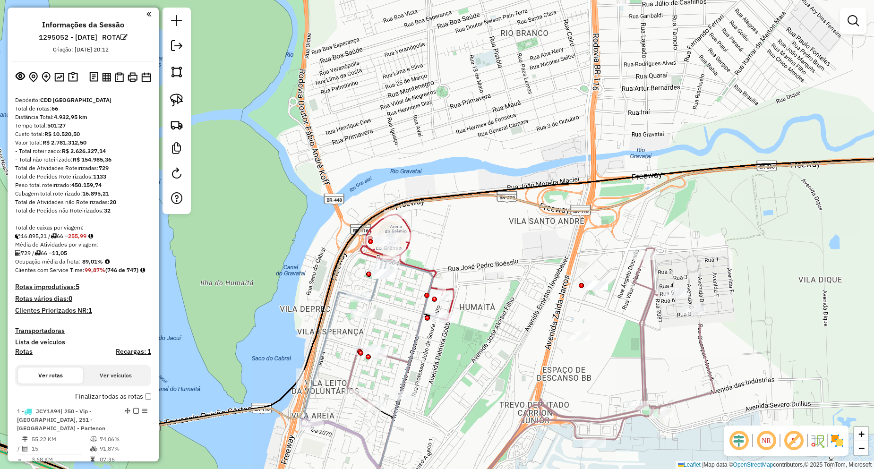
click at [487, 113] on div "Janela de atendimento Grade de atendimento Capacidade Transportadoras Veículos …" at bounding box center [437, 234] width 874 height 469
click at [487, 112] on div "Janela de atendimento Grade de atendimento Capacidade Transportadoras Veículos …" at bounding box center [437, 234] width 874 height 469
click at [504, 117] on div "Janela de atendimento Grade de atendimento Capacidade Transportadoras Veículos …" at bounding box center [437, 234] width 874 height 469
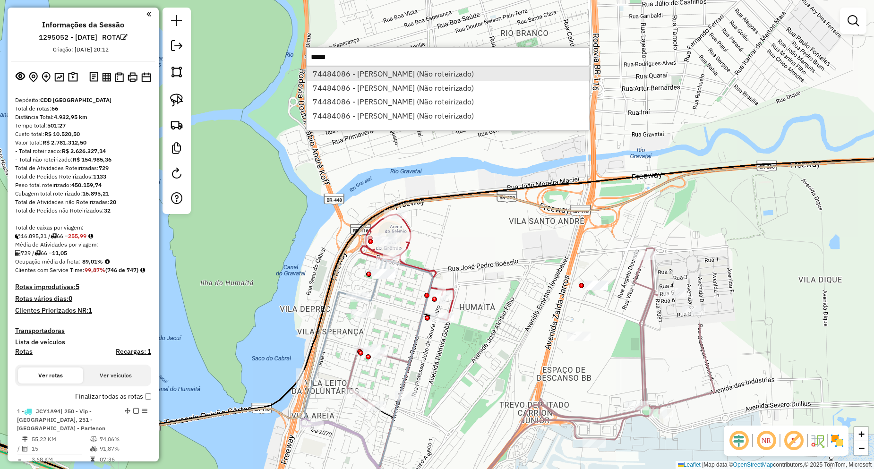
type input "*****"
click at [344, 71] on li "74484086 - [PERSON_NAME] (Não roteirizado)" at bounding box center [448, 74] width 283 height 14
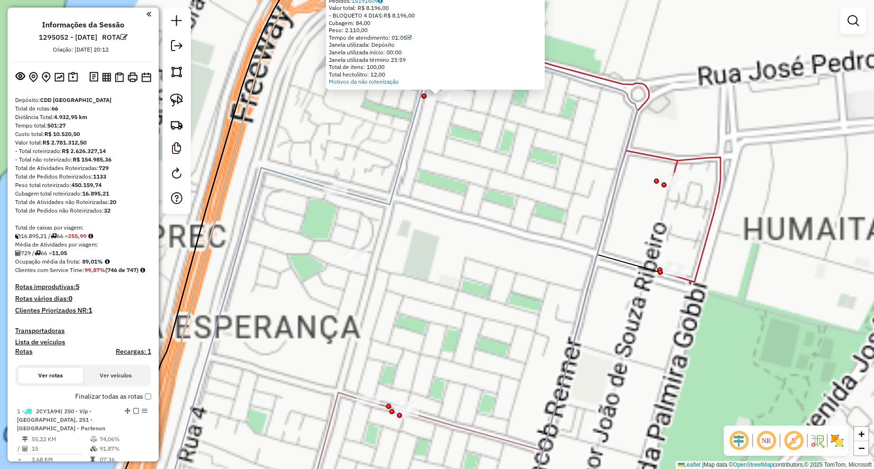
drag, startPoint x: 467, startPoint y: 141, endPoint x: 453, endPoint y: 269, distance: 128.4
click at [453, 269] on div "Atividade não roteirizada 74484086 - [PERSON_NAME]: PADRE [PERSON_NAME] 08 Bair…" at bounding box center [437, 234] width 874 height 469
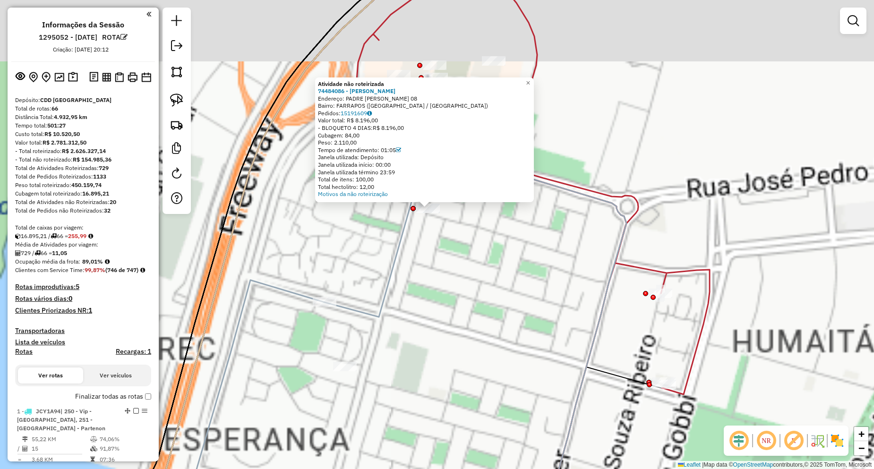
click at [453, 269] on div "Atividade não roteirizada 74484086 - [PERSON_NAME]: PADRE [PERSON_NAME] 08 Bair…" at bounding box center [437, 234] width 874 height 469
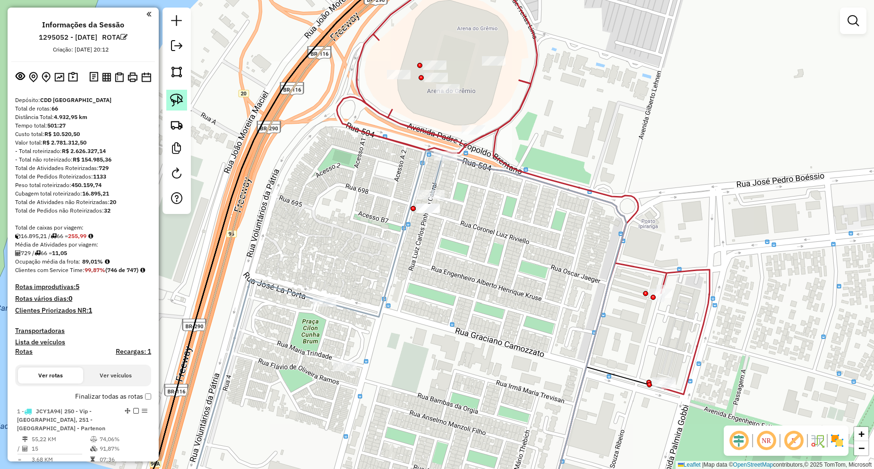
click at [178, 103] on img at bounding box center [176, 100] width 13 height 13
drag, startPoint x: 426, startPoint y: 233, endPoint x: 404, endPoint y: 201, distance: 38.7
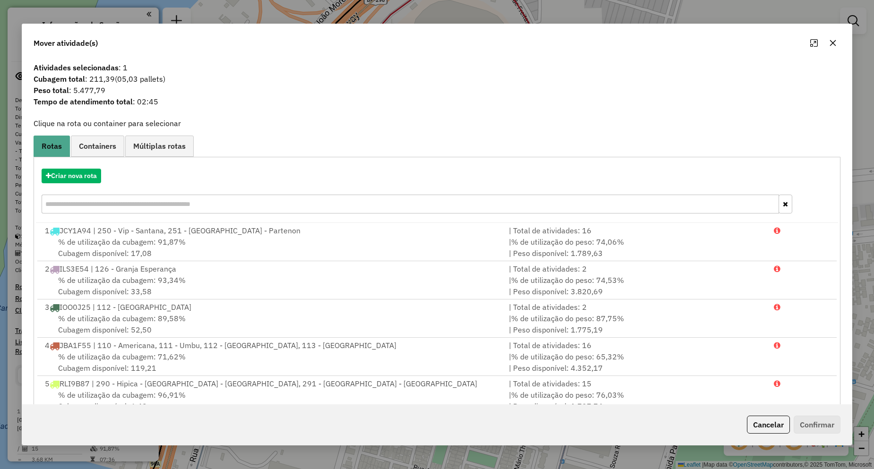
drag, startPoint x: 160, startPoint y: 101, endPoint x: 135, endPoint y: 100, distance: 25.1
click at [135, 100] on span "Tempo de atendimento total : 02:45" at bounding box center [437, 101] width 819 height 11
click at [65, 177] on button "Criar nova rota" at bounding box center [72, 176] width 60 height 15
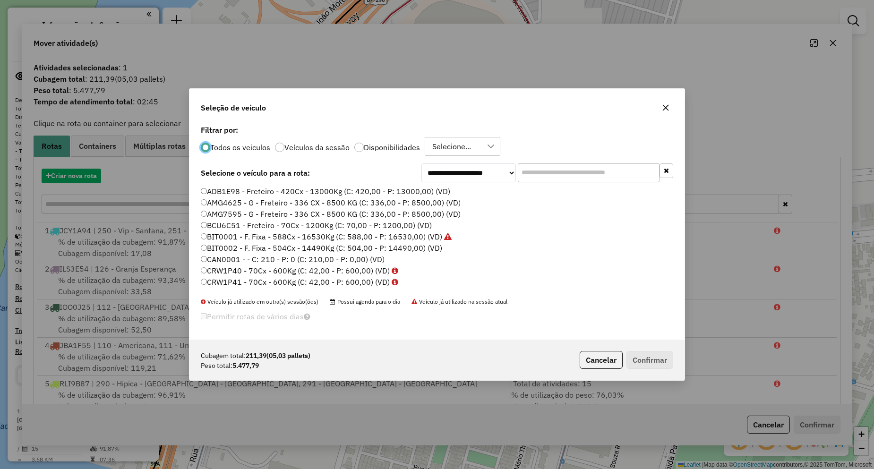
click at [575, 172] on input "text" at bounding box center [589, 173] width 142 height 19
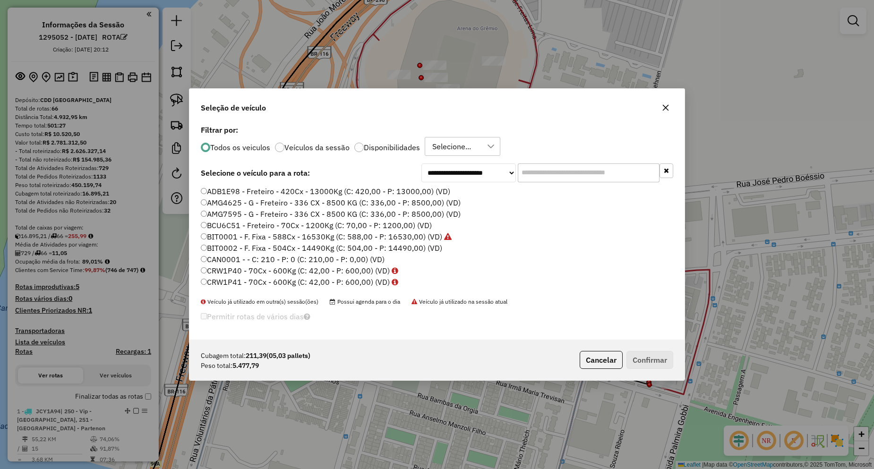
scroll to position [5, 3]
click at [548, 171] on input "text" at bounding box center [589, 173] width 142 height 19
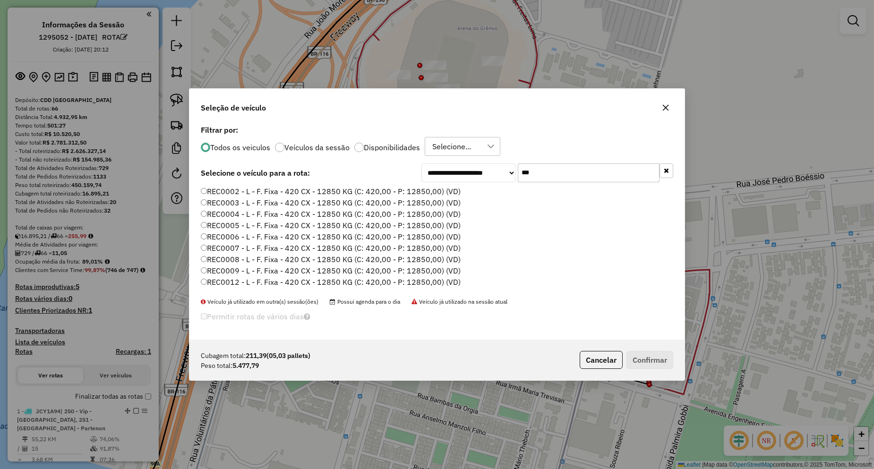
type input "***"
click at [219, 194] on label "REC0002 - L - F. Fixa - 420 CX - 12850 KG (C: 420,00 - P: 12850,00) (VD)" at bounding box center [331, 191] width 260 height 11
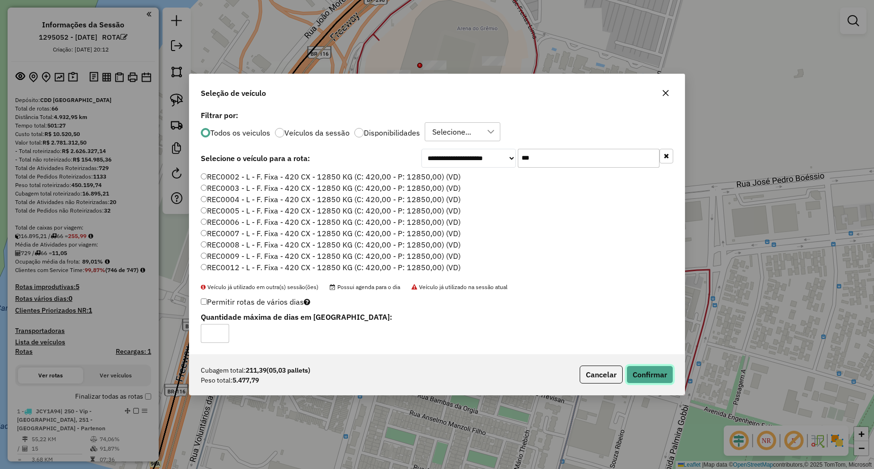
click at [639, 372] on button "Confirmar" at bounding box center [650, 375] width 47 height 18
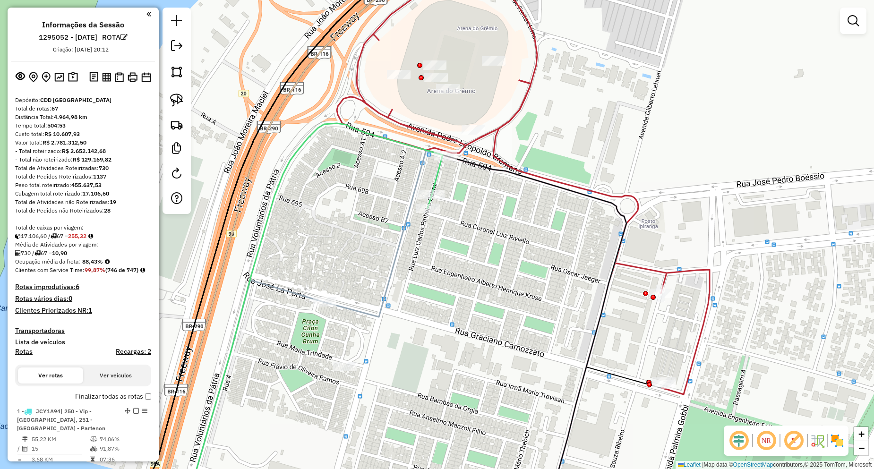
click at [439, 178] on icon at bounding box center [313, 319] width 260 height 393
select select "**********"
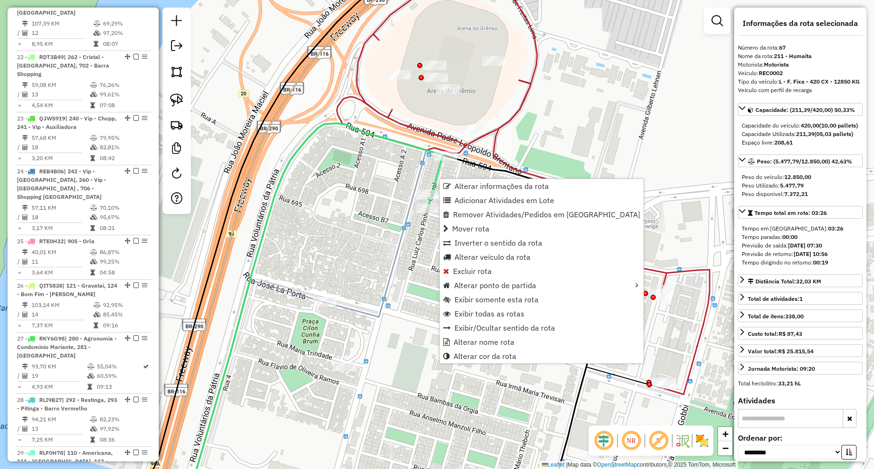
scroll to position [4042, 0]
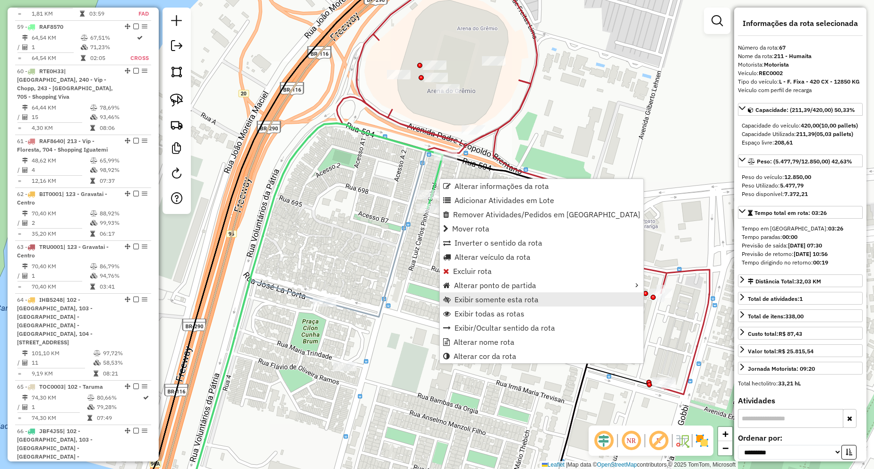
click at [497, 302] on span "Exibir somente esta rota" at bounding box center [497, 300] width 84 height 8
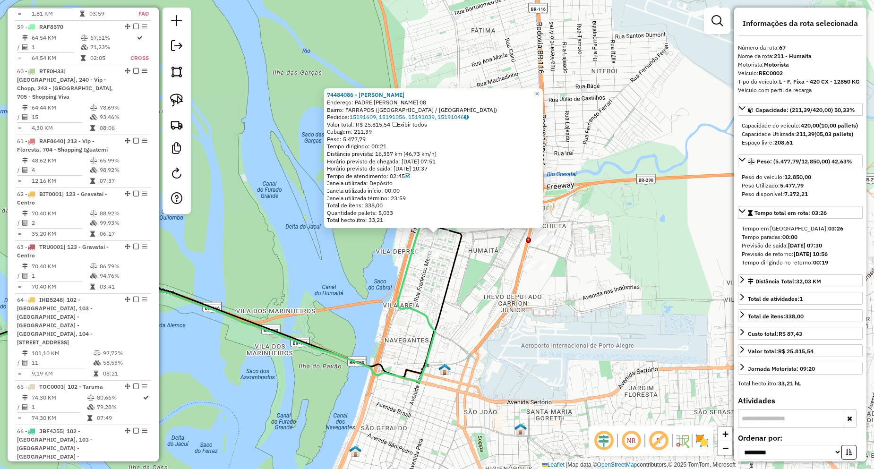
drag, startPoint x: 392, startPoint y: 149, endPoint x: 374, endPoint y: 146, distance: 18.3
click at [374, 146] on div "Tempo dirigindo: 00:21" at bounding box center [433, 147] width 213 height 8
click at [375, 91] on strong "74484086 - [PERSON_NAME]" at bounding box center [366, 94] width 78 height 7
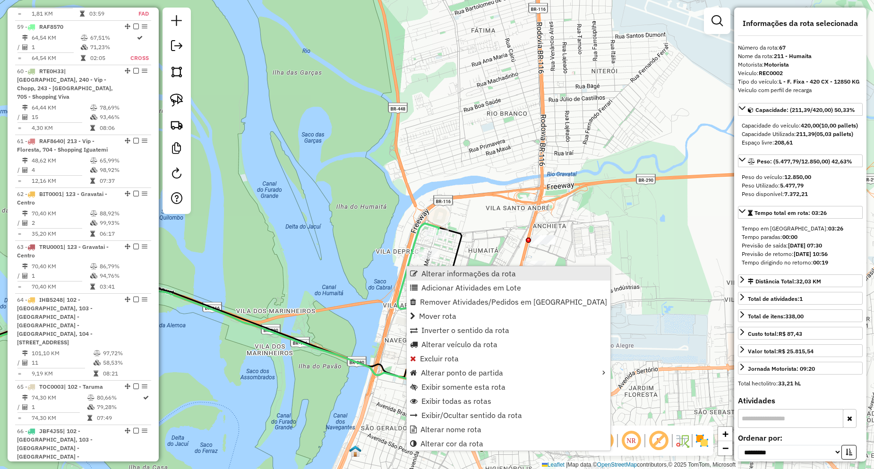
click at [449, 276] on span "Alterar informações da rota" at bounding box center [469, 274] width 95 height 8
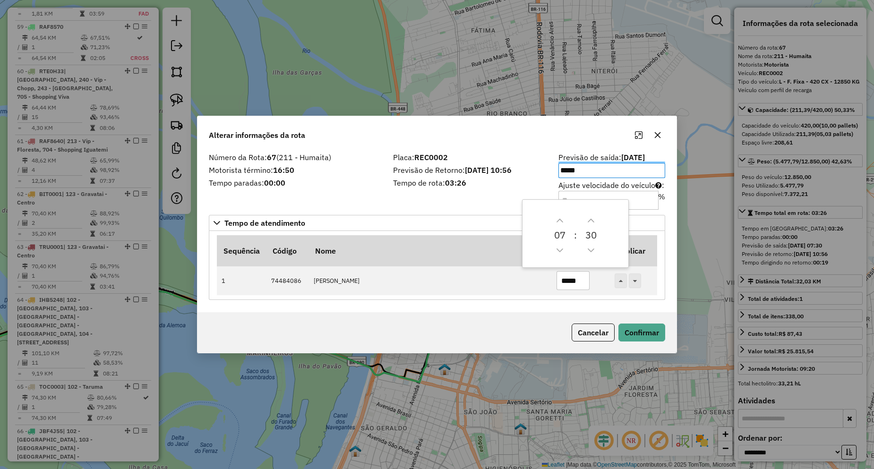
click at [532, 309] on div "Número da Rota: 67 (211 - Humaita) Motorista término: 16:50 Tempo paradas: 00:0…" at bounding box center [437, 231] width 479 height 163
click at [601, 189] on label "Ajuste velocidade do veículo : %" at bounding box center [612, 195] width 107 height 30
click at [601, 191] on input "Ajuste velocidade do veículo : %" at bounding box center [609, 200] width 100 height 19
click at [592, 199] on input "Ajuste velocidade do veículo : %" at bounding box center [609, 200] width 100 height 19
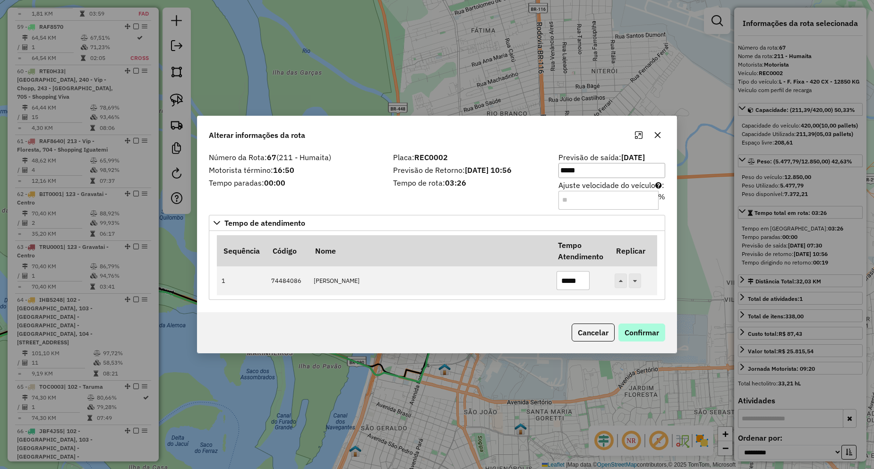
type input "*"
click at [643, 332] on button "Confirmar" at bounding box center [642, 333] width 47 height 18
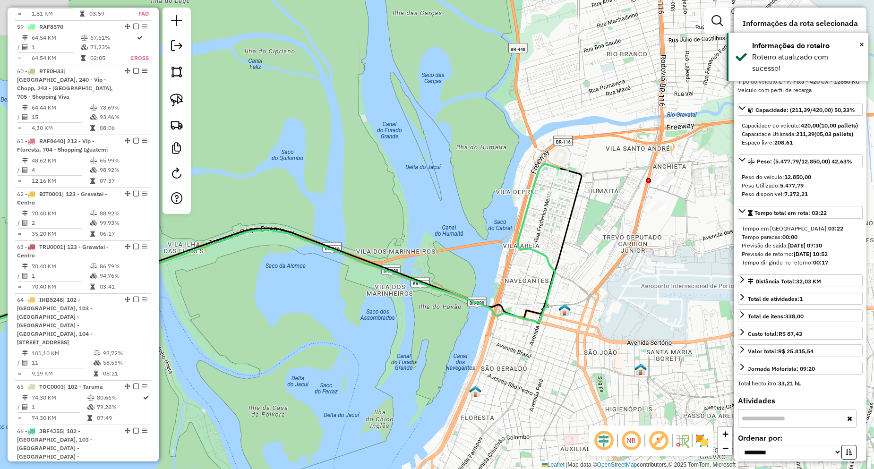
drag, startPoint x: 590, startPoint y: 280, endPoint x: 337, endPoint y: 331, distance: 257.9
click at [337, 331] on div "Janela de atendimento Grade de atendimento Capacidade Transportadoras Veículos …" at bounding box center [437, 234] width 874 height 469
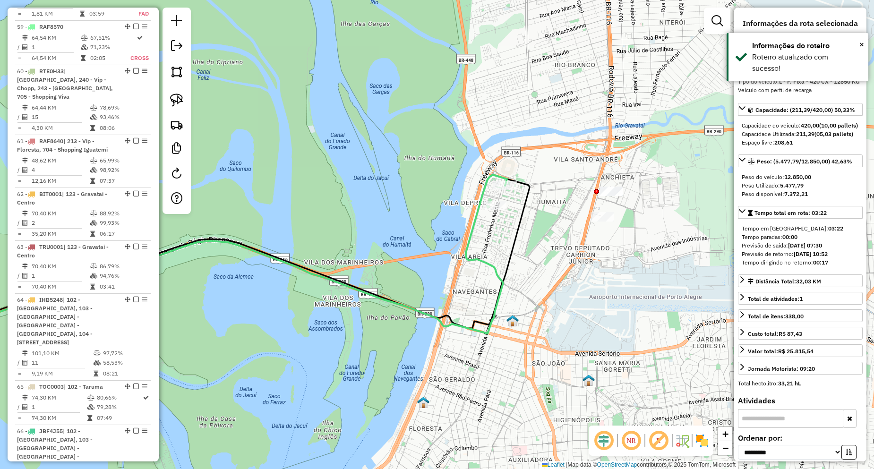
click at [467, 250] on icon at bounding box center [210, 258] width 595 height 167
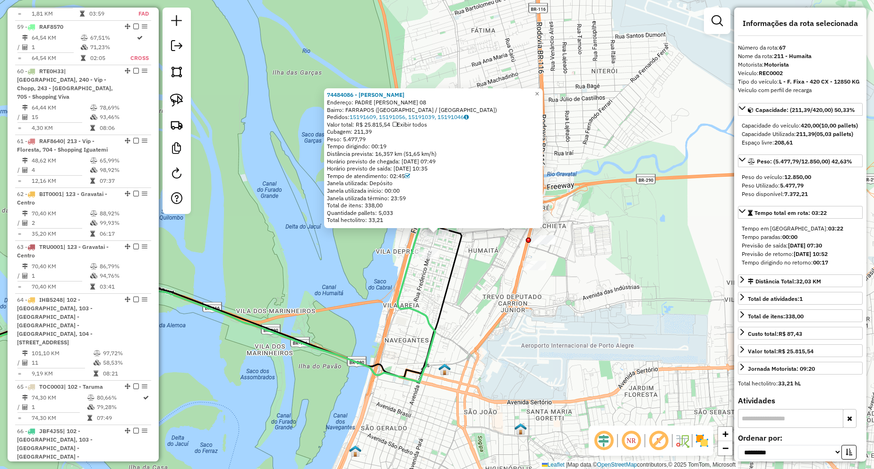
drag, startPoint x: 442, startPoint y: 153, endPoint x: 408, endPoint y: 155, distance: 33.6
click at [408, 155] on div "Distância prevista: 16,357 km (51,65 km/h)" at bounding box center [433, 154] width 213 height 8
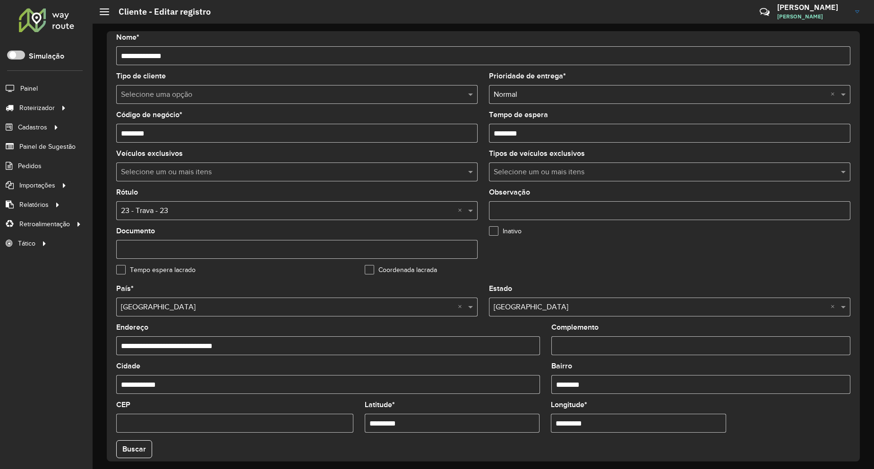
scroll to position [95, 0]
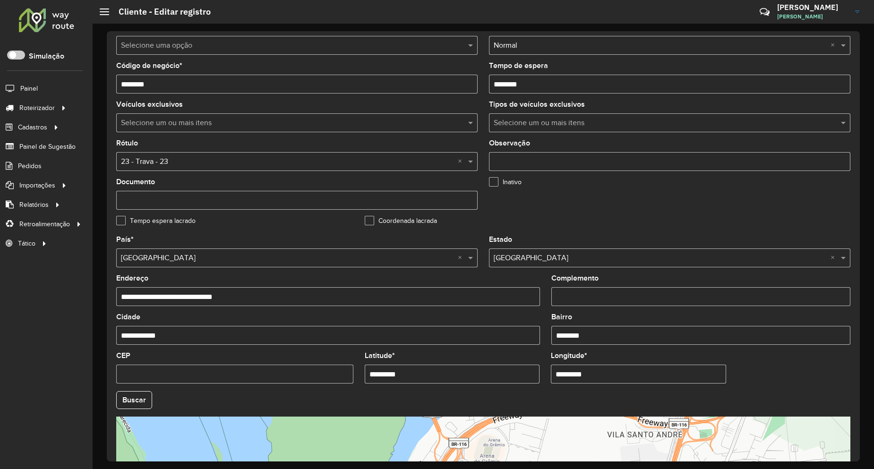
drag, startPoint x: 417, startPoint y: 374, endPoint x: 341, endPoint y: 374, distance: 76.6
click at [339, 375] on formly-group "**********" at bounding box center [484, 397] width 746 height 322
drag, startPoint x: 595, startPoint y: 375, endPoint x: 512, endPoint y: 365, distance: 83.8
click at [499, 375] on formly-group "**********" at bounding box center [484, 397] width 746 height 322
